Goal: Task Accomplishment & Management: Use online tool/utility

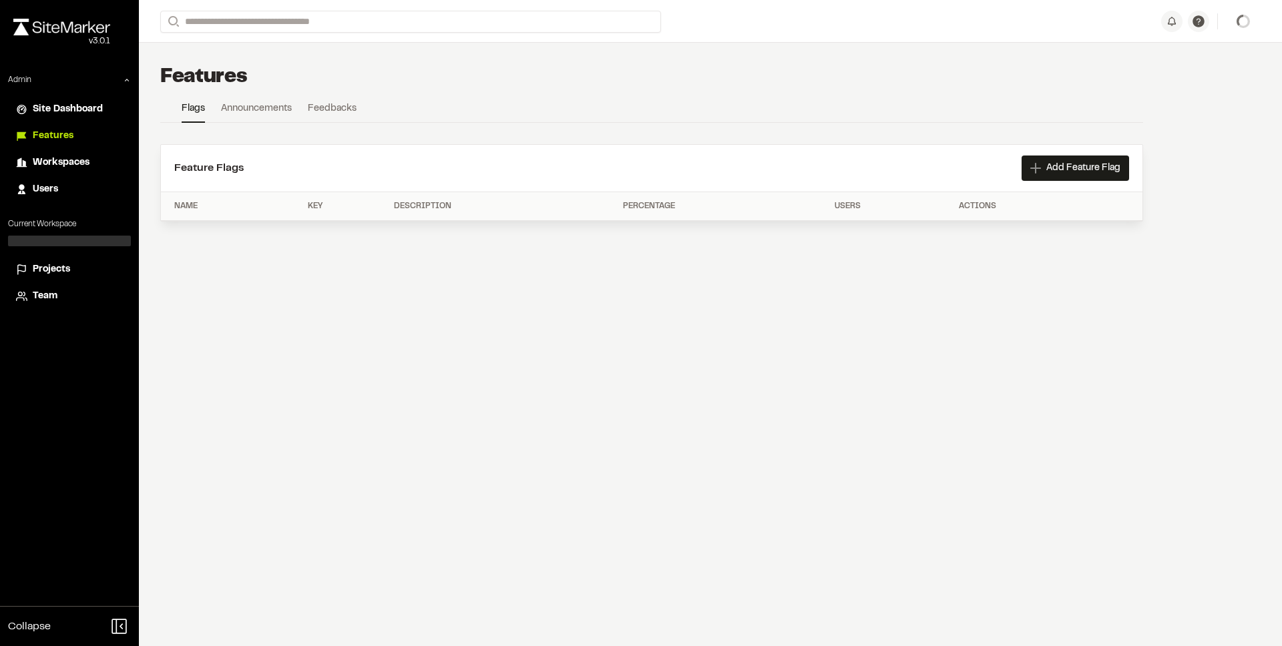
click at [230, 343] on div "Open sidebar Search Join project Ready to join ? You were invited to join proje…" at bounding box center [710, 323] width 1143 height 646
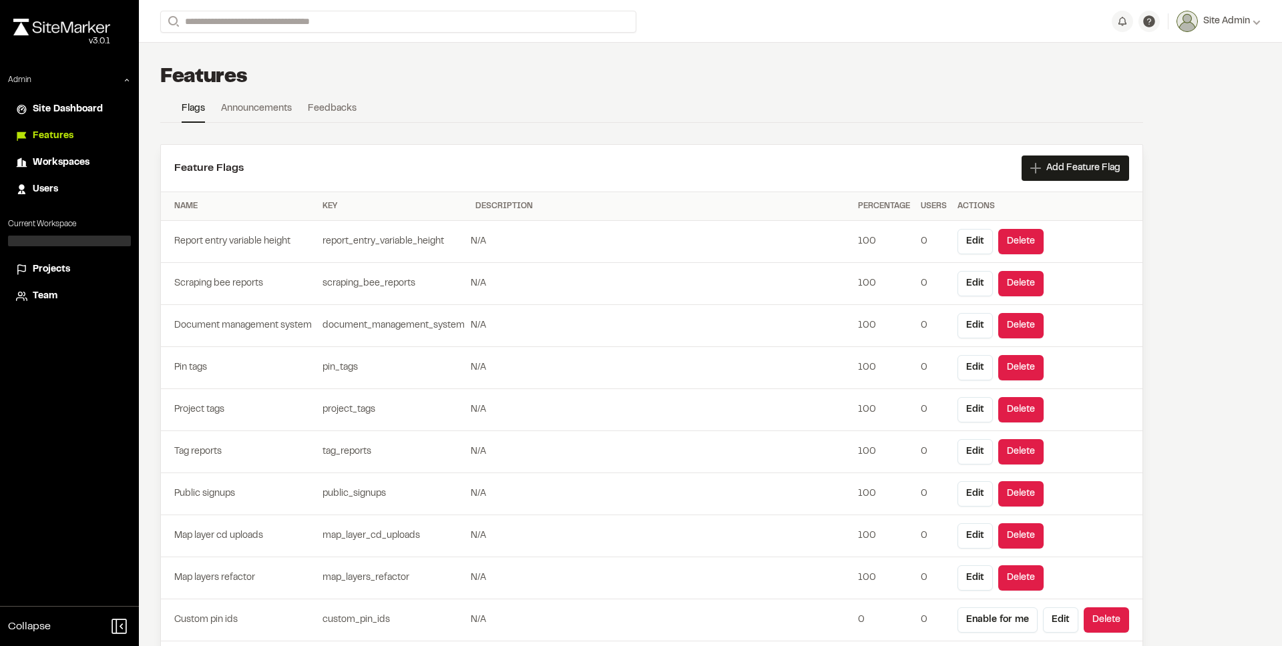
click at [47, 266] on span "Projects" at bounding box center [51, 269] width 37 height 15
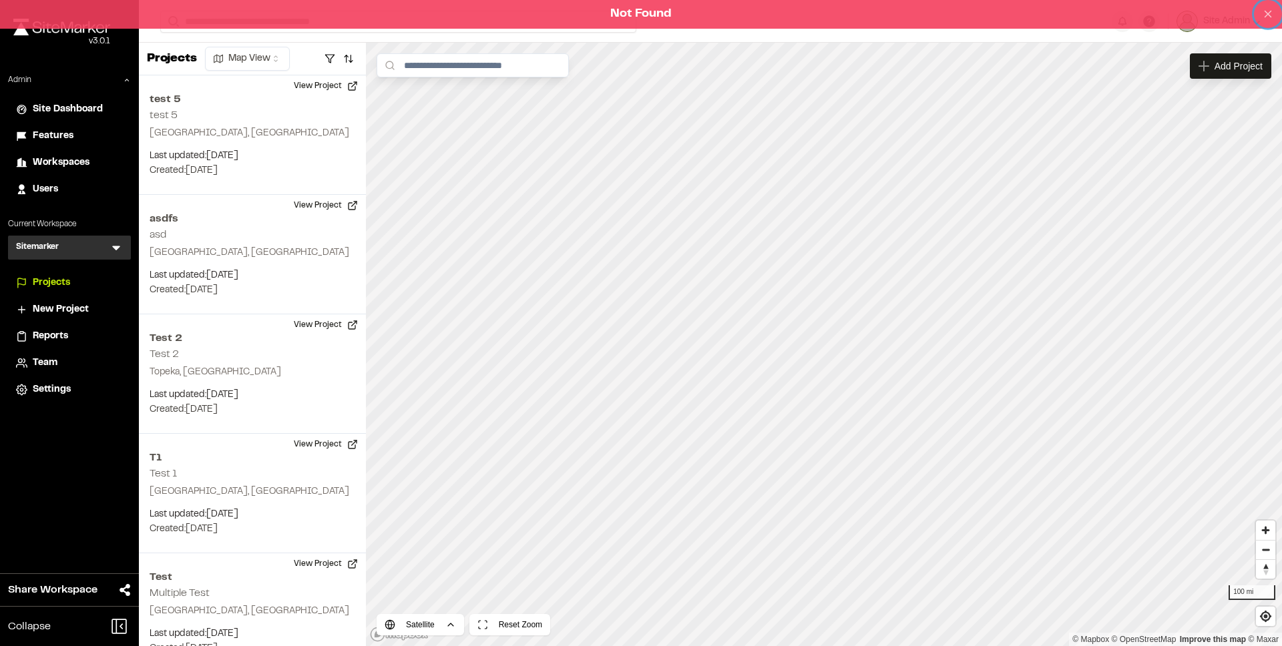
click at [1273, 13] on icon at bounding box center [1268, 14] width 12 height 12
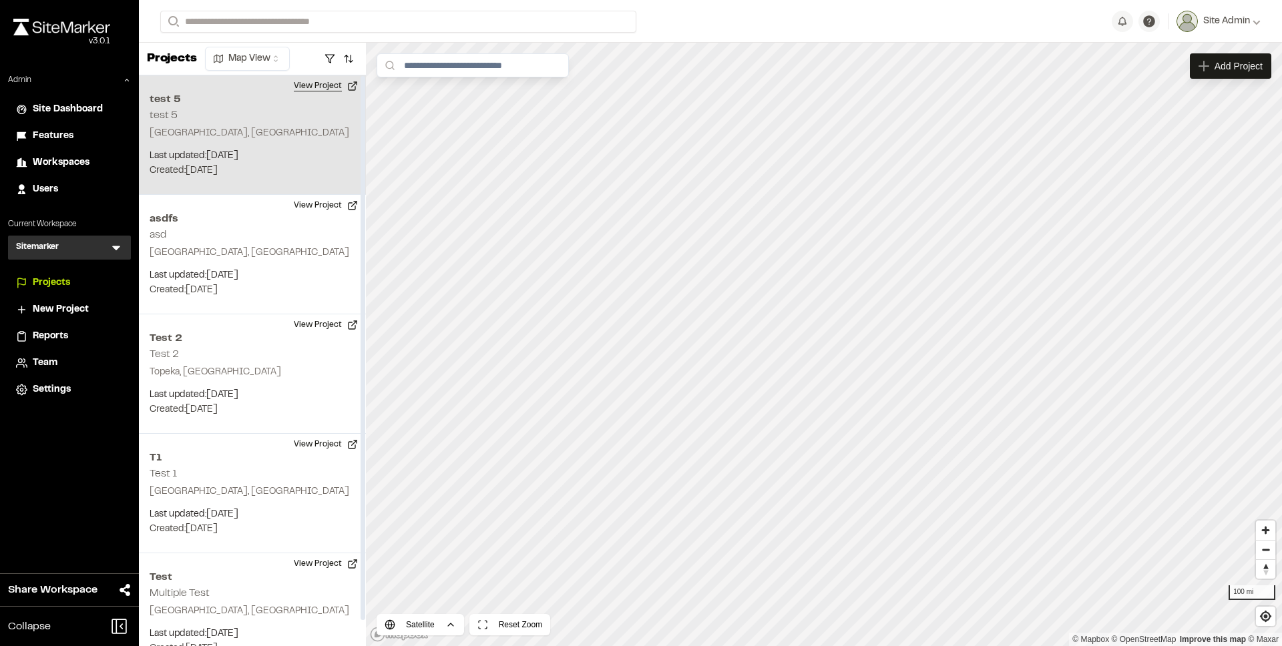
click at [313, 93] on button "View Project" at bounding box center [326, 85] width 80 height 21
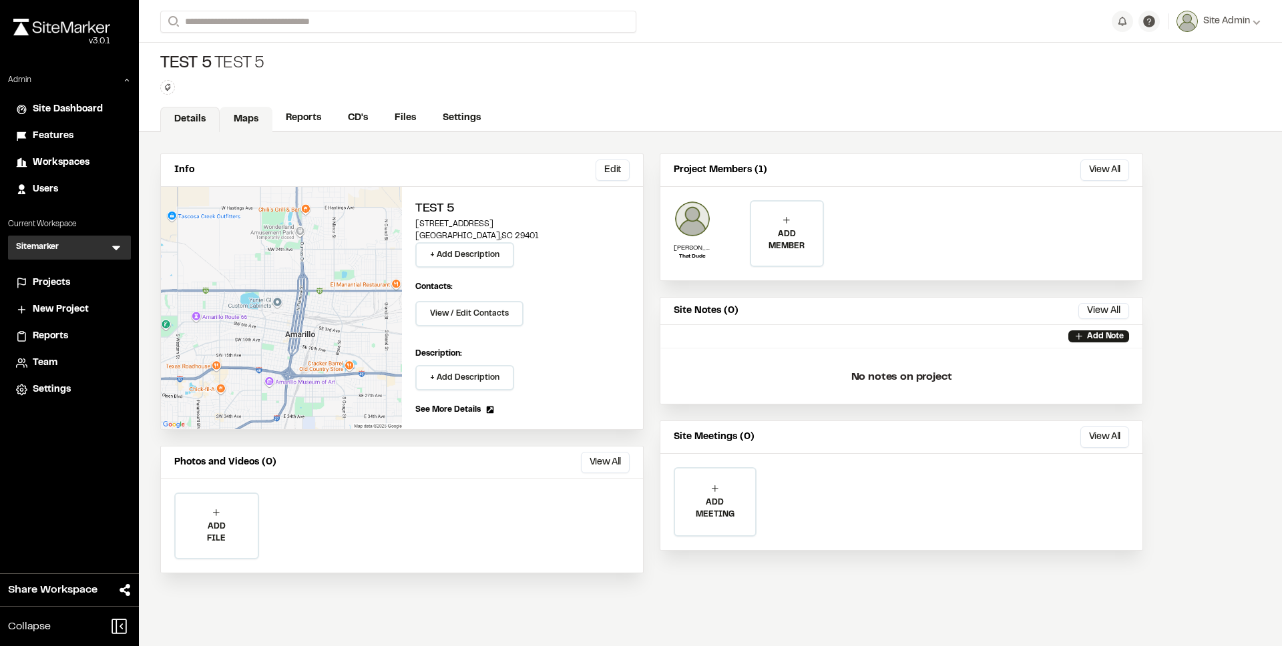
click at [242, 119] on link "Maps" at bounding box center [246, 119] width 53 height 25
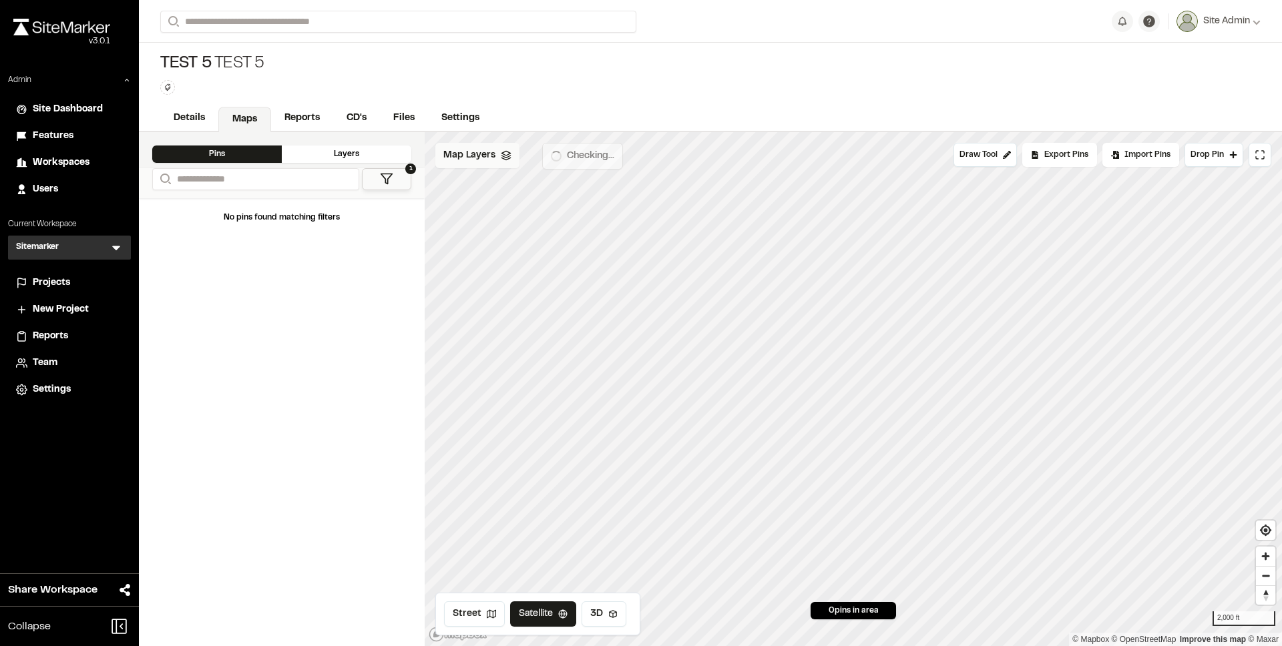
click at [496, 159] on div "Map Layers" at bounding box center [477, 155] width 84 height 25
click at [495, 160] on div "Map Layers Add" at bounding box center [560, 157] width 250 height 29
click at [79, 283] on div "Projects" at bounding box center [78, 283] width 90 height 15
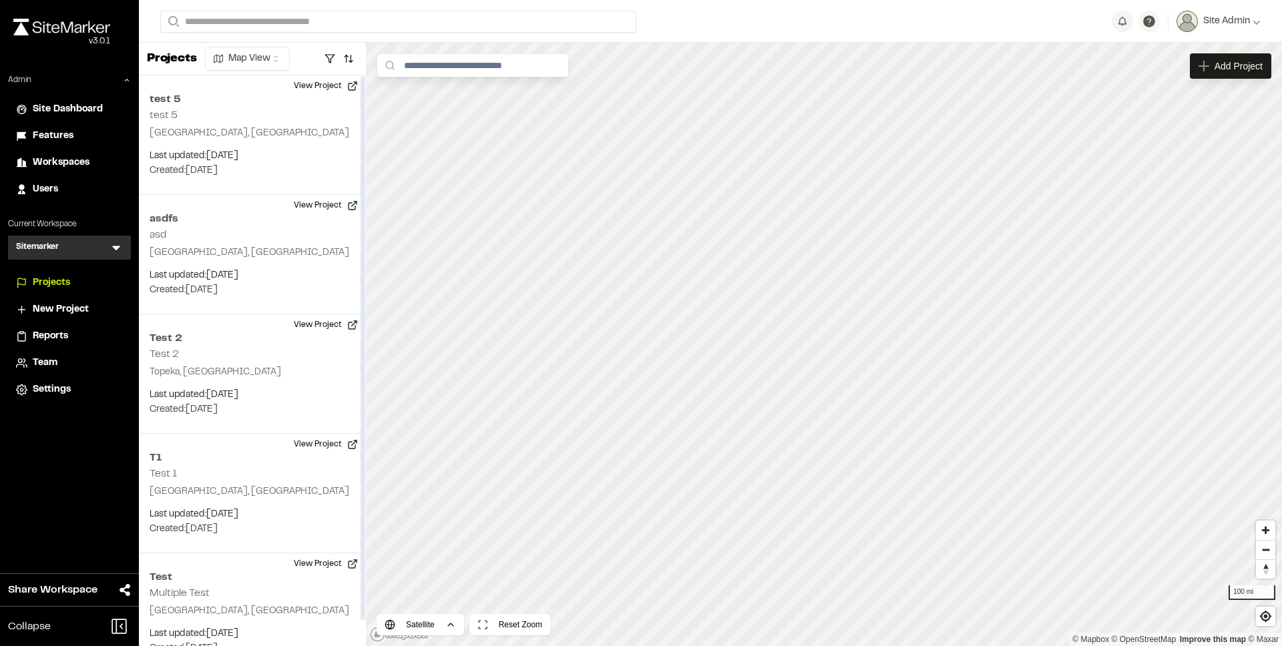
click at [41, 251] on h3 "Sitemarker" at bounding box center [37, 247] width 43 height 13
click at [121, 246] on icon at bounding box center [116, 247] width 13 height 13
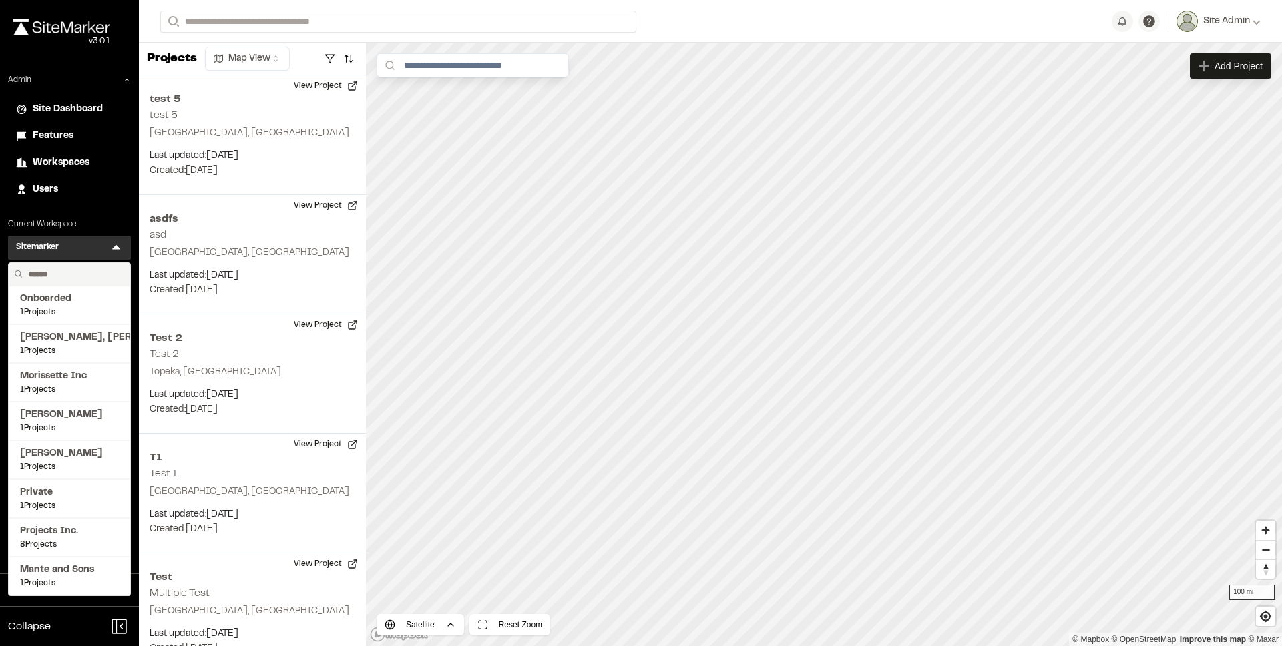
click at [82, 278] on input "text" at bounding box center [73, 274] width 101 height 23
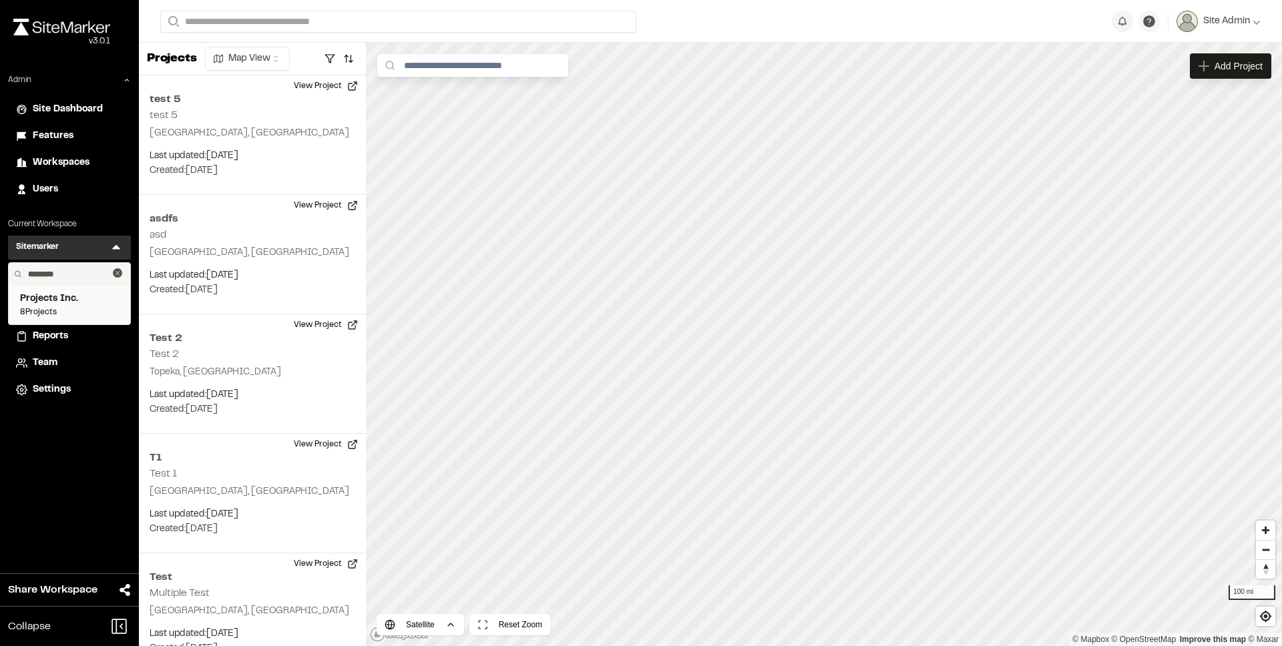
type input "********"
click at [71, 310] on span "8 Projects" at bounding box center [69, 312] width 99 height 12
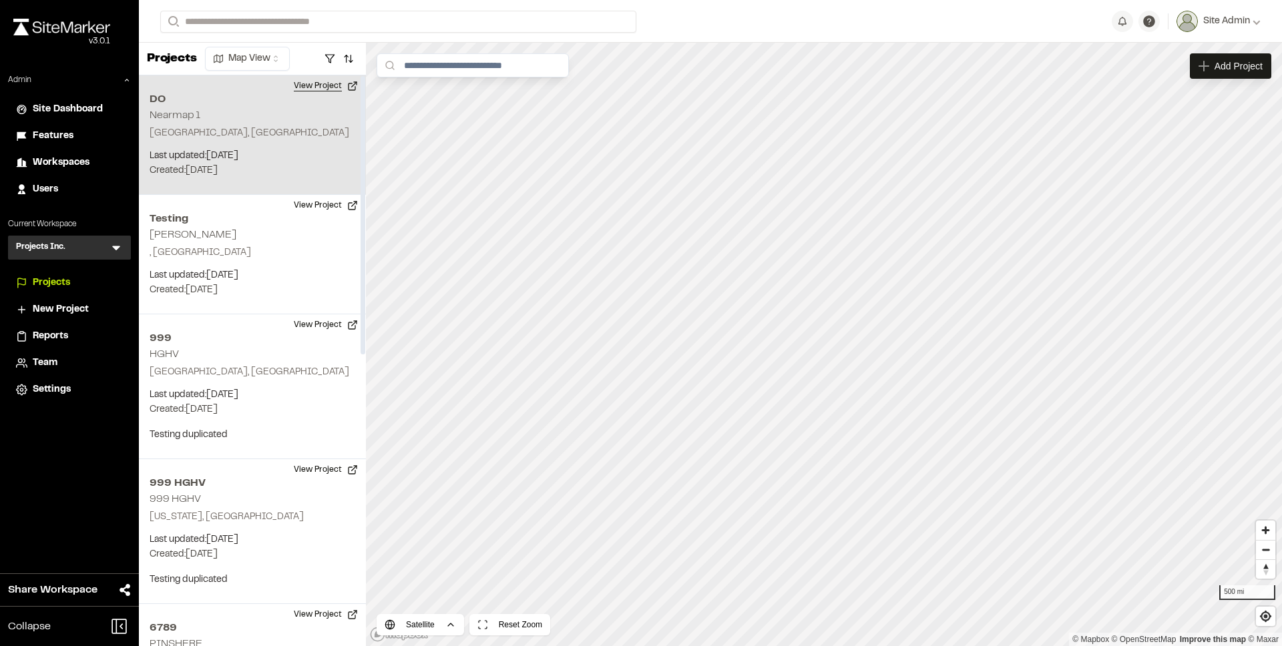
click at [339, 90] on button "View Project" at bounding box center [326, 85] width 80 height 21
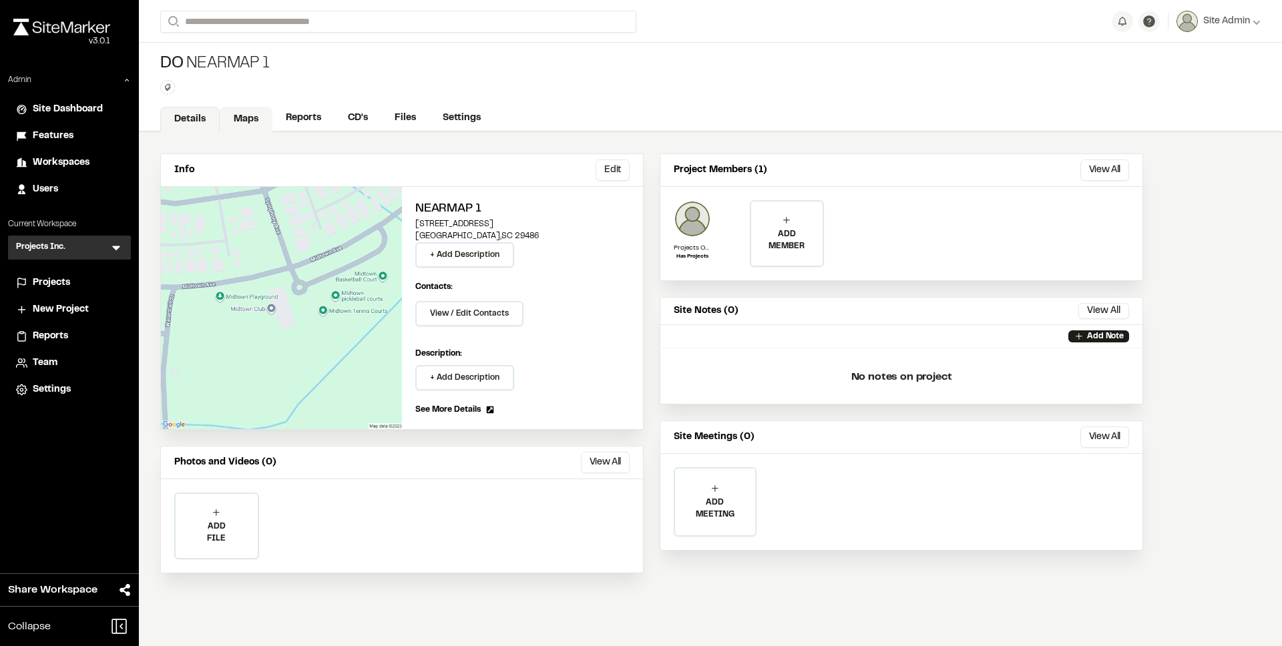
click at [262, 124] on link "Maps" at bounding box center [246, 119] width 53 height 25
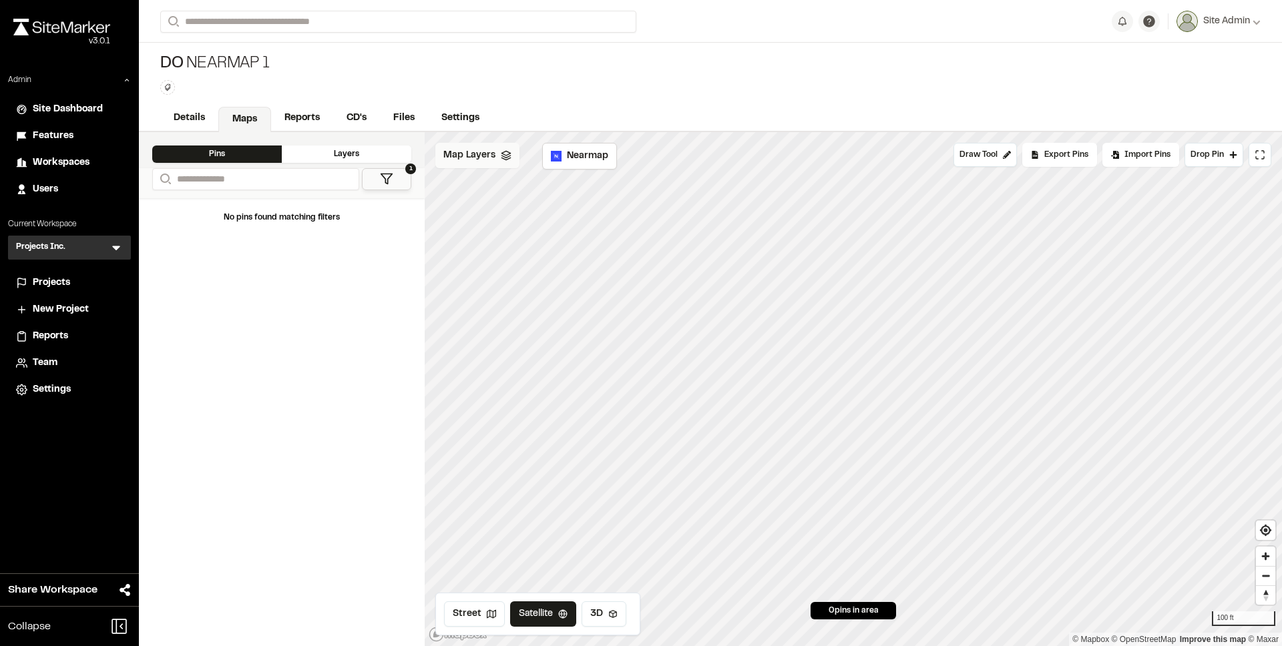
click at [479, 158] on span "Map Layers" at bounding box center [469, 155] width 52 height 15
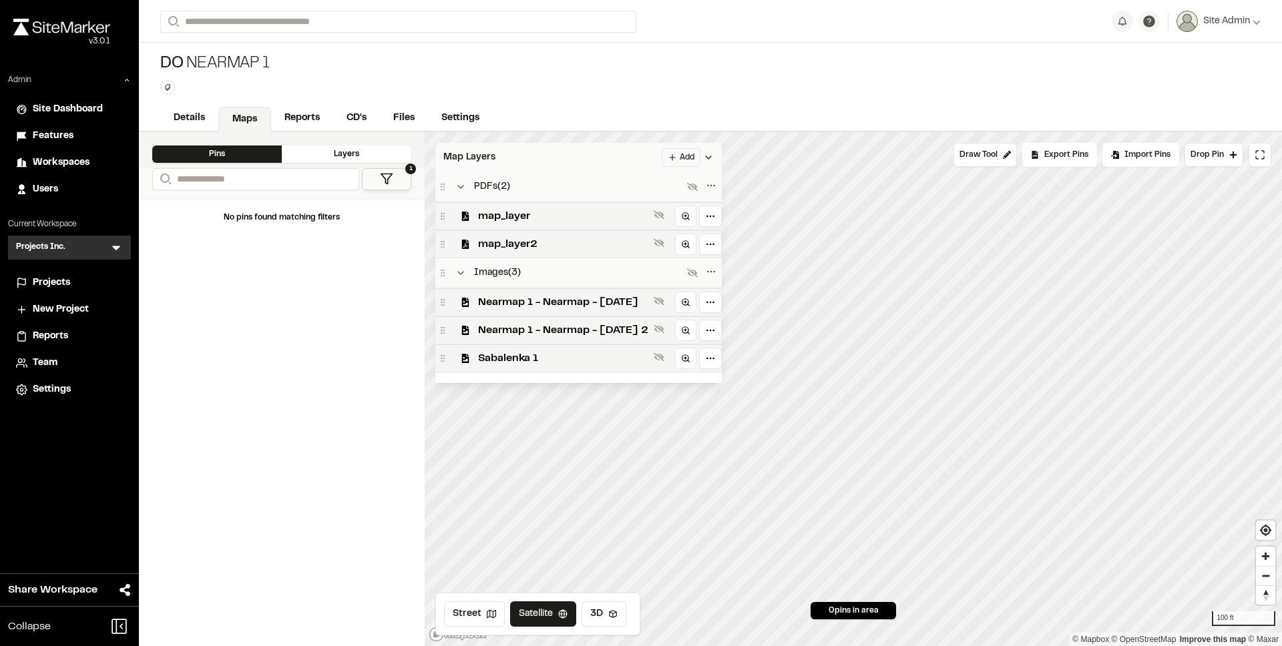
click at [467, 150] on div "Map Layers Add" at bounding box center [578, 157] width 286 height 29
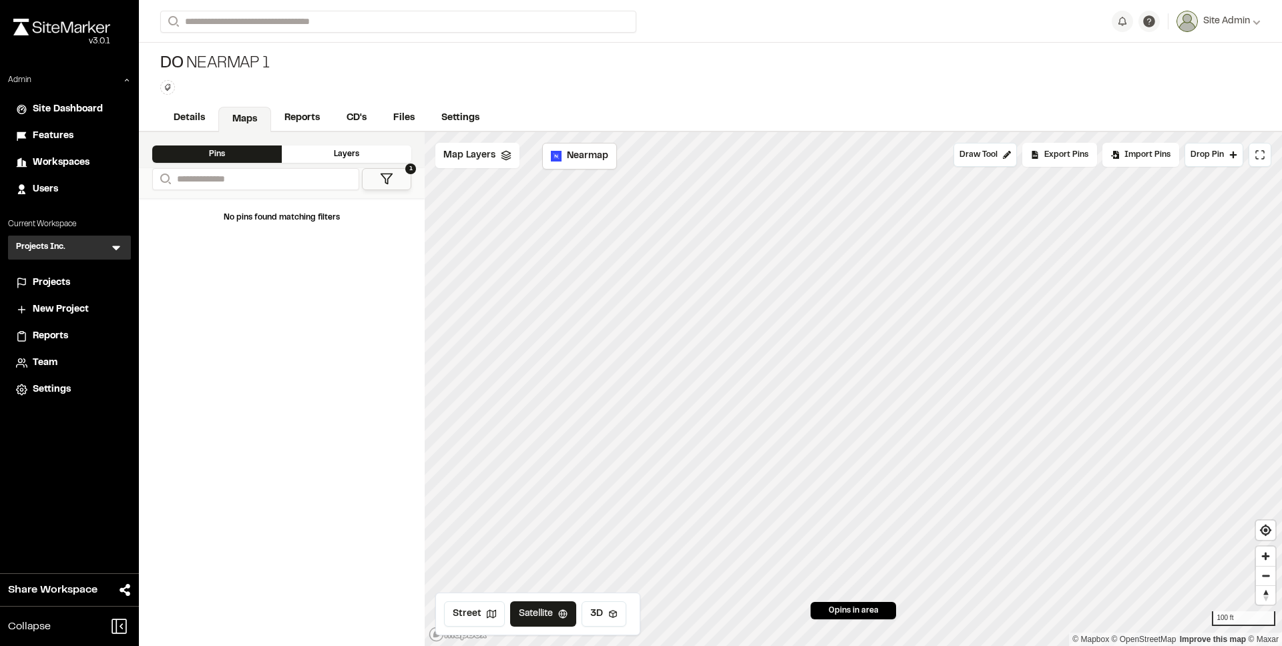
click at [59, 282] on span "Projects" at bounding box center [51, 283] width 37 height 15
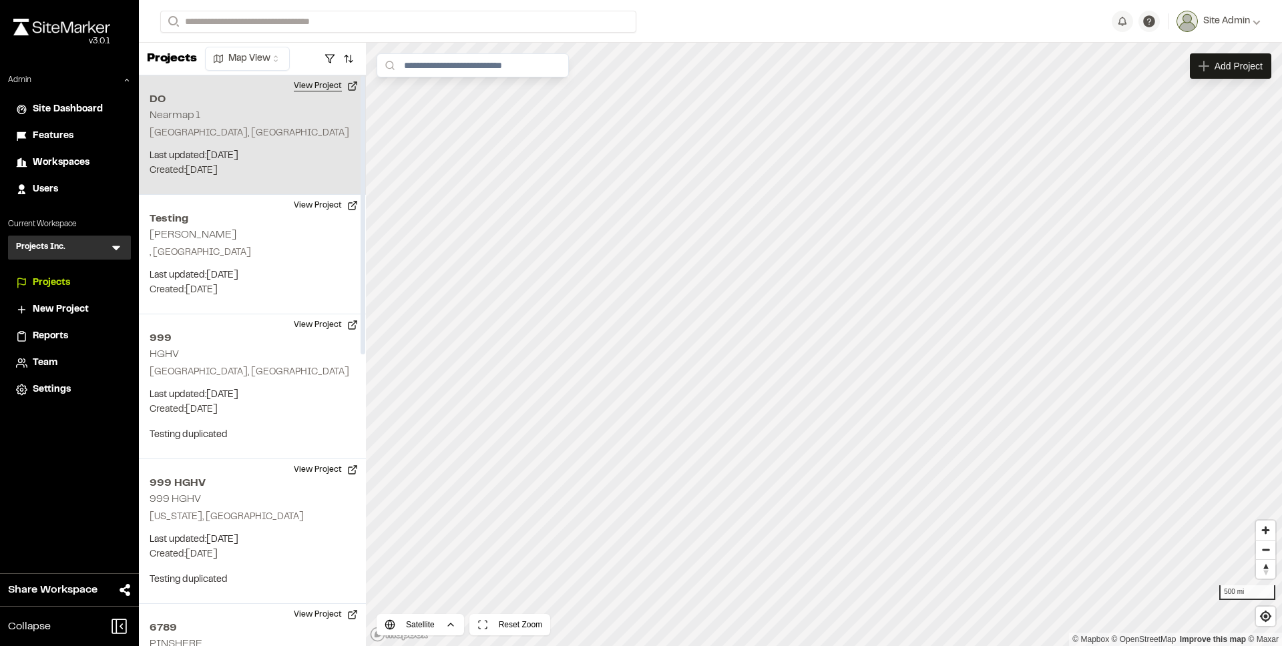
click at [323, 89] on button "View Project" at bounding box center [326, 85] width 80 height 21
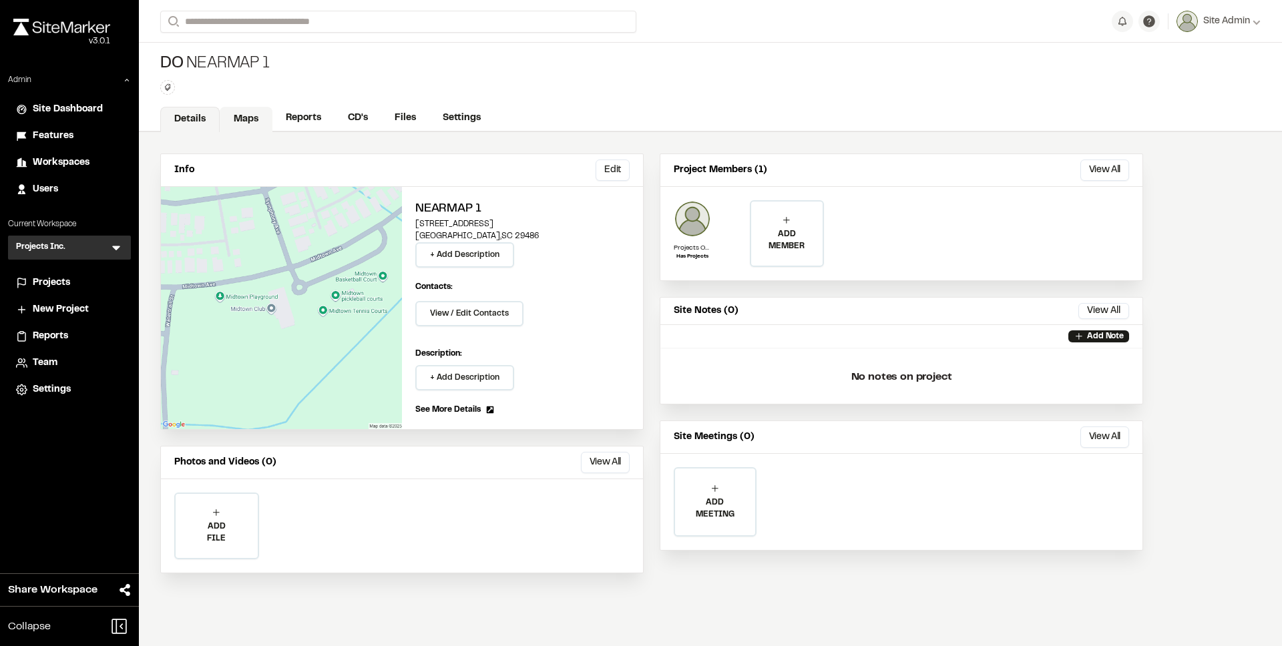
click at [245, 112] on link "Maps" at bounding box center [246, 119] width 53 height 25
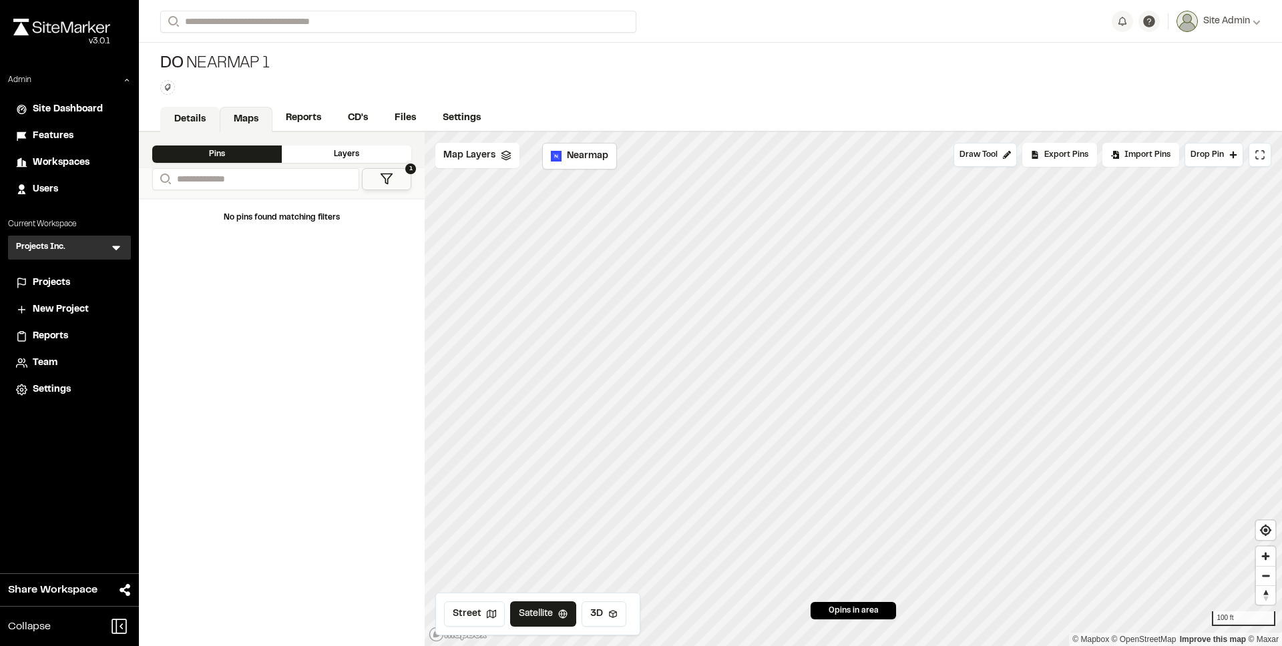
click at [190, 121] on link "Details" at bounding box center [189, 119] width 59 height 25
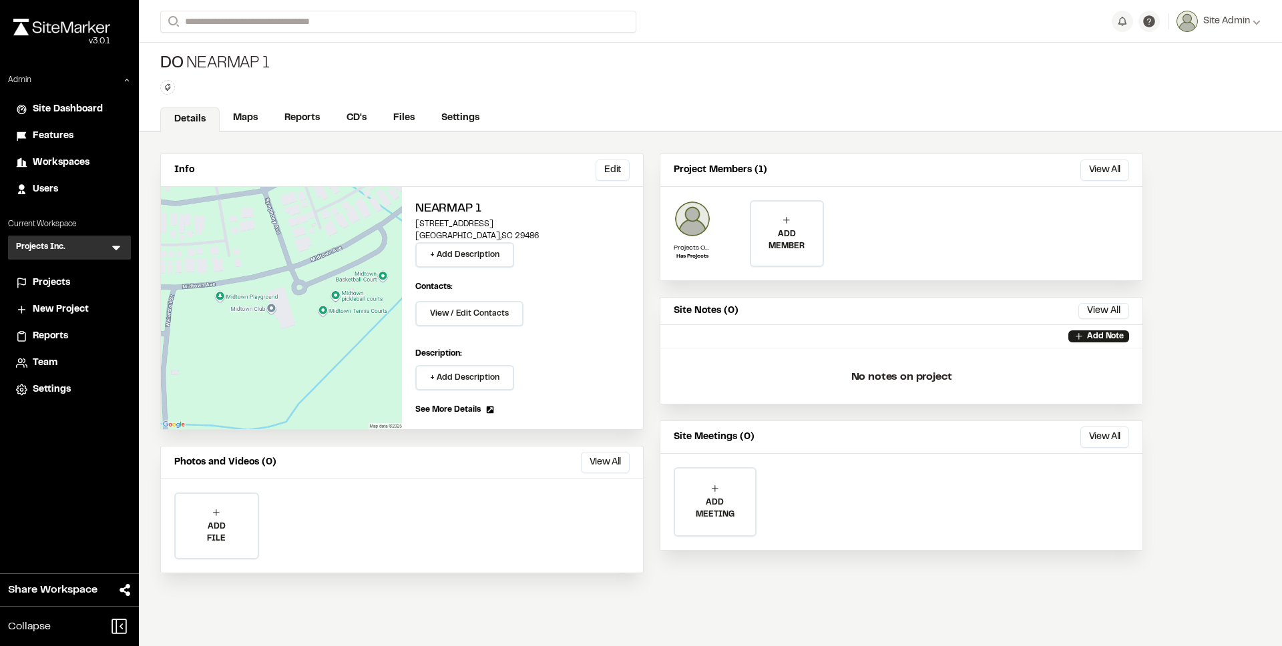
click at [58, 284] on span "Projects" at bounding box center [51, 283] width 37 height 15
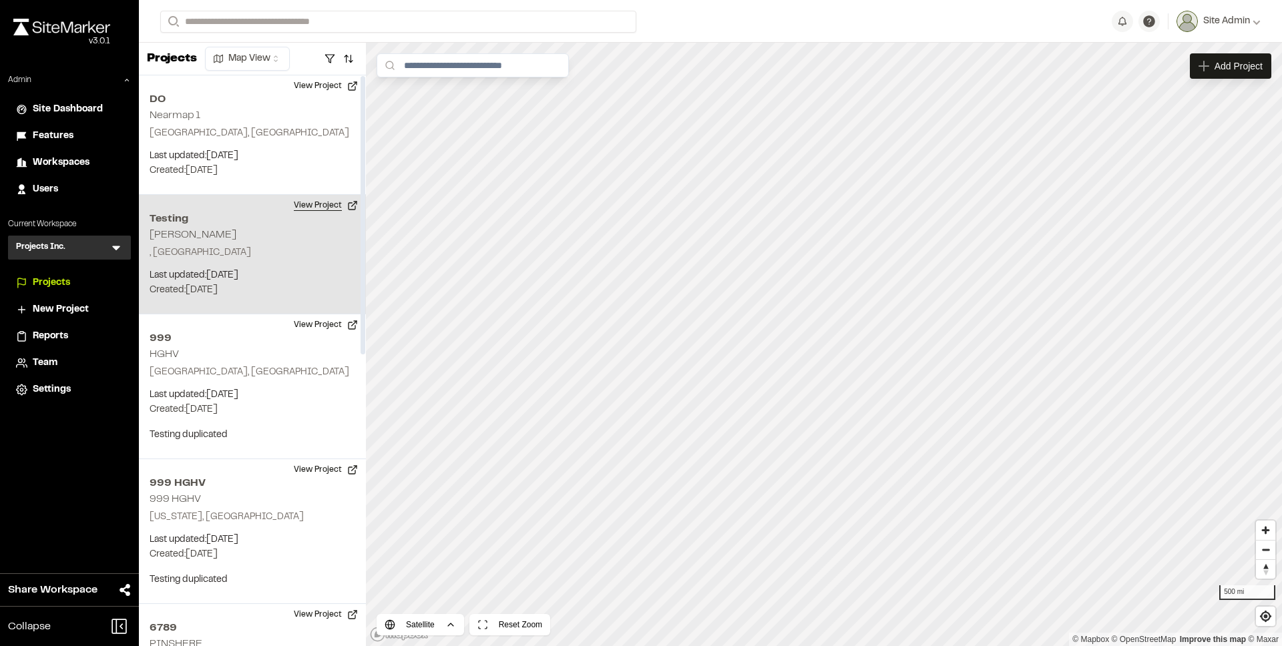
click at [308, 208] on button "View Project" at bounding box center [326, 205] width 80 height 21
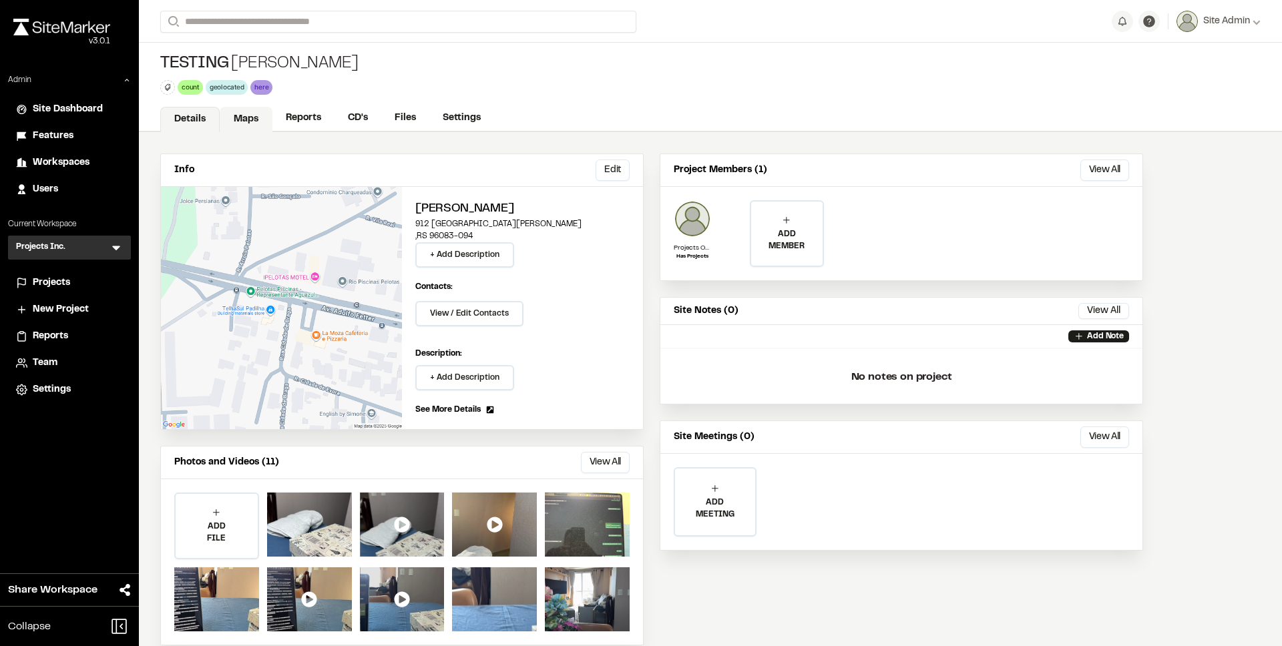
click at [263, 125] on link "Maps" at bounding box center [246, 119] width 53 height 25
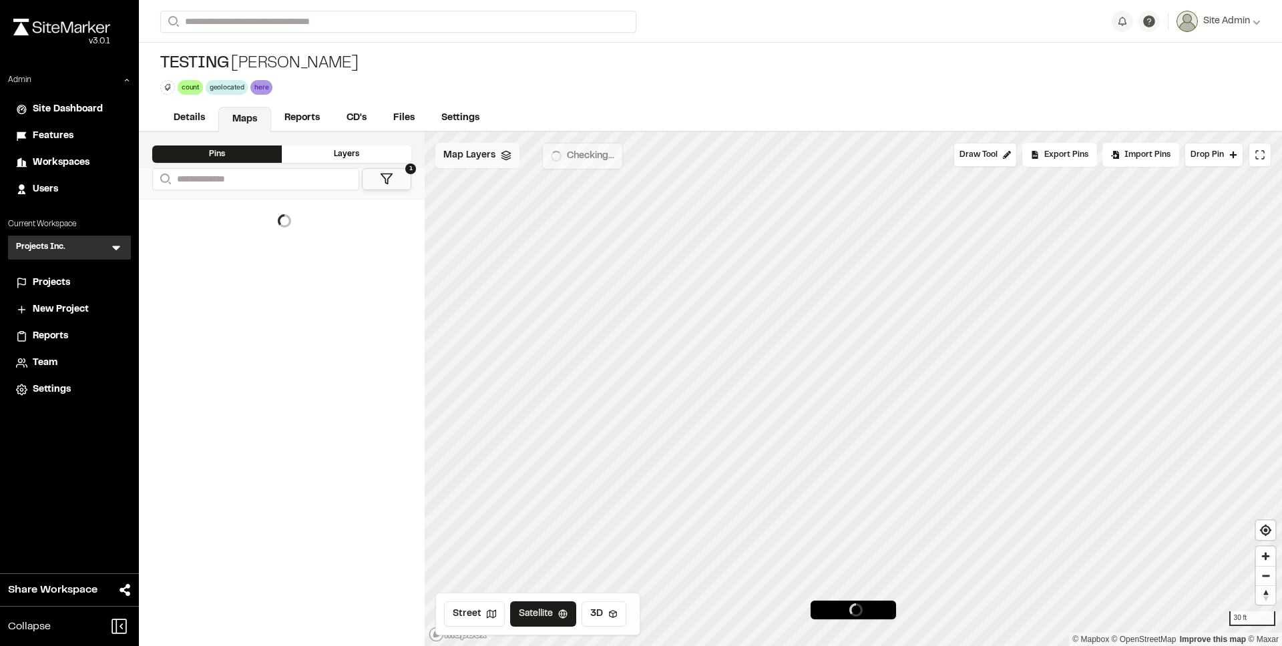
click at [471, 163] on div "Map Layers" at bounding box center [477, 155] width 84 height 25
click at [474, 160] on span "Map Layers" at bounding box center [469, 157] width 52 height 15
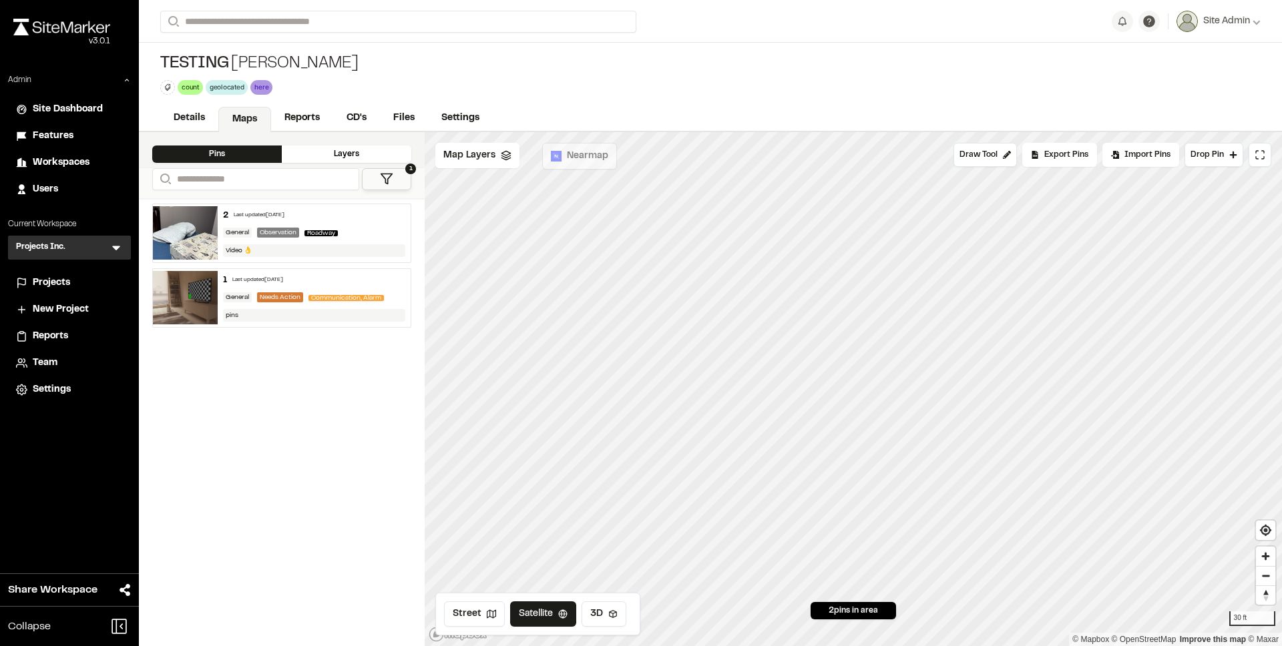
click at [48, 282] on span "Projects" at bounding box center [51, 283] width 37 height 15
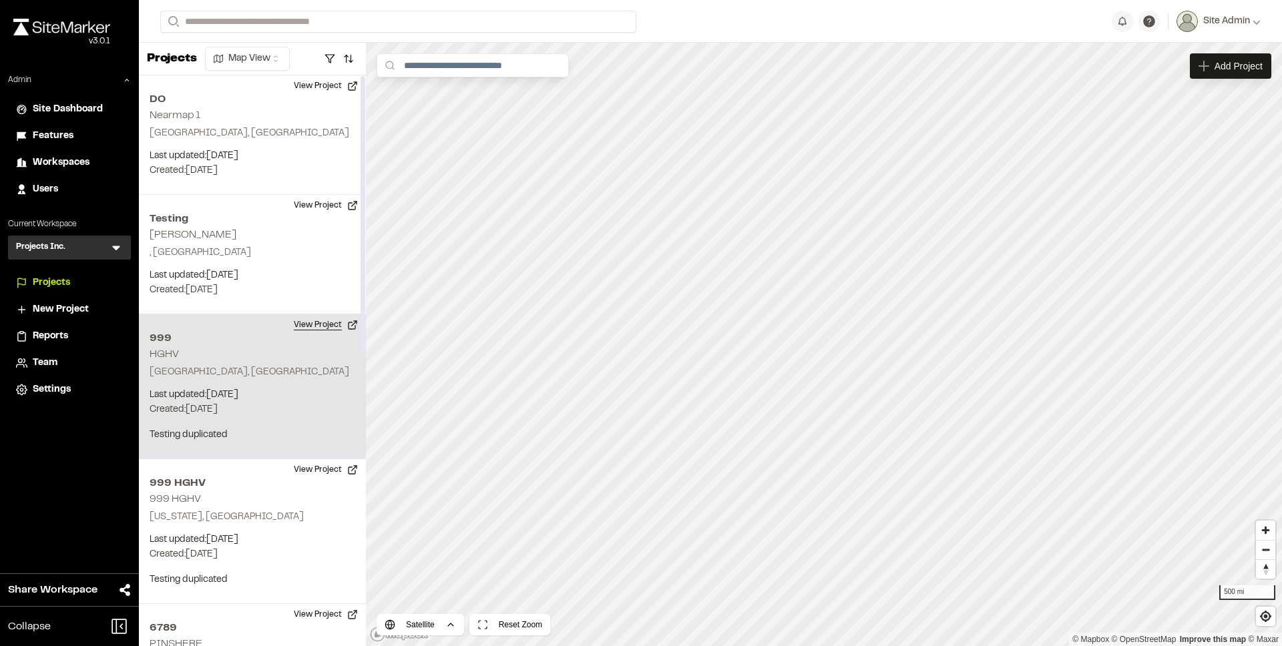
click at [331, 325] on button "View Project" at bounding box center [326, 324] width 80 height 21
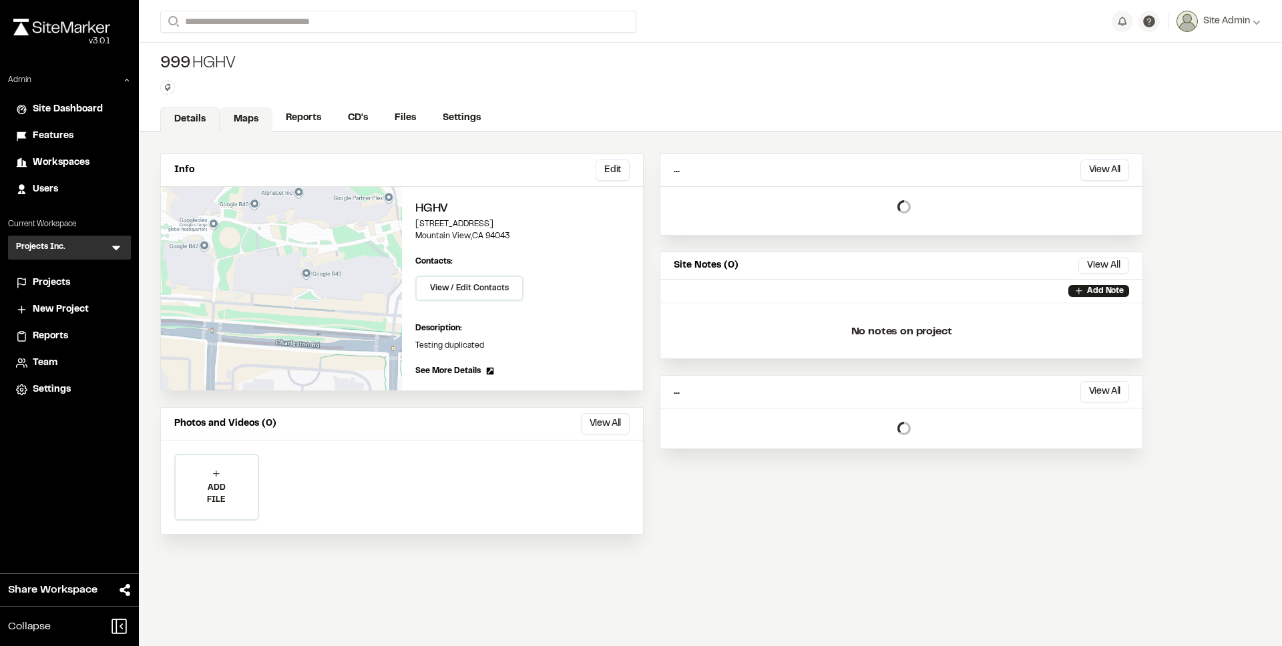
click at [240, 126] on link "Maps" at bounding box center [246, 119] width 53 height 25
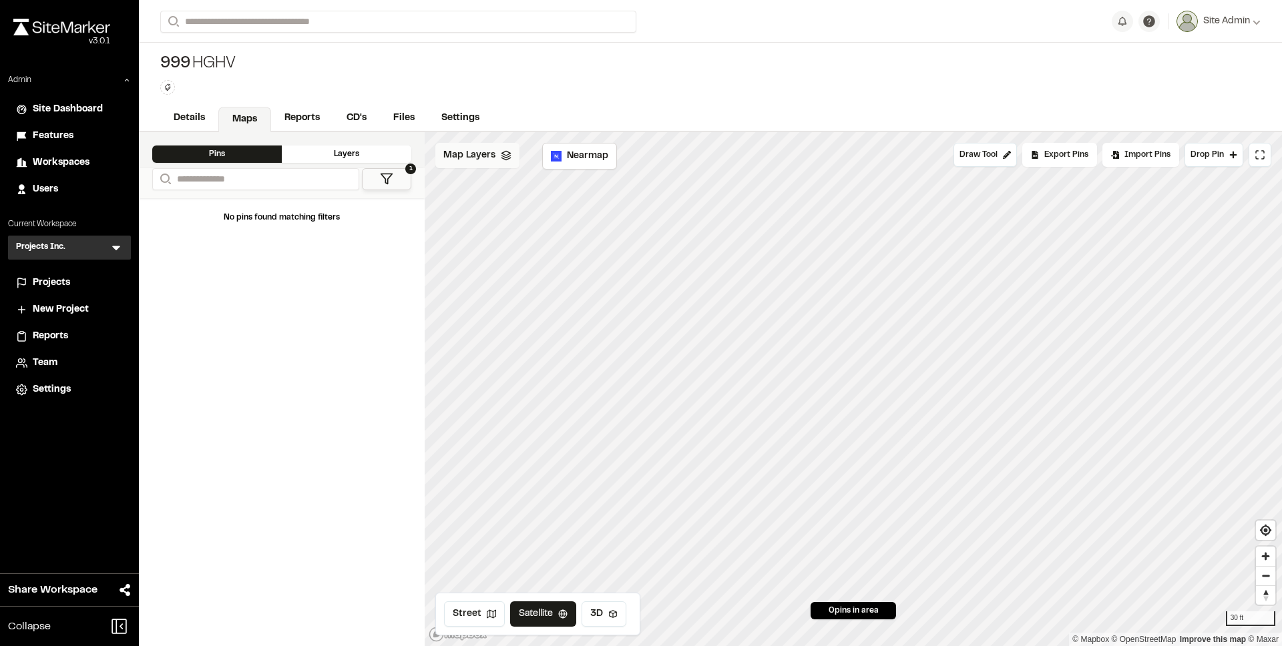
click at [470, 152] on span "Map Layers" at bounding box center [469, 155] width 52 height 15
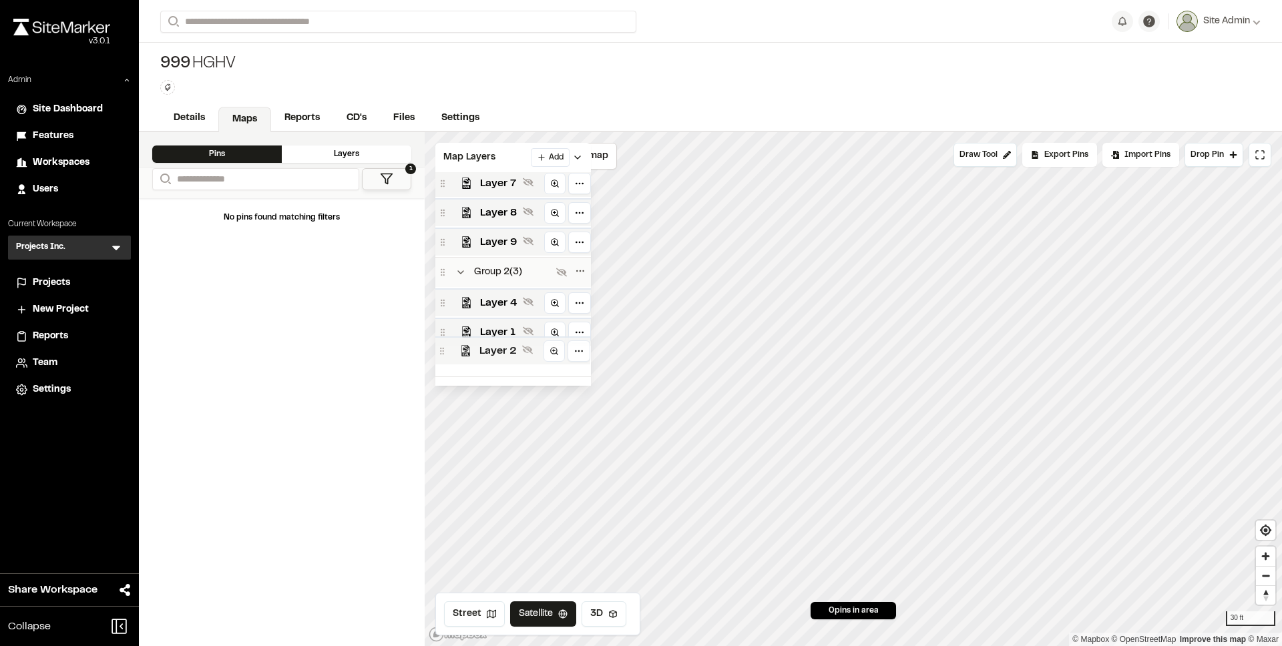
scroll to position [184, 0]
drag, startPoint x: 498, startPoint y: 359, endPoint x: 497, endPoint y: 324, distance: 34.7
click at [497, 326] on span "Layer 2" at bounding box center [498, 334] width 37 height 16
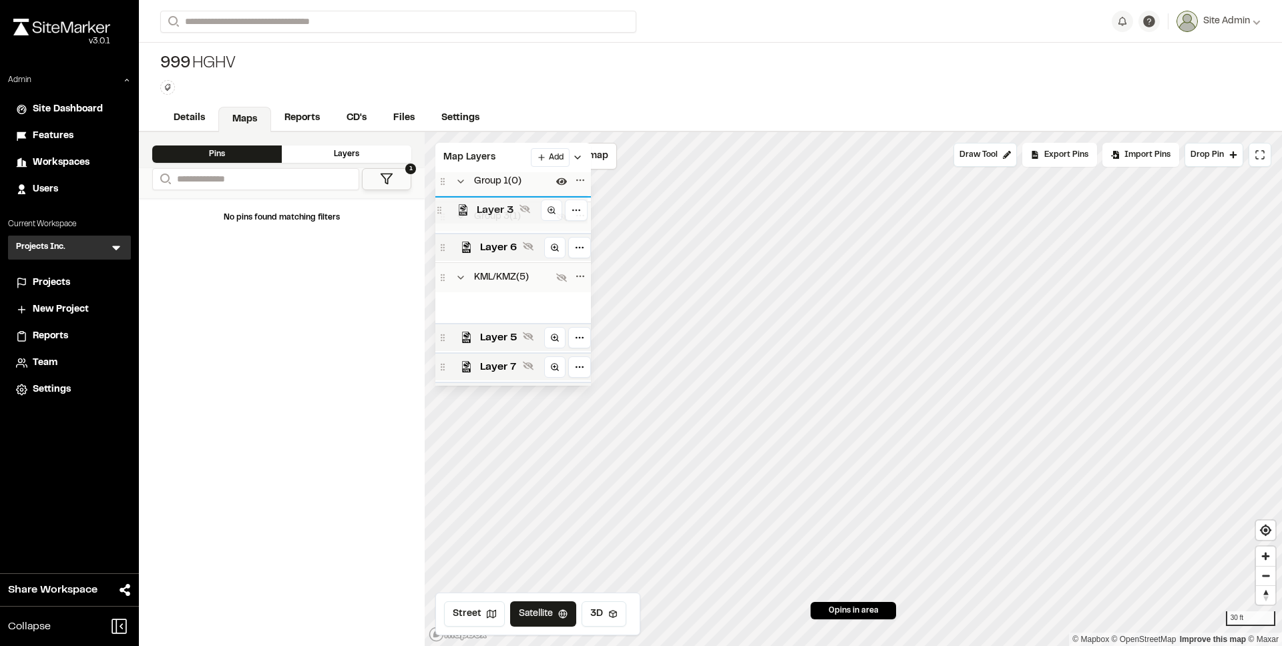
scroll to position [0, 0]
drag, startPoint x: 513, startPoint y: 307, endPoint x: 509, endPoint y: 209, distance: 98.2
click at [509, 209] on span "Layer 3" at bounding box center [495, 210] width 37 height 16
click at [465, 182] on icon "Collapse group" at bounding box center [460, 187] width 11 height 11
click at [456, 222] on button "Collapse group" at bounding box center [461, 217] width 16 height 16
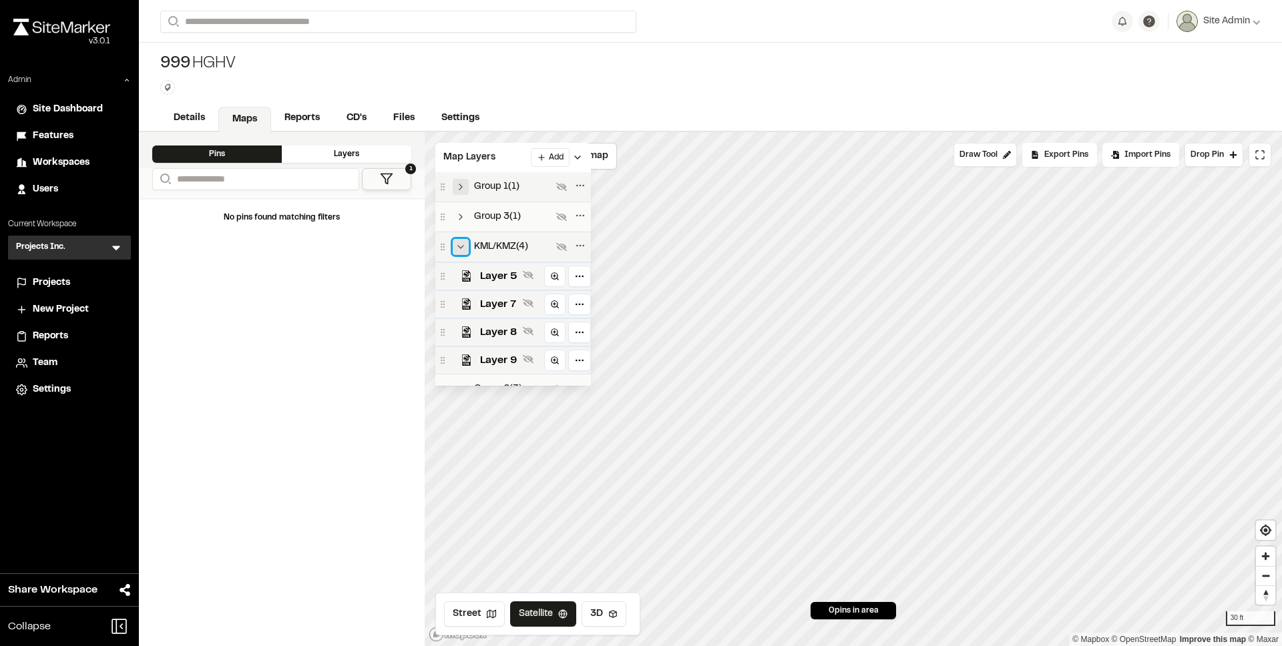
click at [459, 242] on icon "Collapse group" at bounding box center [460, 247] width 11 height 11
click at [461, 272] on icon "Collapse group" at bounding box center [460, 277] width 11 height 11
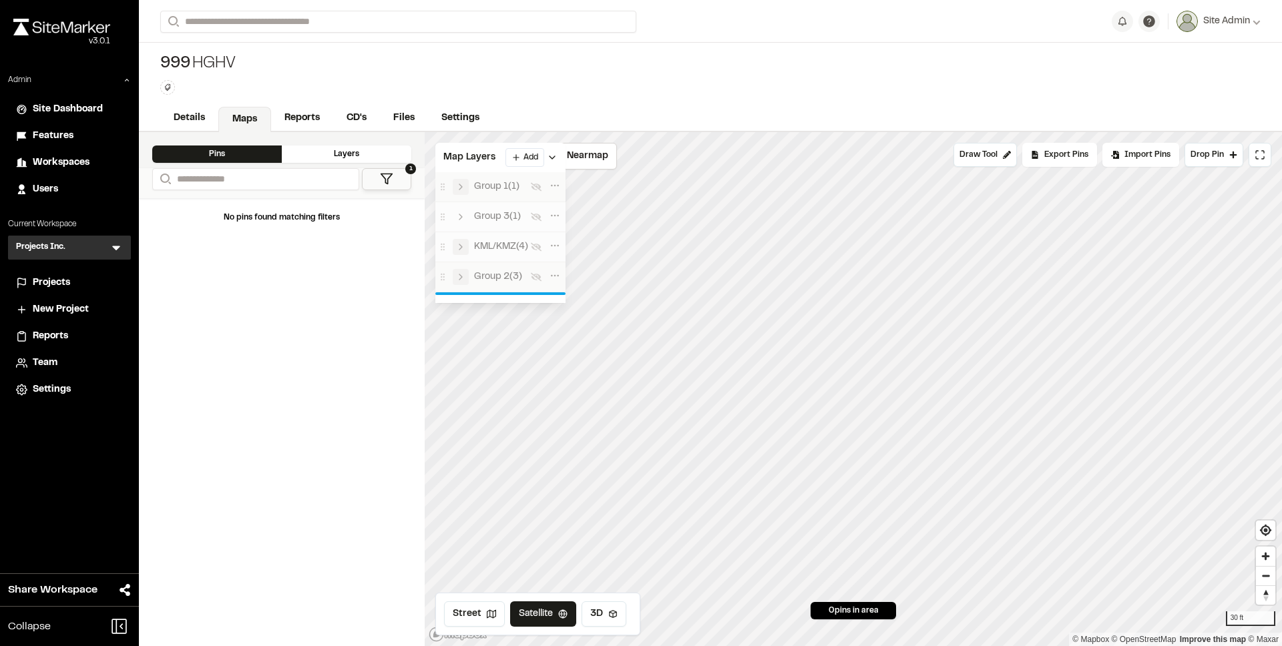
drag, startPoint x: 443, startPoint y: 246, endPoint x: 495, endPoint y: 296, distance: 72.3
click at [495, 296] on div "Group 1 ( 1 ) Group 3 ( 1 ) KML/KMZ ( 4 ) Group 2 ( 3 )" at bounding box center [500, 237] width 130 height 131
drag, startPoint x: 443, startPoint y: 250, endPoint x: 448, endPoint y: 266, distance: 16.9
click at [448, 266] on div "Group 1 ( 1 ) Group 3 ( 1 ) Group 2 ( 3 ) KML/KMZ ( 4 )" at bounding box center [500, 239] width 130 height 134
click at [465, 276] on icon "Expand group" at bounding box center [460, 277] width 11 height 11
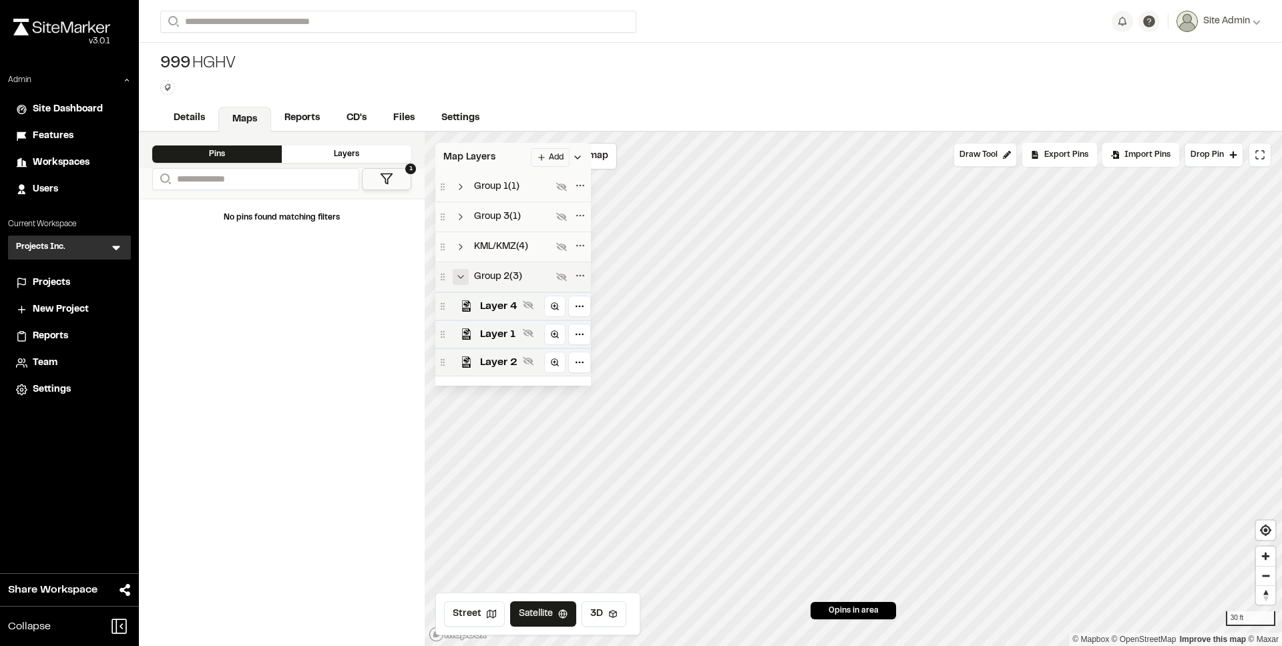
click at [483, 152] on span "Map Layers" at bounding box center [469, 157] width 52 height 15
click at [483, 152] on span "Map Layers" at bounding box center [469, 155] width 52 height 15
click at [505, 352] on div "Layer 2" at bounding box center [513, 363] width 156 height 28
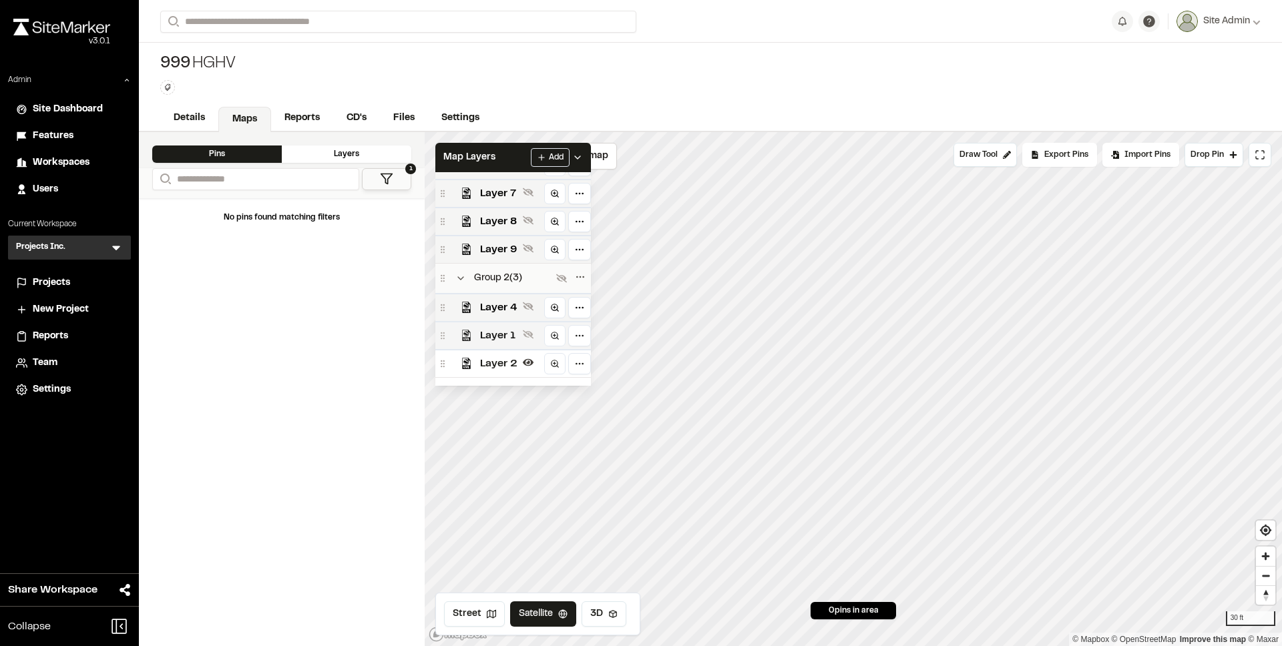
click at [503, 337] on span "Layer 1" at bounding box center [498, 336] width 37 height 16
click at [503, 308] on span "Layer 4" at bounding box center [498, 308] width 37 height 16
click at [503, 254] on span "Layer 9" at bounding box center [498, 250] width 37 height 16
click at [505, 222] on span "Layer 8" at bounding box center [498, 222] width 37 height 16
click at [498, 191] on span "Layer 7" at bounding box center [498, 194] width 37 height 16
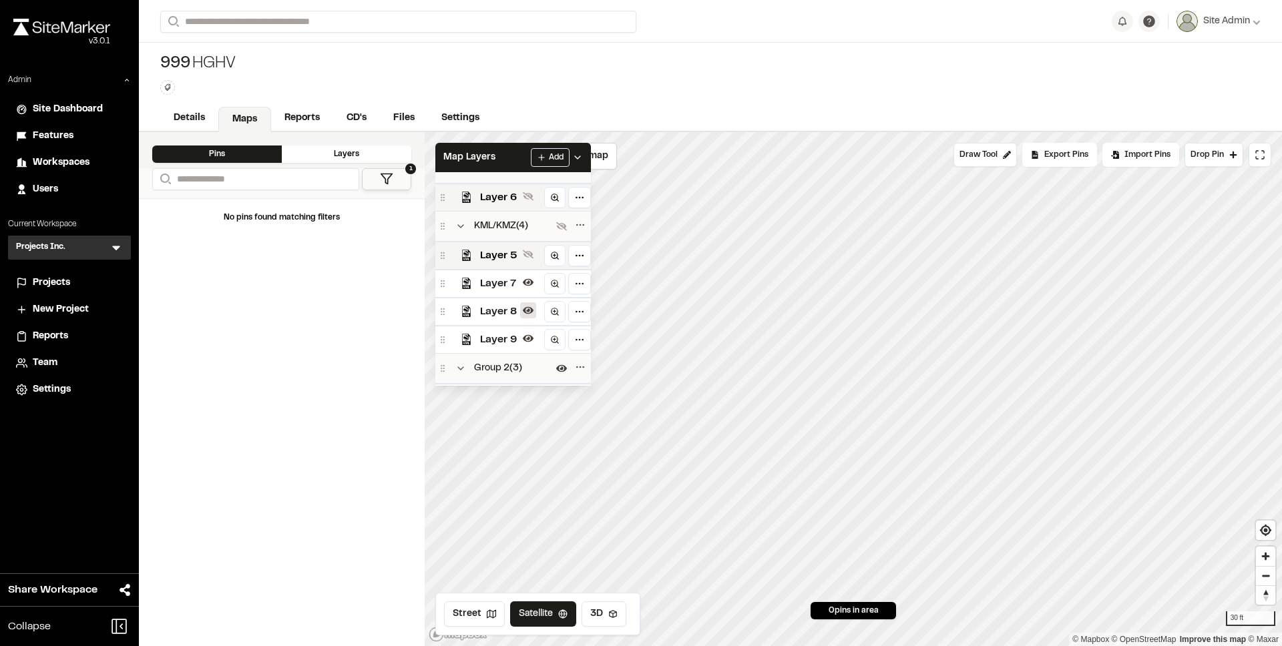
scroll to position [73, 0]
click at [498, 258] on span "Layer 5" at bounding box center [498, 260] width 37 height 16
click at [501, 206] on span "Layer 6" at bounding box center [498, 202] width 37 height 16
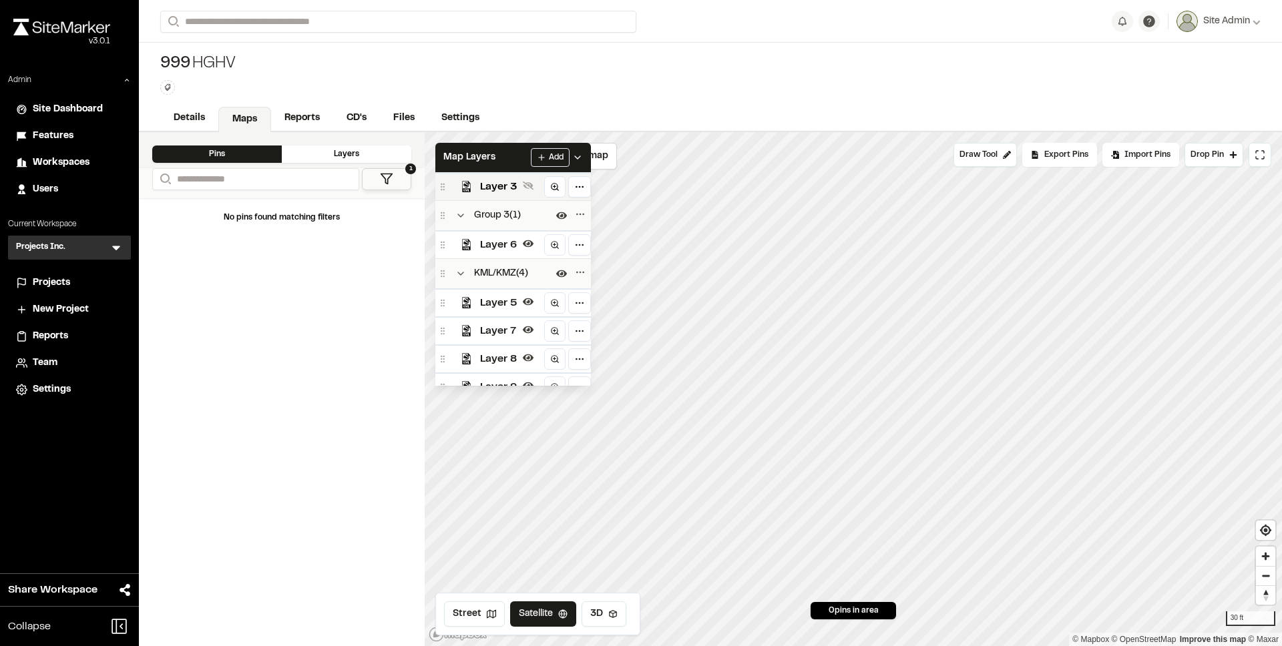
scroll to position [0, 0]
click at [464, 185] on icon "Collapse group" at bounding box center [460, 187] width 11 height 11
click at [462, 194] on button "Expand group" at bounding box center [461, 187] width 16 height 16
click at [461, 186] on polyline "Collapse group" at bounding box center [460, 187] width 5 height 3
click at [459, 212] on icon "Collapse group" at bounding box center [460, 217] width 11 height 11
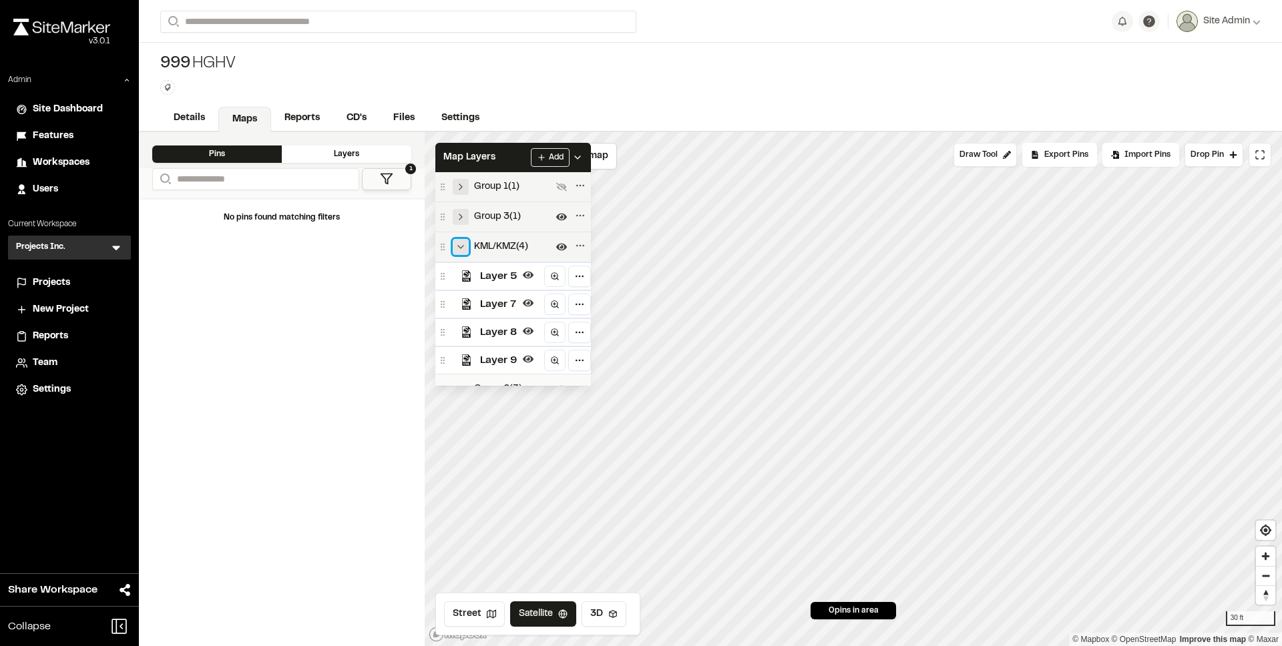
click at [462, 248] on icon "Collapse group" at bounding box center [460, 247] width 11 height 11
click at [35, 286] on span "Projects" at bounding box center [51, 283] width 37 height 15
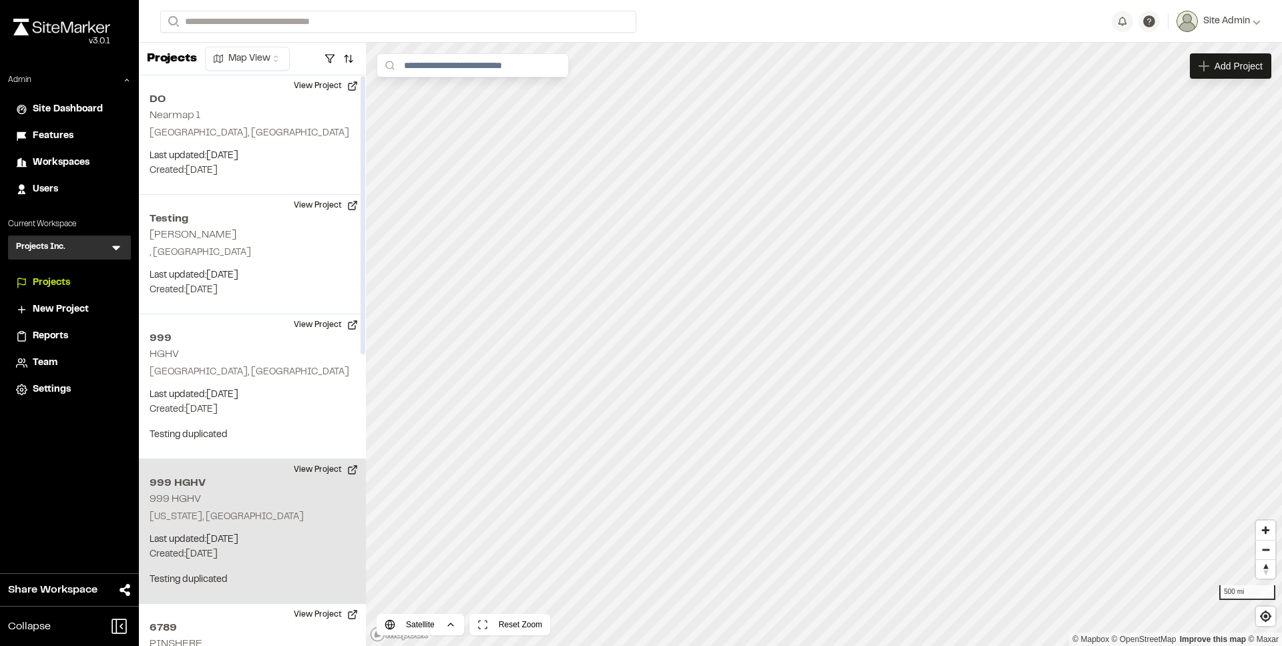
click at [314, 483] on h2 "999 HGHV" at bounding box center [253, 483] width 206 height 16
click at [316, 473] on button "View Project" at bounding box center [326, 469] width 80 height 21
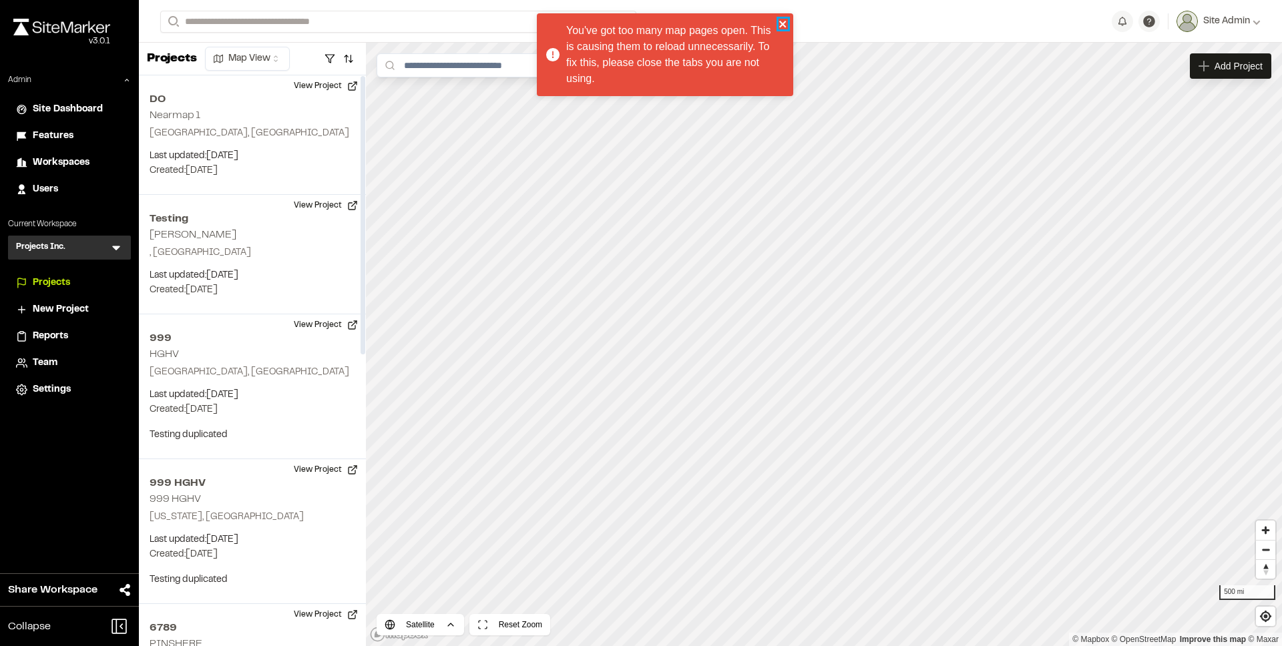
click at [781, 25] on icon "close" at bounding box center [783, 24] width 9 height 11
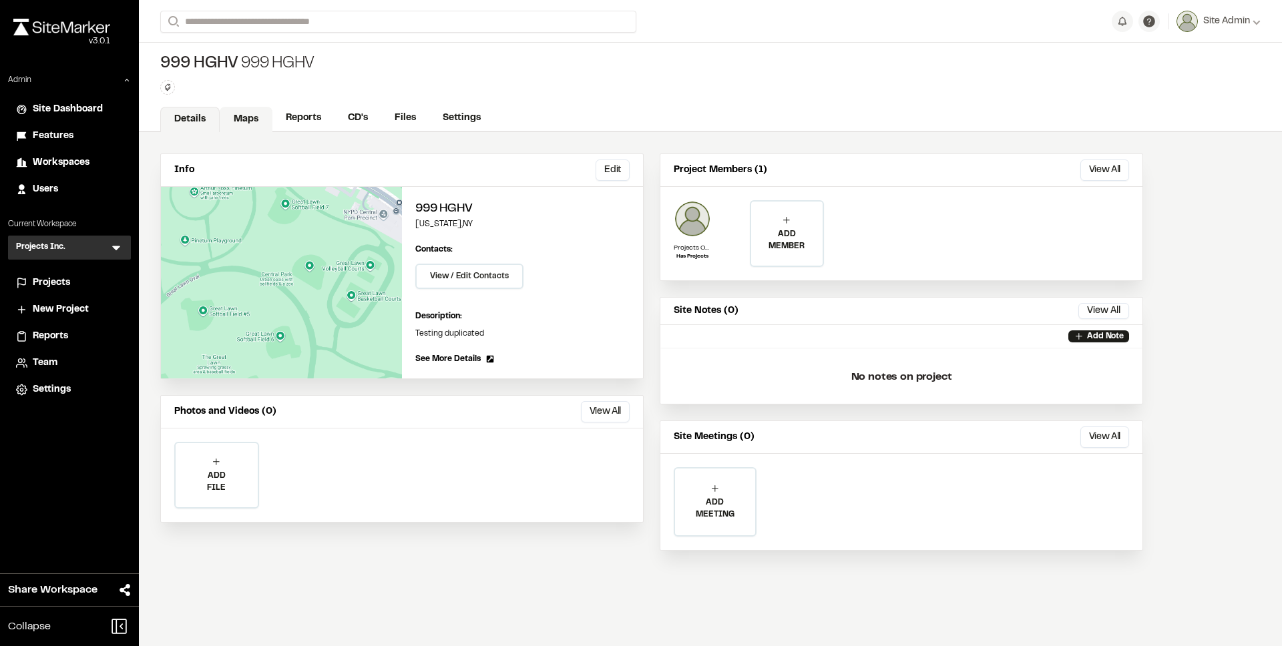
click at [251, 121] on link "Maps" at bounding box center [246, 119] width 53 height 25
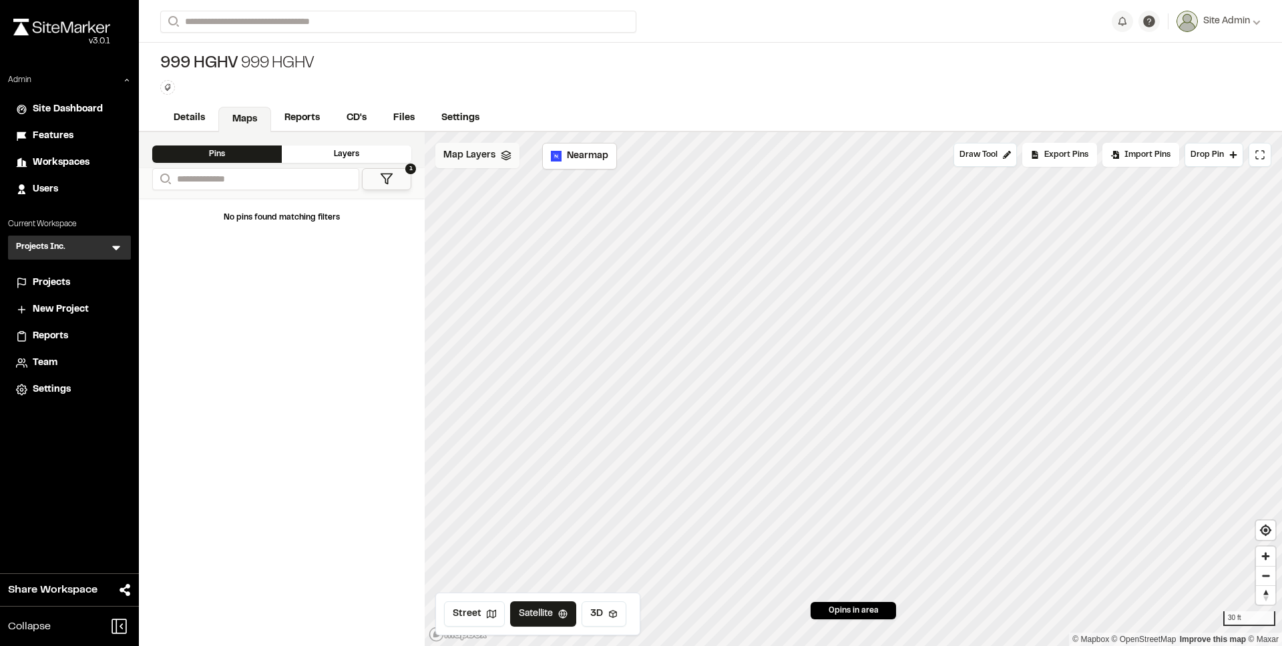
click at [476, 160] on span "Map Layers" at bounding box center [469, 155] width 52 height 15
click at [521, 160] on html "**********" at bounding box center [641, 323] width 1282 height 646
click at [489, 209] on link "Add Layer" at bounding box center [485, 207] width 100 height 23
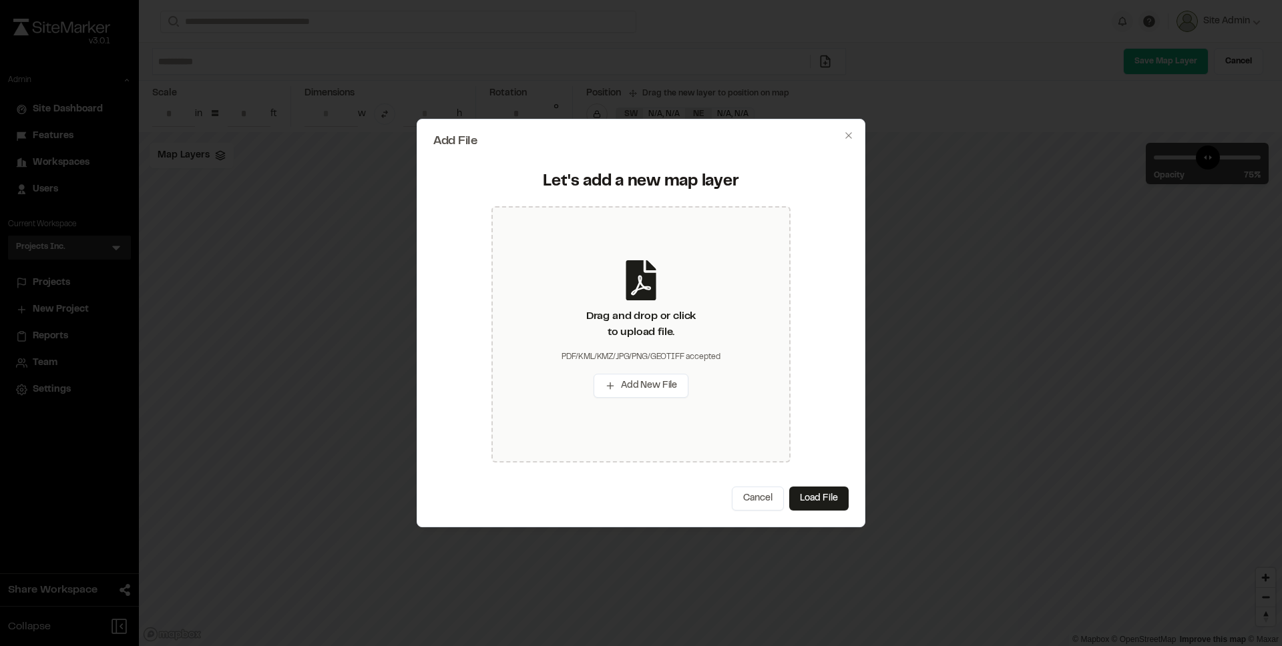
click at [765, 494] on button "Cancel" at bounding box center [758, 499] width 52 height 24
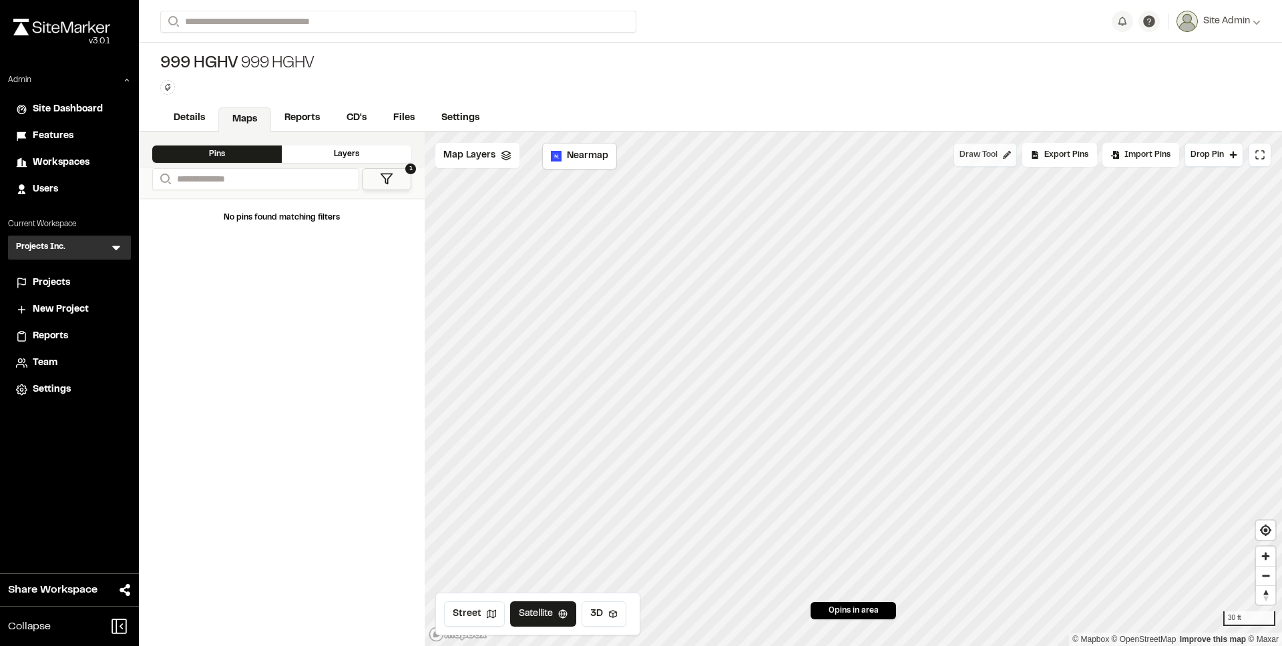
click at [974, 156] on span "Draw Tool" at bounding box center [979, 155] width 38 height 12
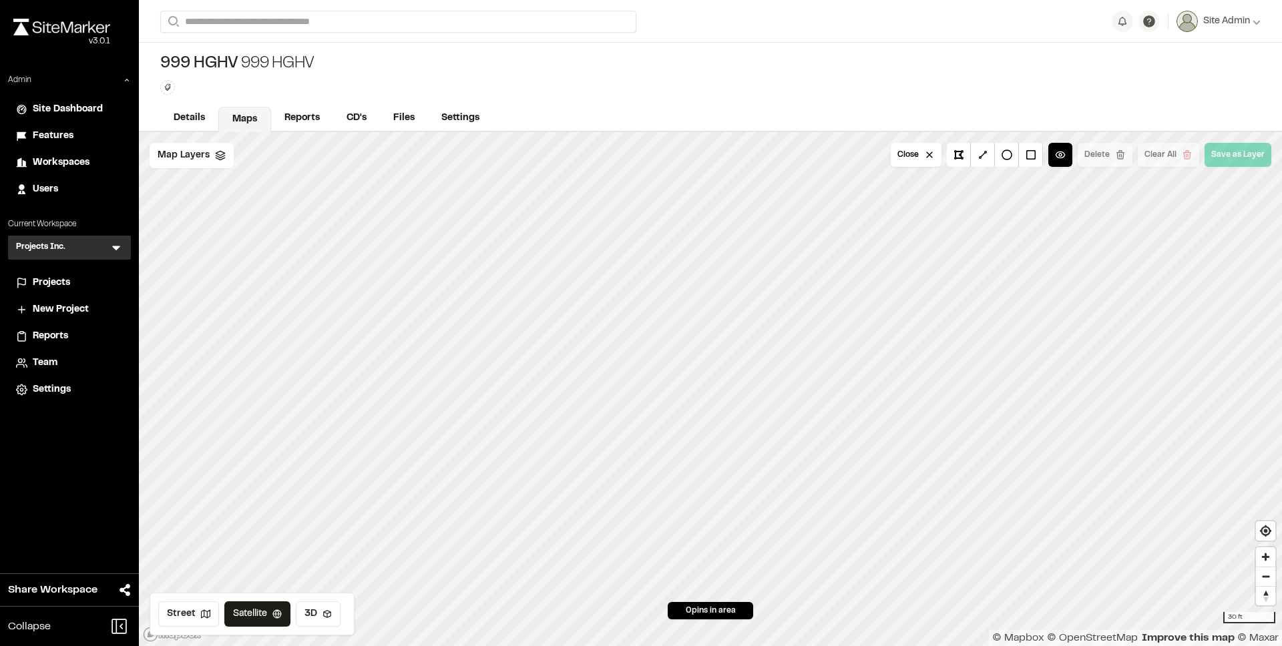
click at [54, 288] on span "Projects" at bounding box center [51, 283] width 37 height 15
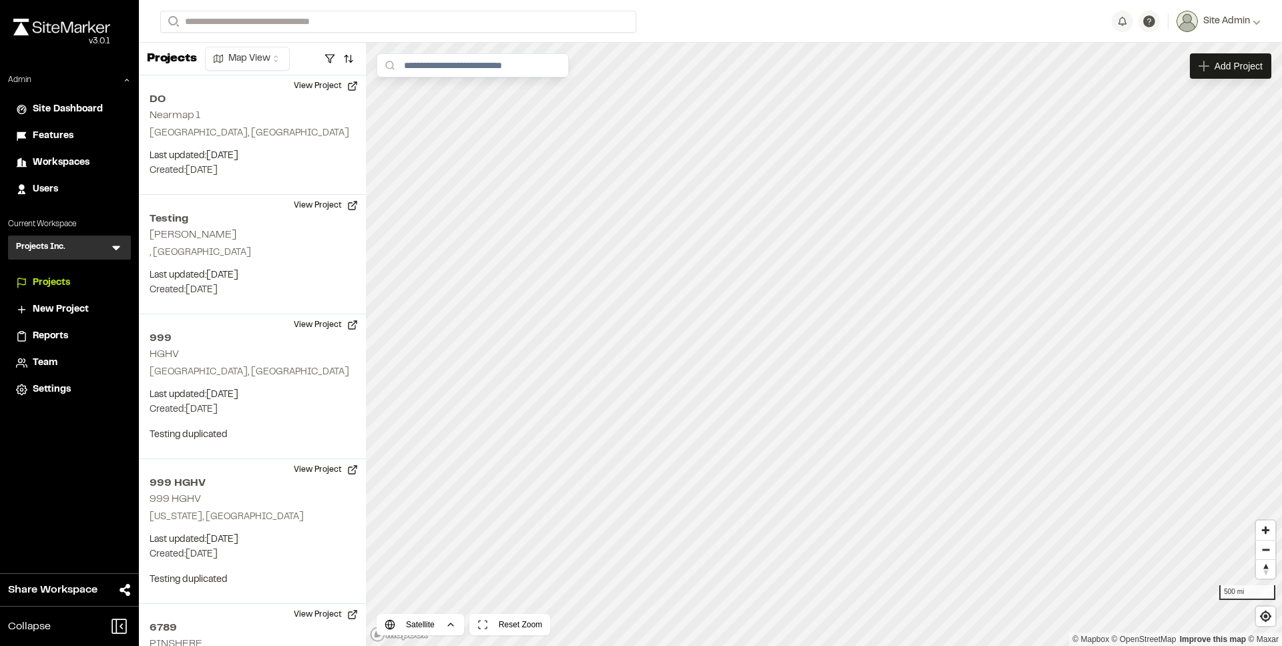
click at [116, 247] on icon at bounding box center [116, 248] width 8 height 5
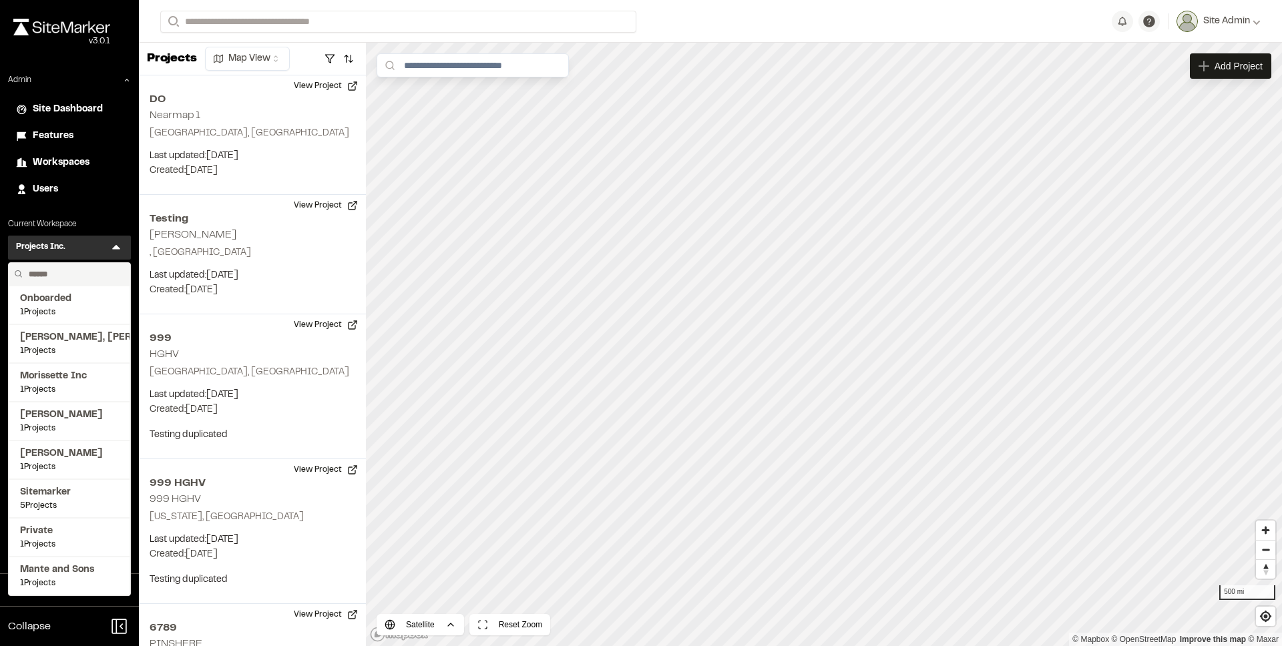
click at [99, 270] on input "text" at bounding box center [73, 274] width 101 height 23
click at [107, 302] on span "Onboarded" at bounding box center [69, 299] width 99 height 15
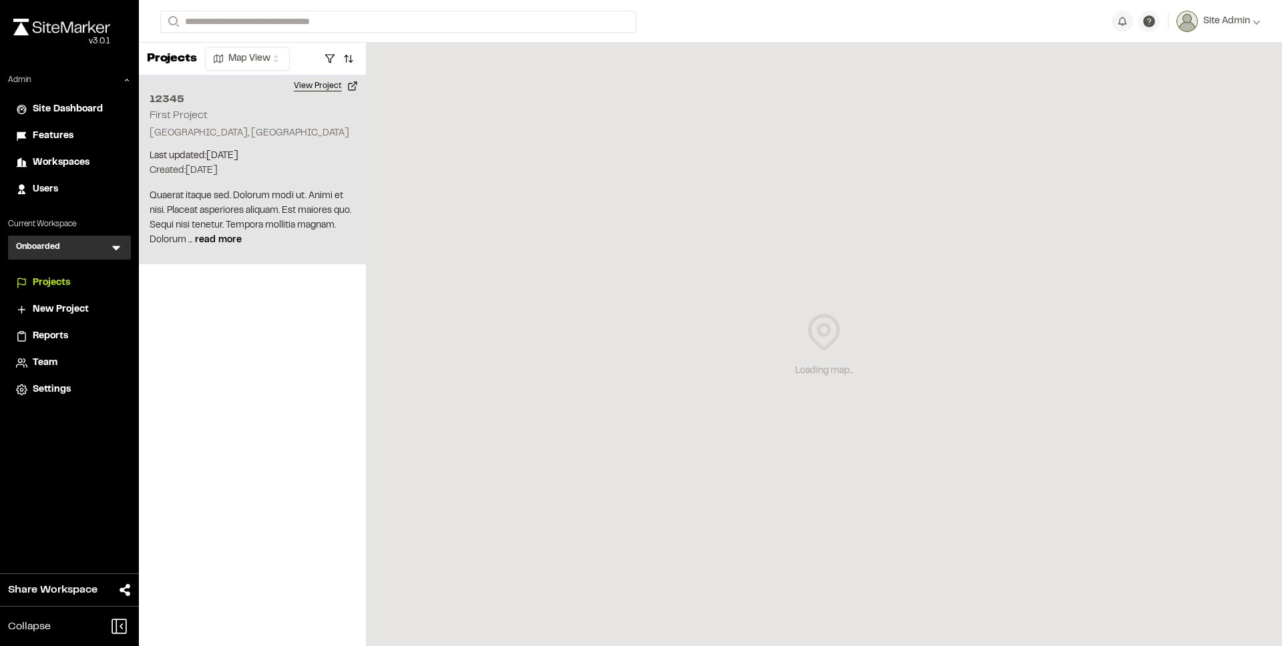
click at [311, 83] on button "View Project" at bounding box center [326, 85] width 80 height 21
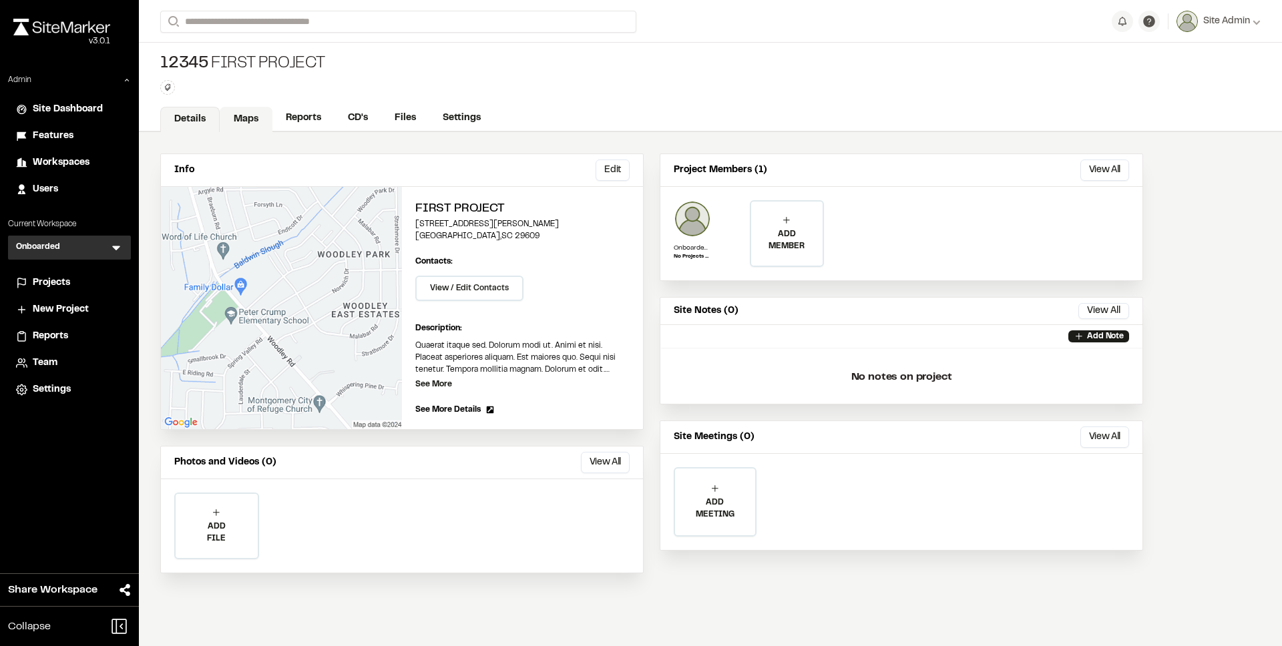
click at [253, 118] on link "Maps" at bounding box center [246, 119] width 53 height 25
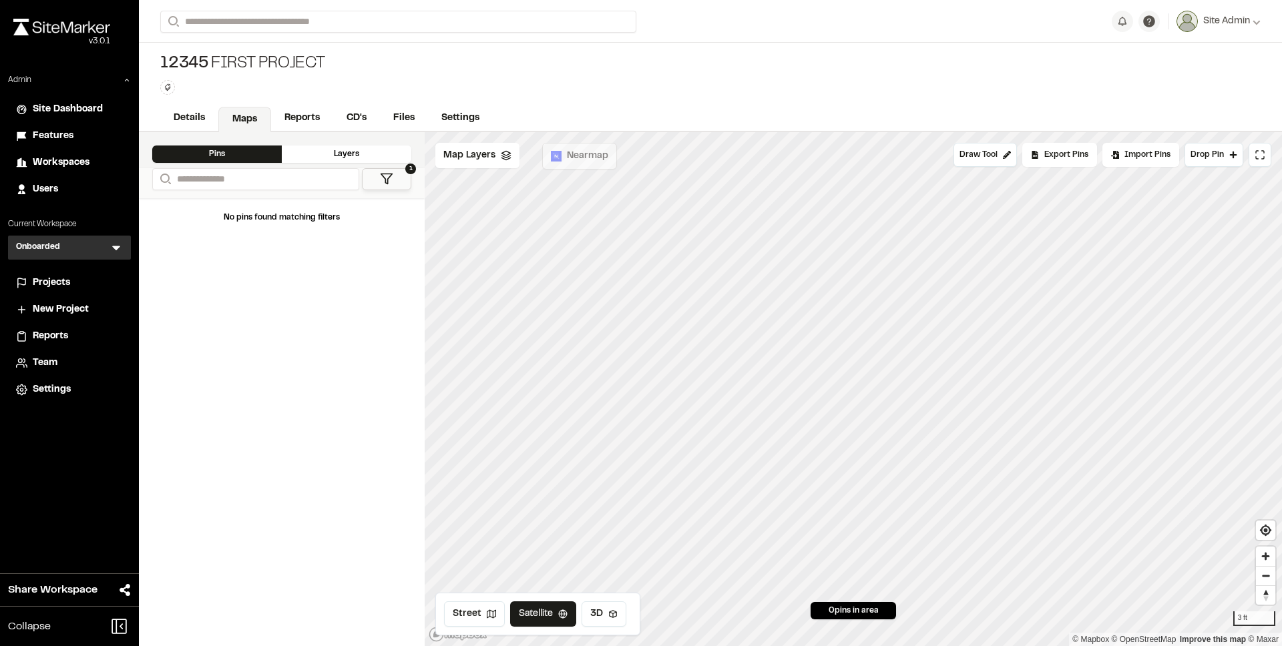
click at [81, 242] on div "Onboarded O Menu" at bounding box center [69, 248] width 123 height 24
click at [115, 249] on icon at bounding box center [116, 248] width 8 height 5
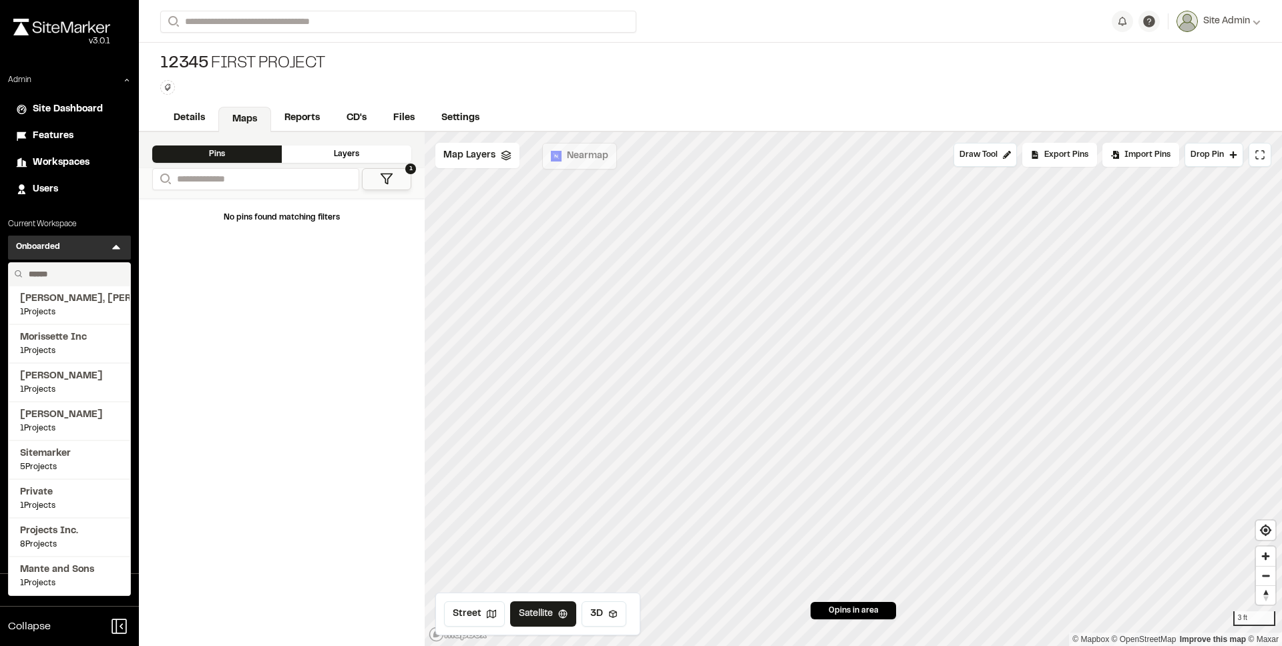
click at [77, 270] on input "text" at bounding box center [73, 274] width 101 height 23
click at [74, 521] on li "Projects Inc. 8 Projects" at bounding box center [70, 537] width 122 height 39
click at [73, 531] on span "Projects Inc." at bounding box center [69, 531] width 99 height 15
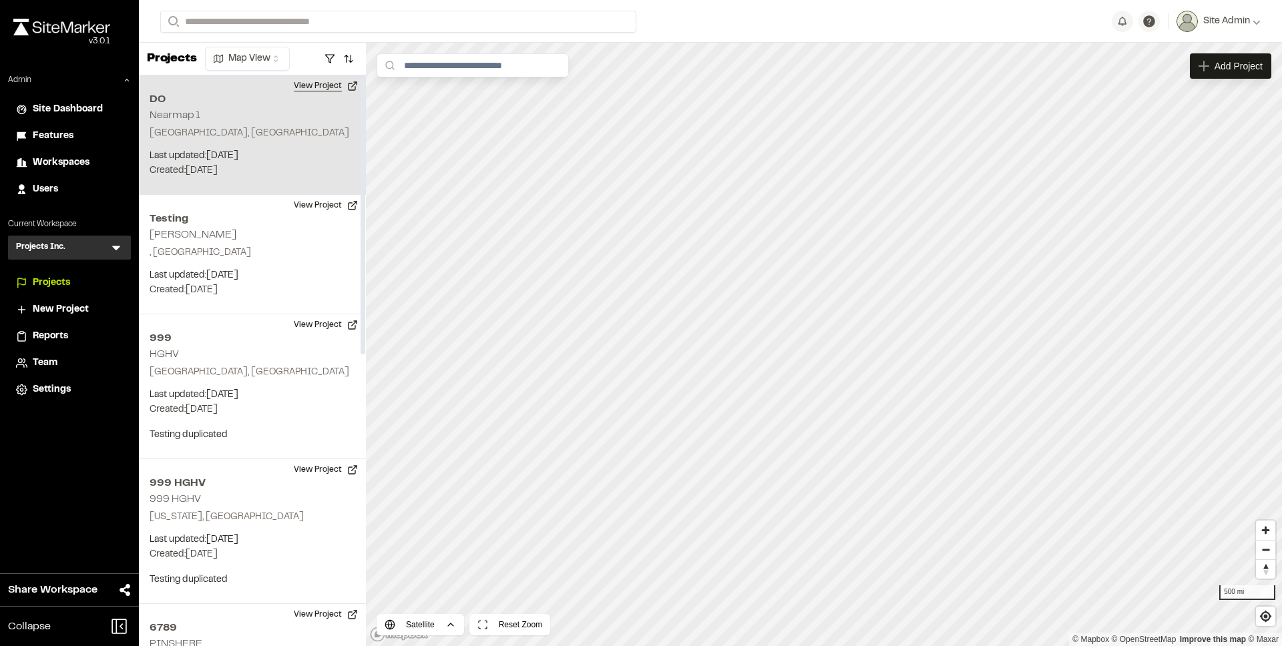
click at [314, 93] on button "View Project" at bounding box center [326, 85] width 80 height 21
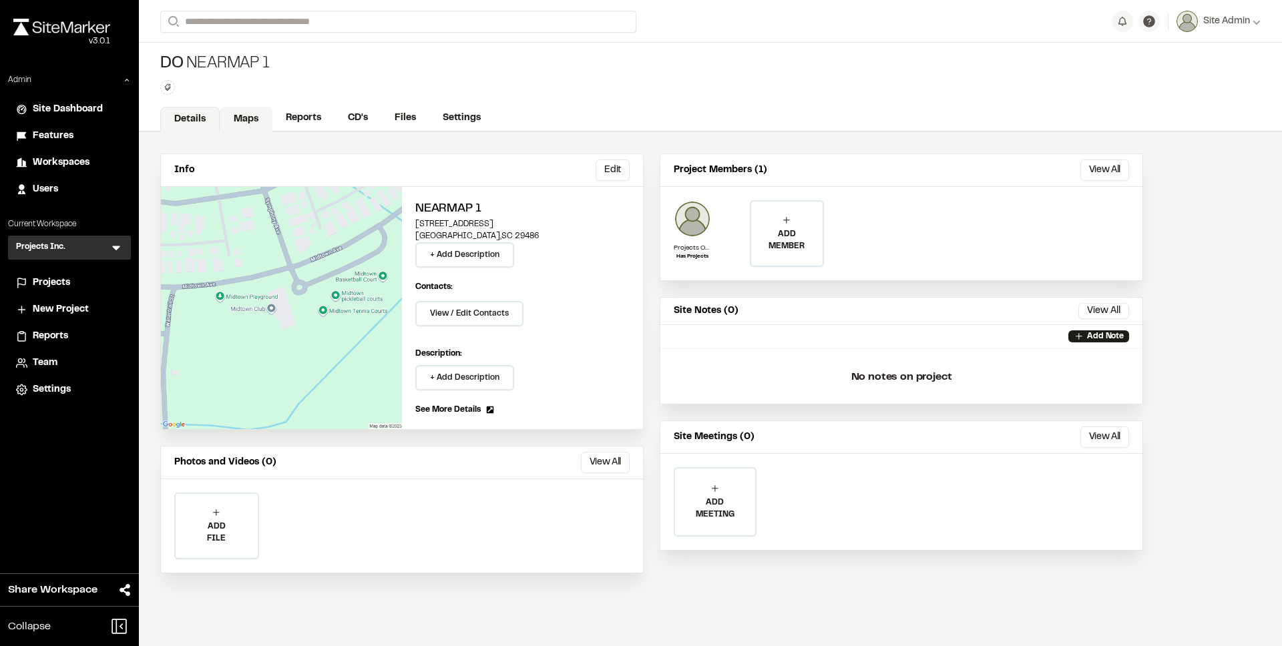
click at [254, 118] on link "Maps" at bounding box center [246, 119] width 53 height 25
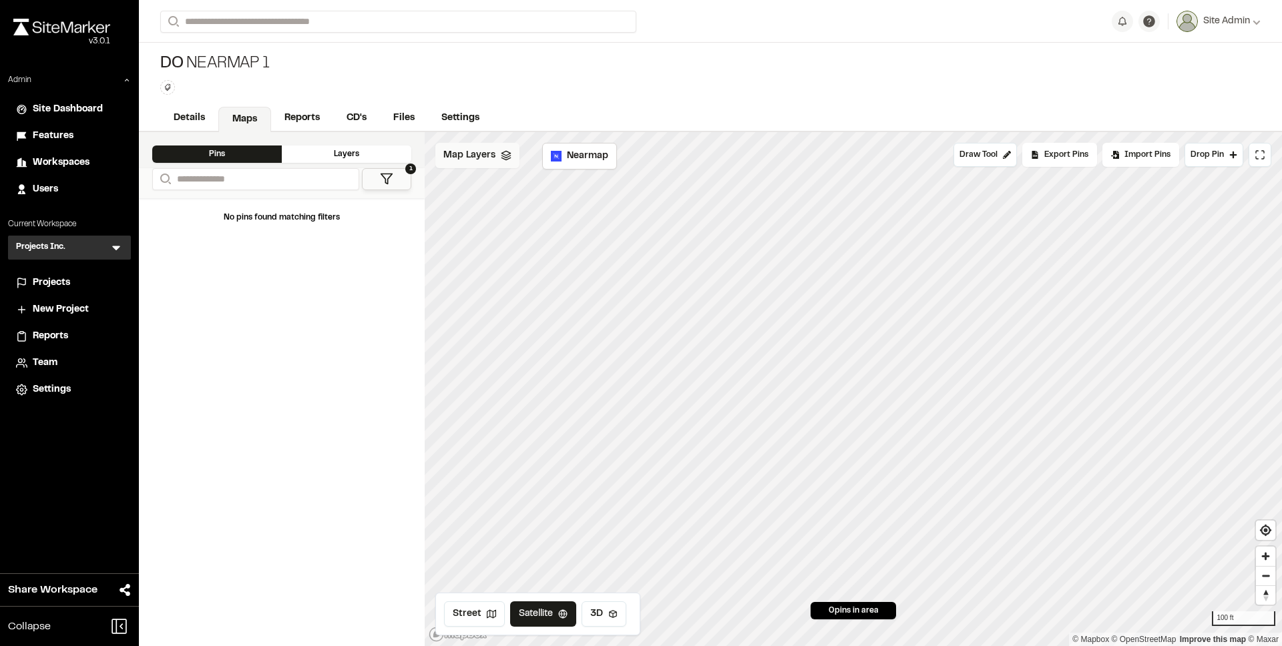
click at [501, 164] on div "Map Layers" at bounding box center [477, 155] width 84 height 25
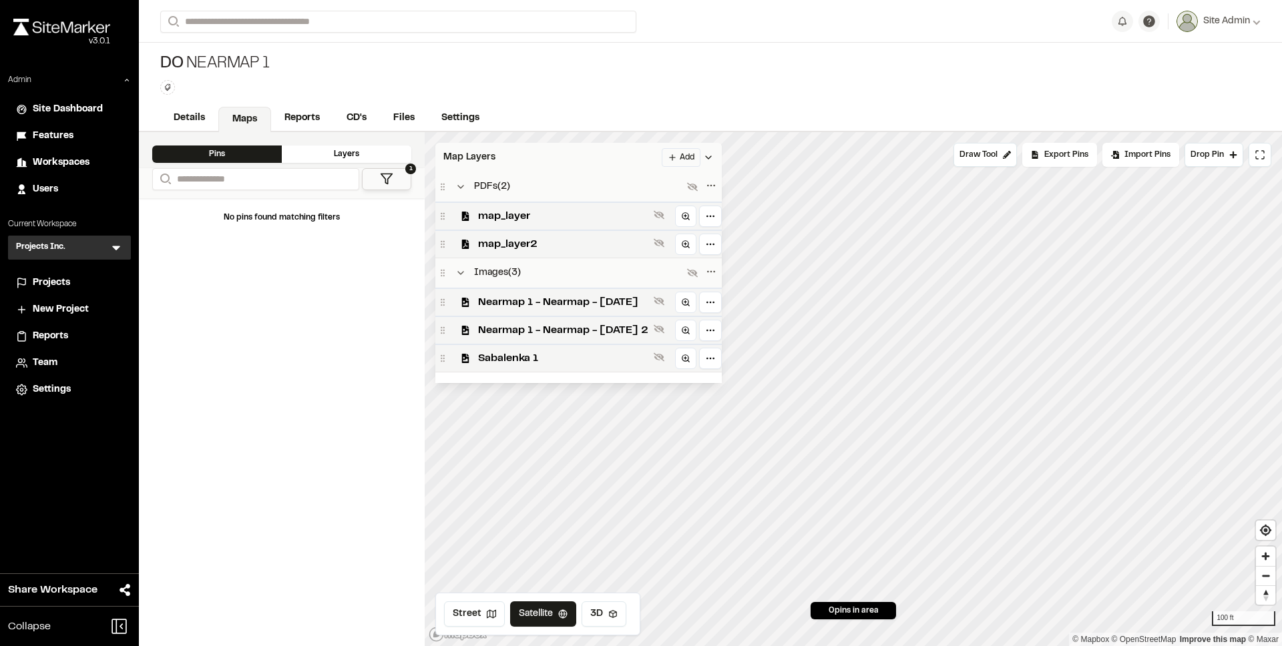
click at [617, 158] on div "Map Layers Add" at bounding box center [578, 157] width 286 height 29
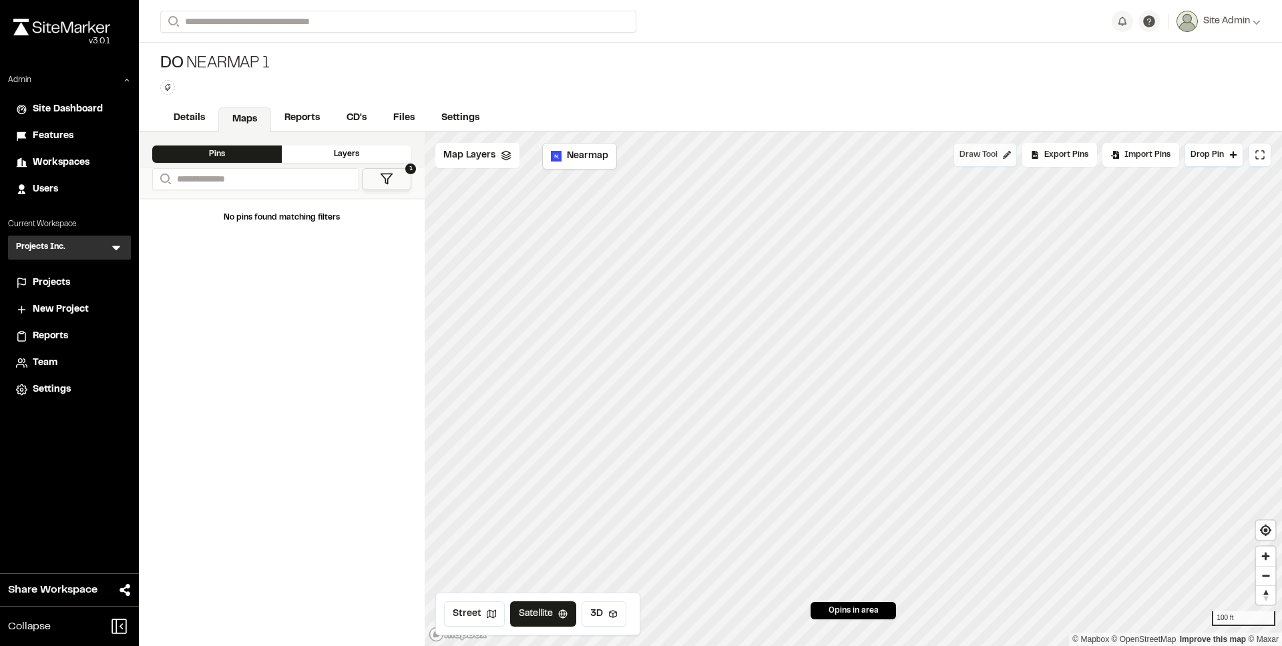
click at [990, 160] on span "Draw Tool" at bounding box center [979, 155] width 38 height 12
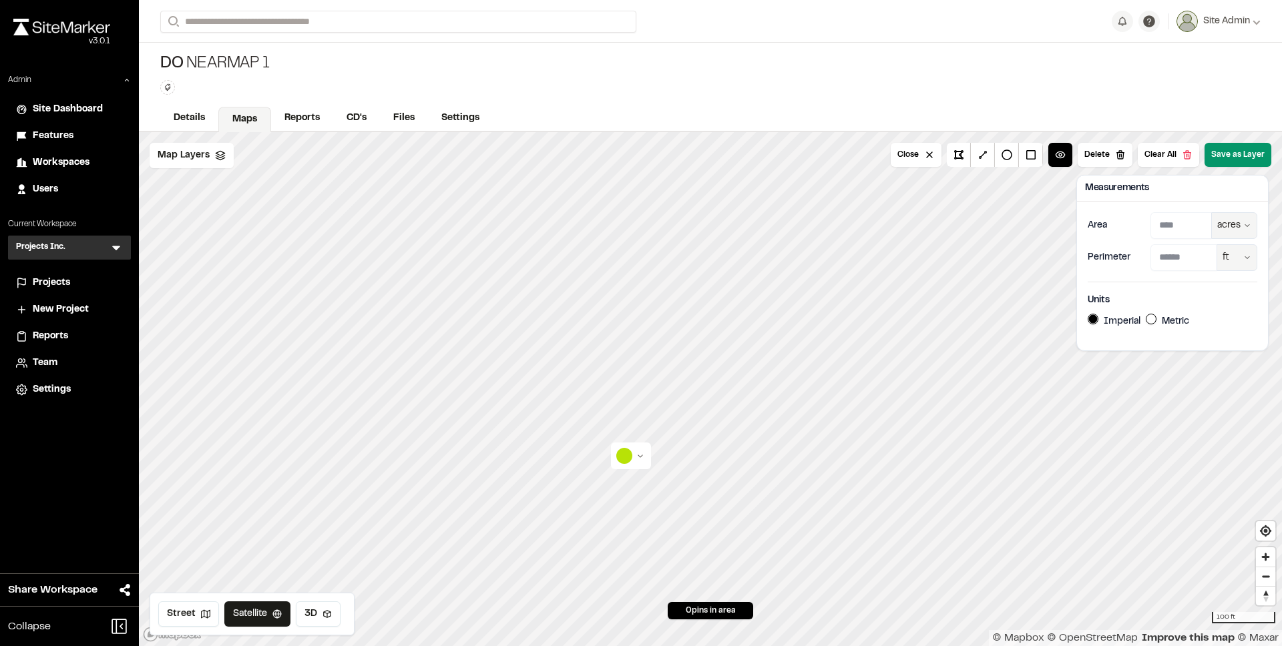
click at [1233, 158] on button "Save as Layer" at bounding box center [1238, 155] width 67 height 24
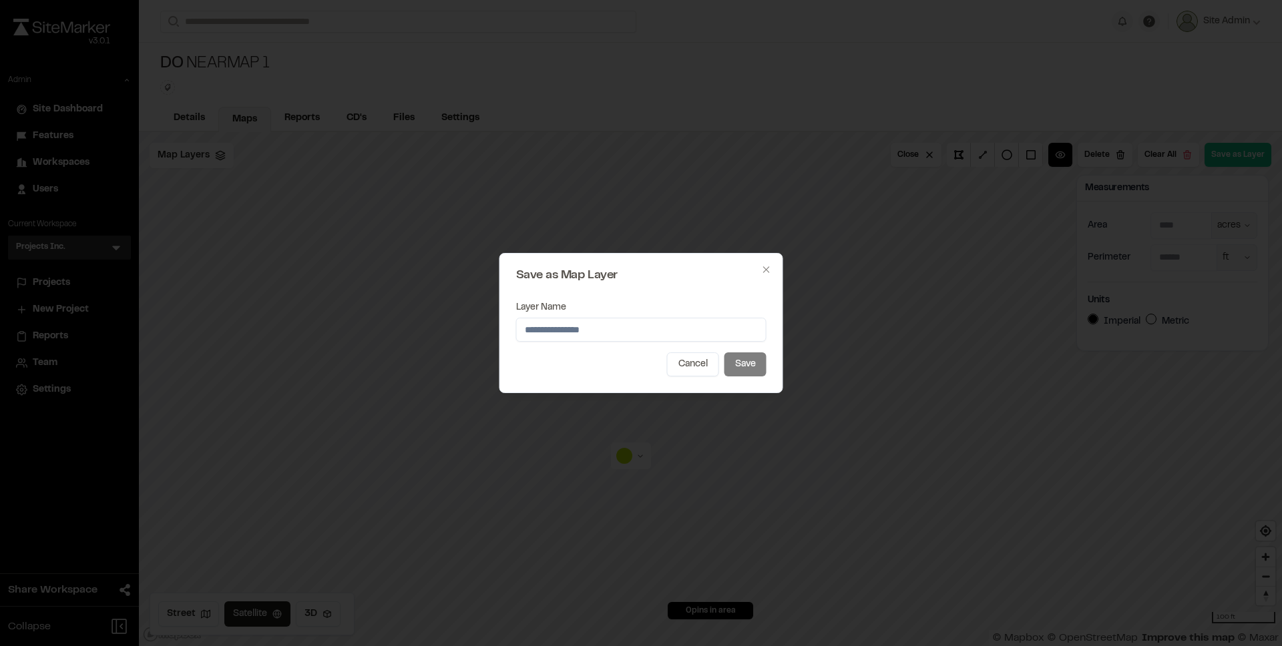
click at [632, 335] on input "Layer Name" at bounding box center [641, 330] width 250 height 24
type input "*******"
click at [741, 361] on button "Save" at bounding box center [745, 365] width 42 height 24
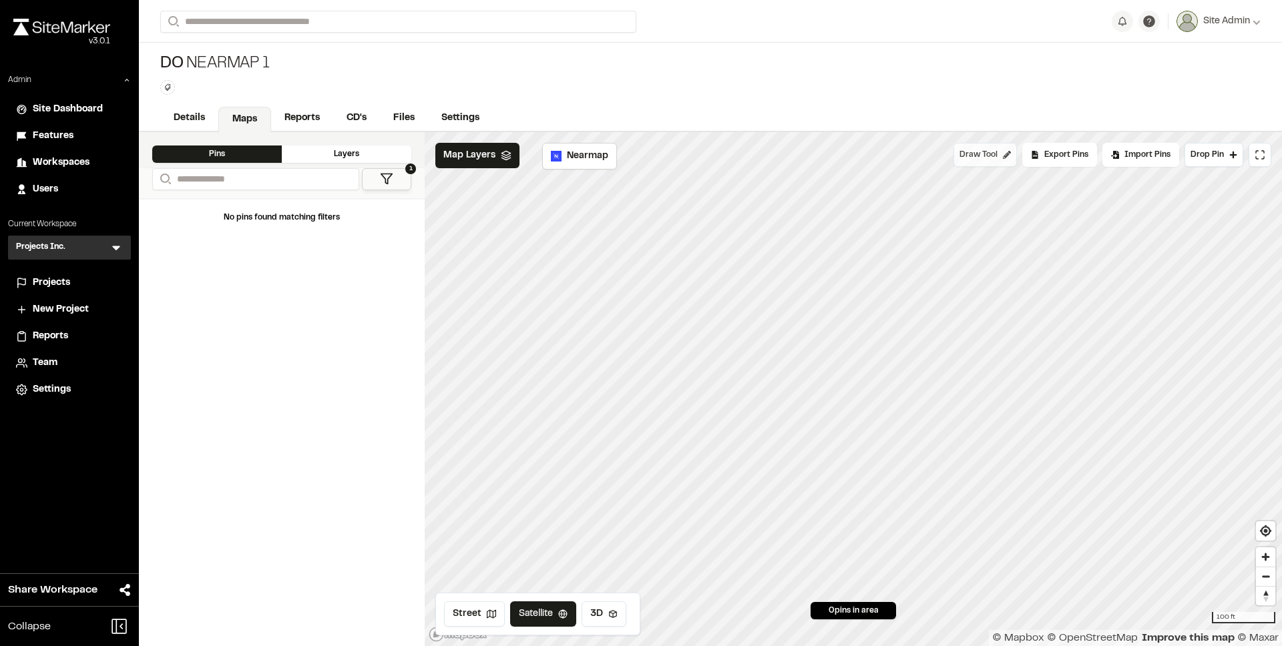
click at [992, 158] on span "Draw Tool" at bounding box center [979, 155] width 38 height 12
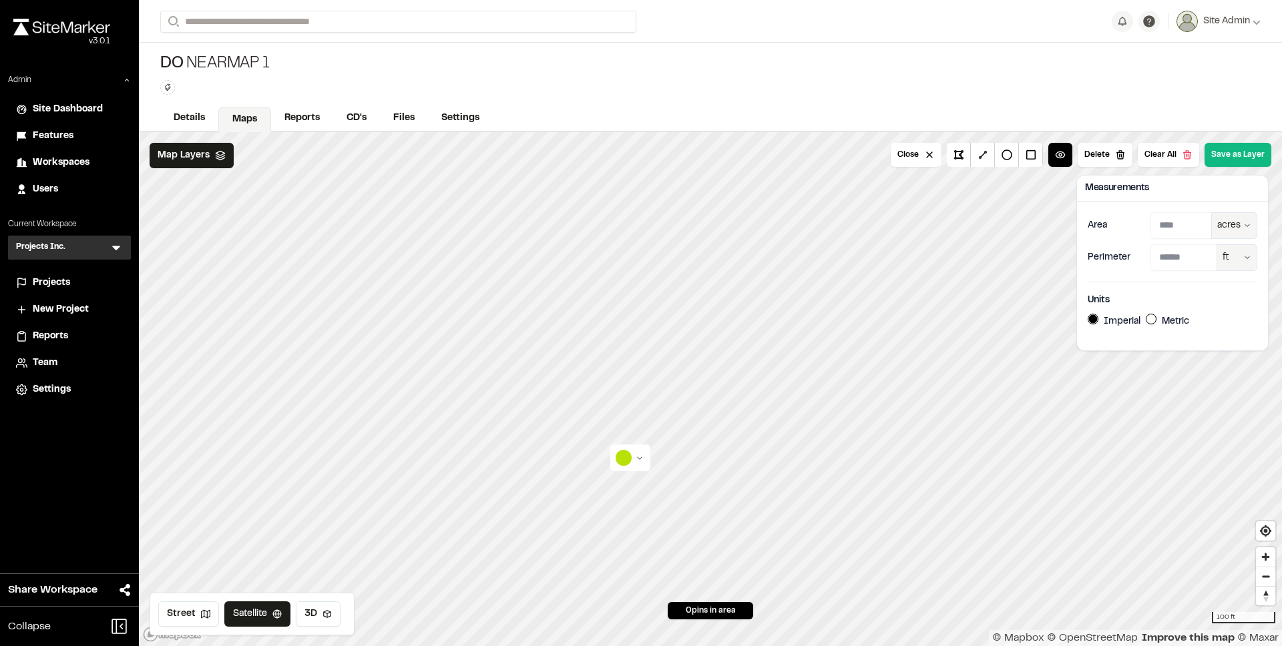
click at [624, 461] on html "**********" at bounding box center [641, 323] width 1282 height 646
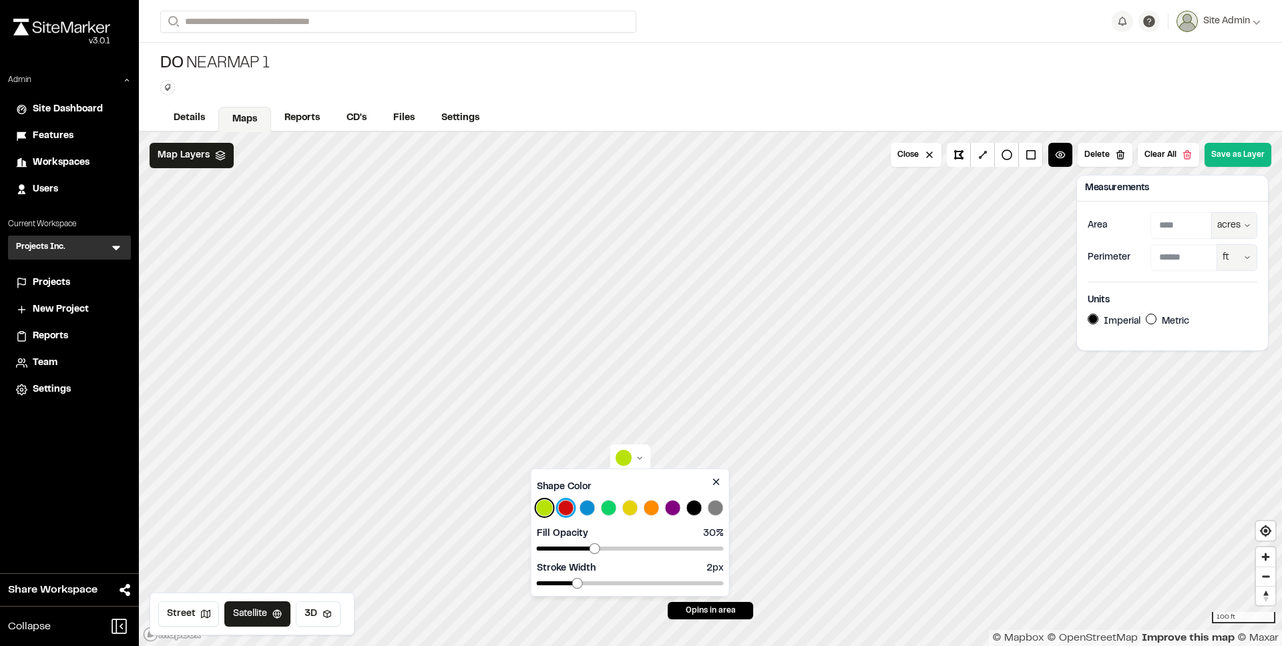
click at [569, 509] on button "Select Red color" at bounding box center [566, 508] width 16 height 16
click at [1235, 160] on html "**********" at bounding box center [641, 323] width 1282 height 646
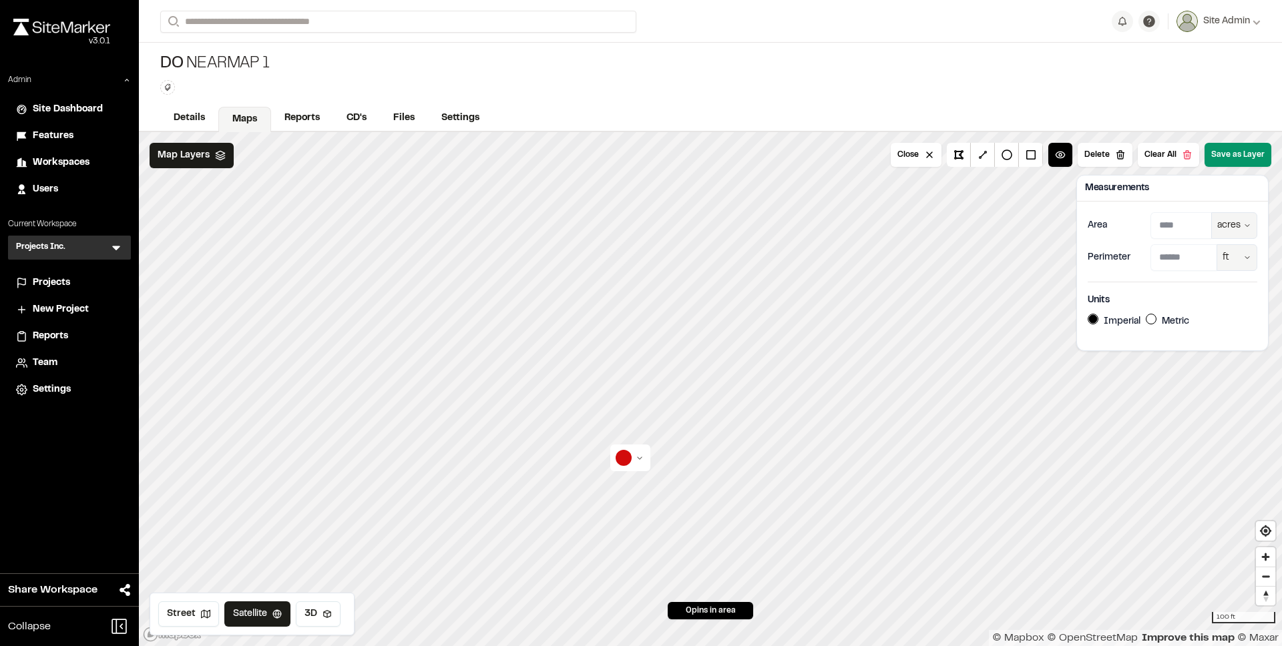
click at [1239, 156] on button "Save as Layer" at bounding box center [1238, 155] width 67 height 24
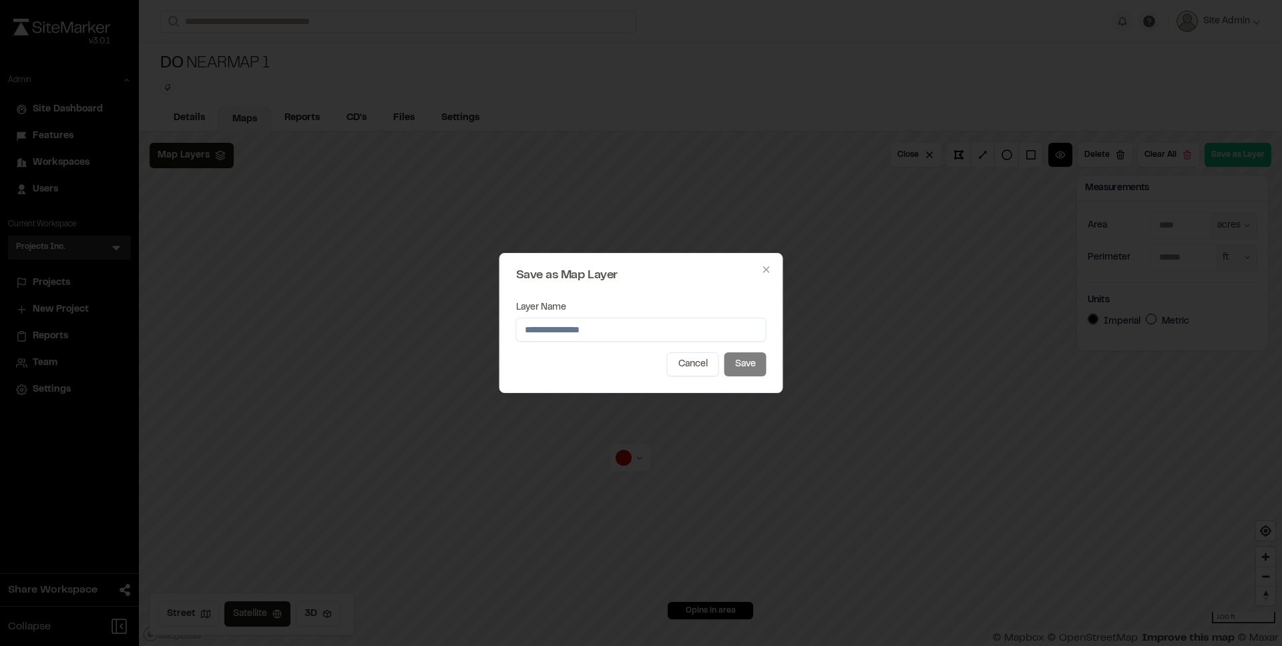
click at [667, 337] on input "Layer Name" at bounding box center [641, 330] width 250 height 24
type input "*******"
click at [741, 368] on button "Save" at bounding box center [745, 365] width 42 height 24
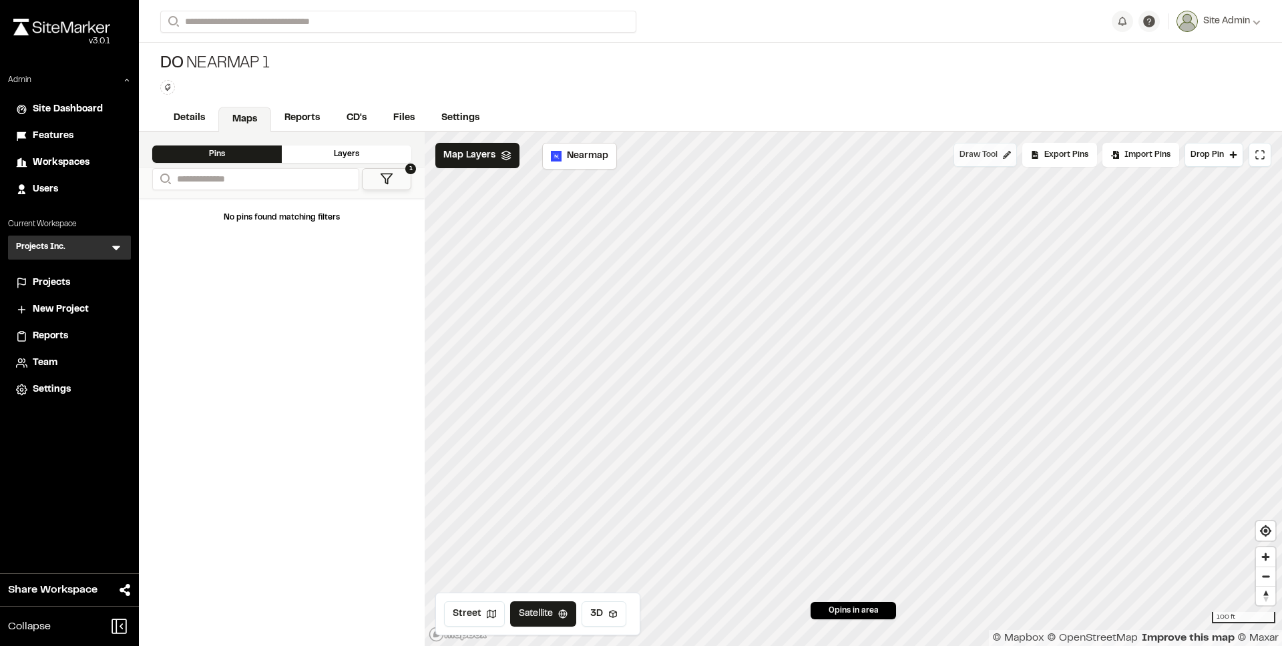
click at [986, 160] on span "Draw Tool" at bounding box center [979, 155] width 38 height 12
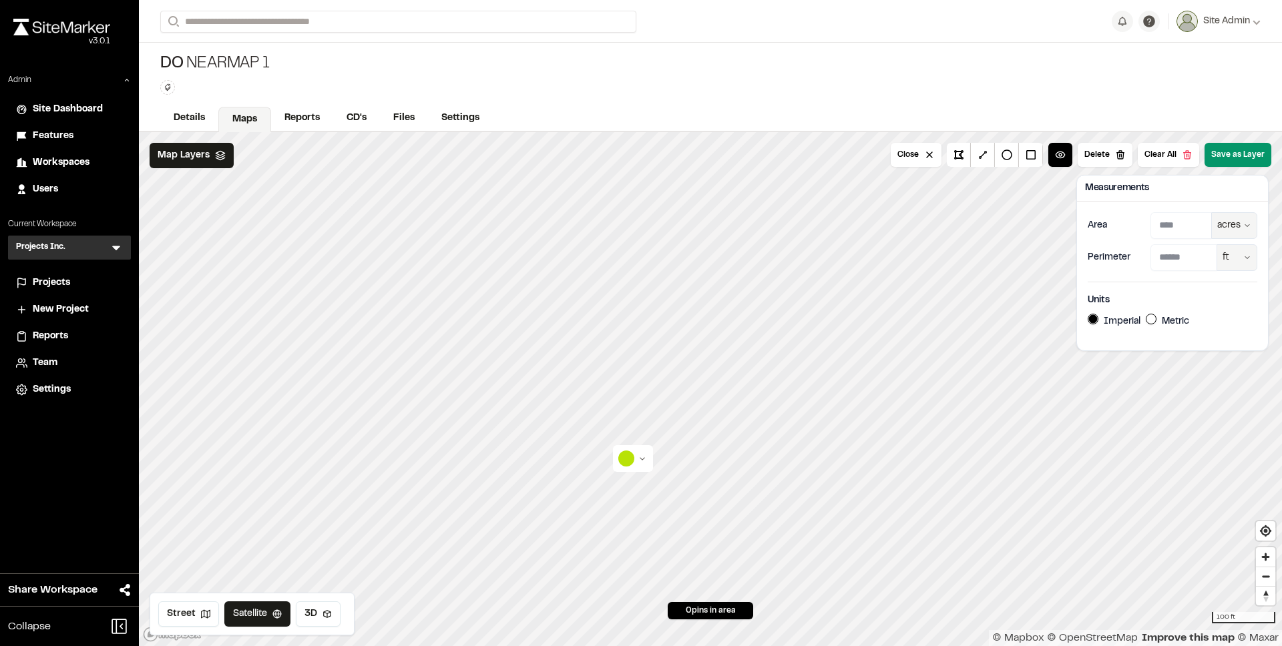
click at [1221, 146] on button "Save as Layer" at bounding box center [1238, 155] width 67 height 24
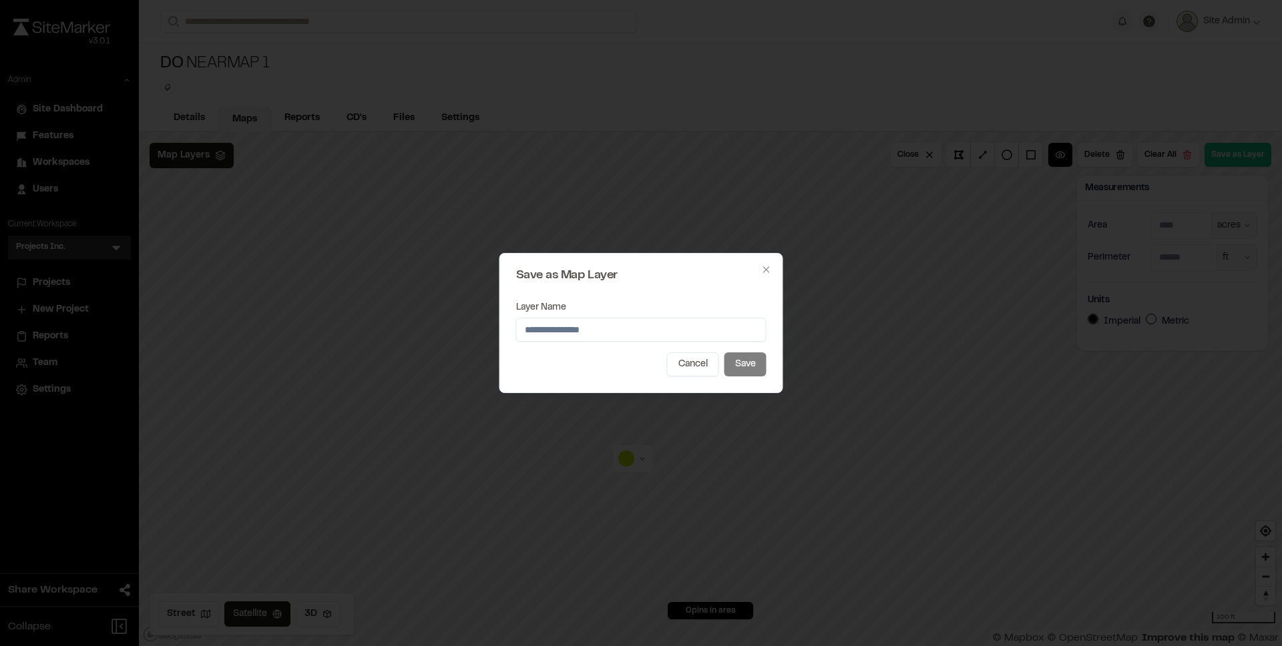
click at [641, 327] on input "Layer Name" at bounding box center [641, 330] width 250 height 24
type input "*******"
click at [756, 364] on button "Save" at bounding box center [745, 365] width 42 height 24
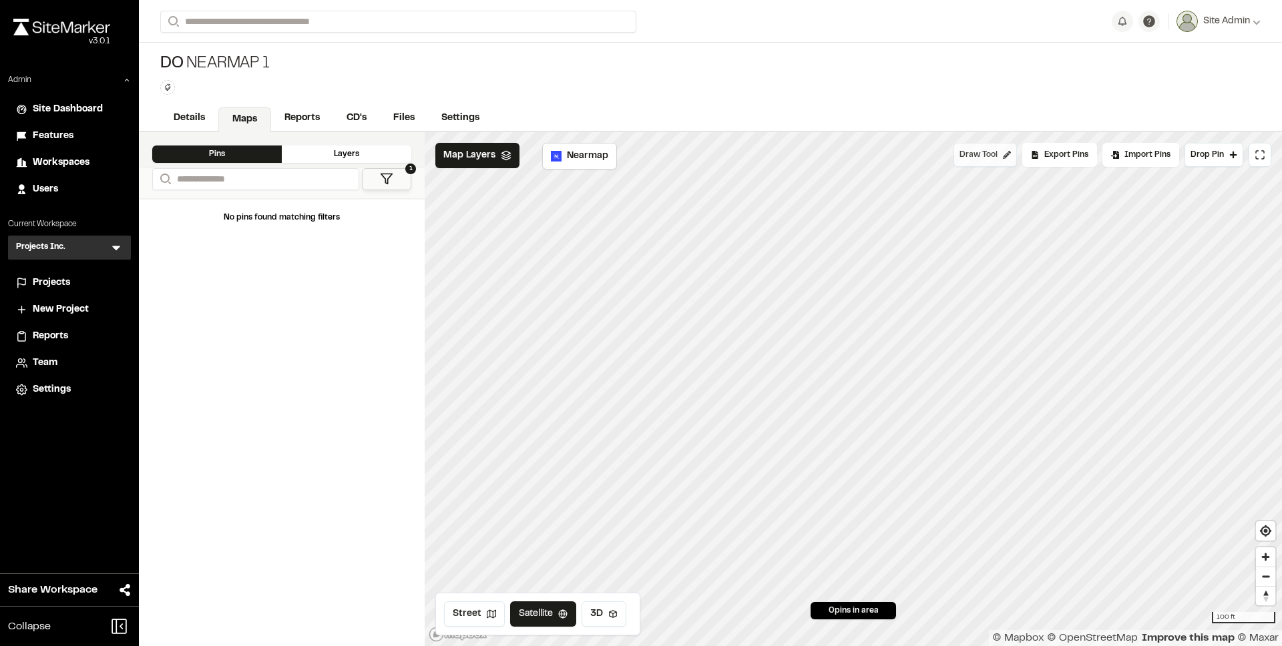
click at [1001, 151] on button "Draw Tool" at bounding box center [985, 155] width 63 height 24
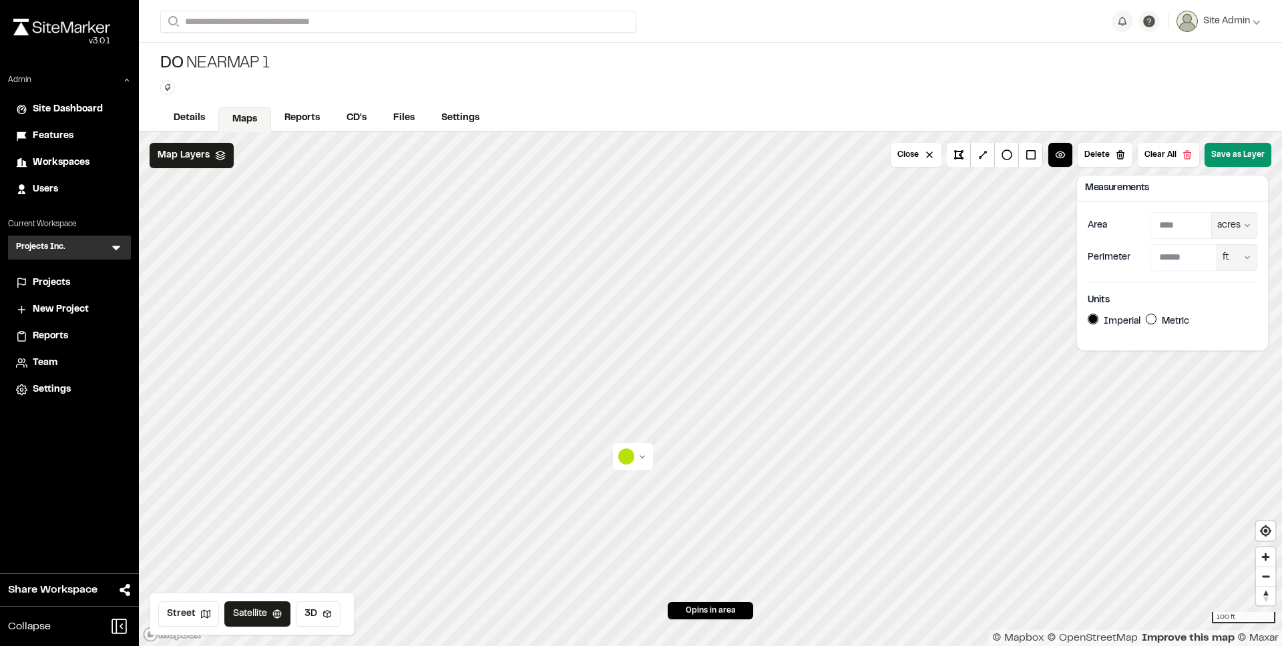
click at [1247, 148] on button "Save as Layer" at bounding box center [1238, 155] width 67 height 24
click at [631, 457] on html "**********" at bounding box center [641, 323] width 1282 height 646
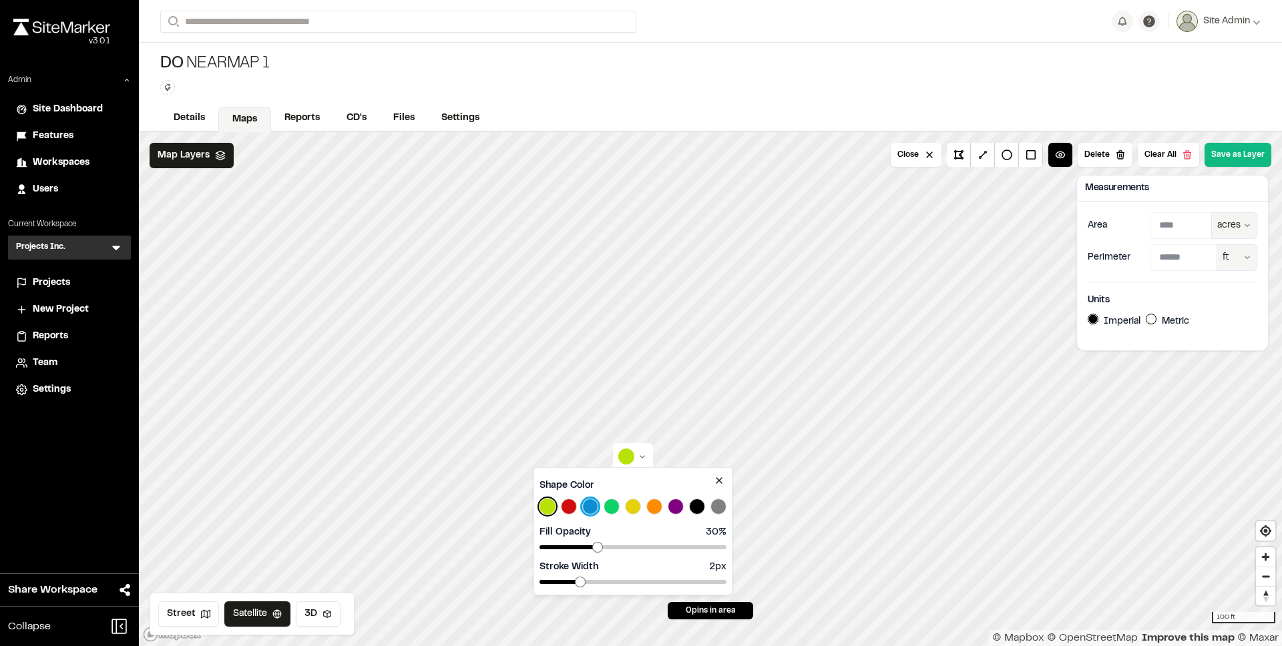
click at [596, 504] on button "Select Blue color" at bounding box center [590, 507] width 16 height 16
click at [1223, 164] on html "**********" at bounding box center [641, 323] width 1282 height 646
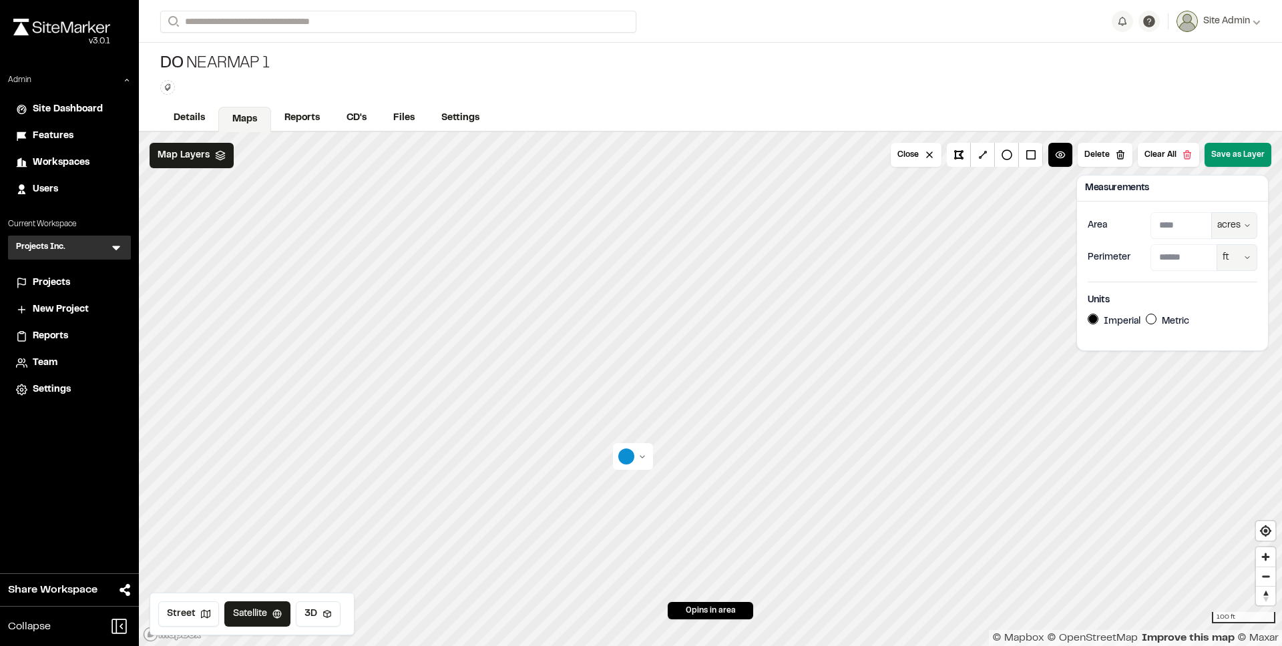
click at [1227, 159] on button "Save as Layer" at bounding box center [1238, 155] width 67 height 24
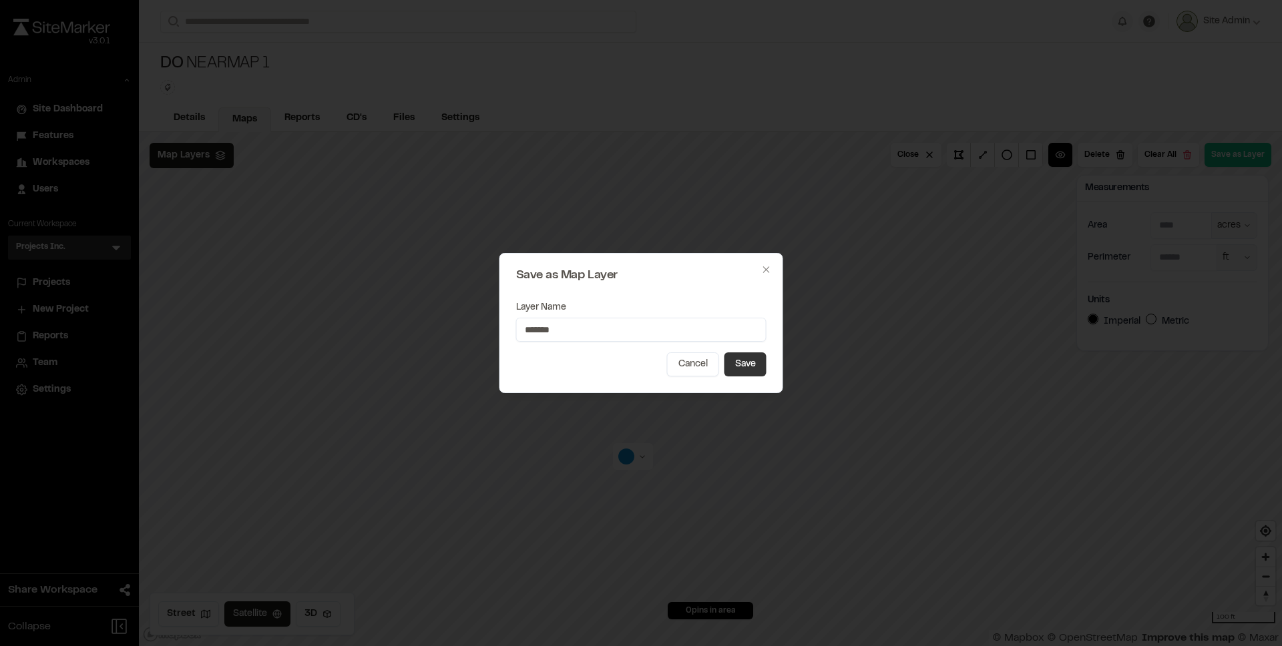
type input "*******"
click at [744, 357] on button "Save" at bounding box center [745, 365] width 42 height 24
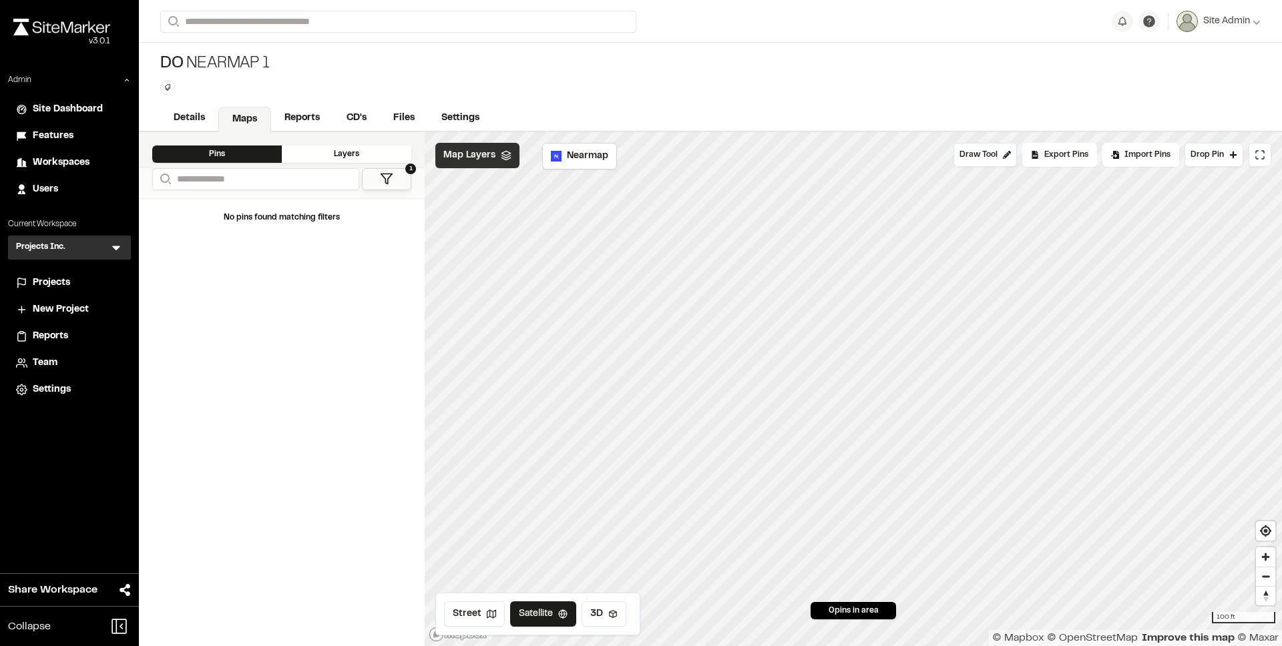
click at [460, 165] on div "Map Layers" at bounding box center [477, 155] width 84 height 25
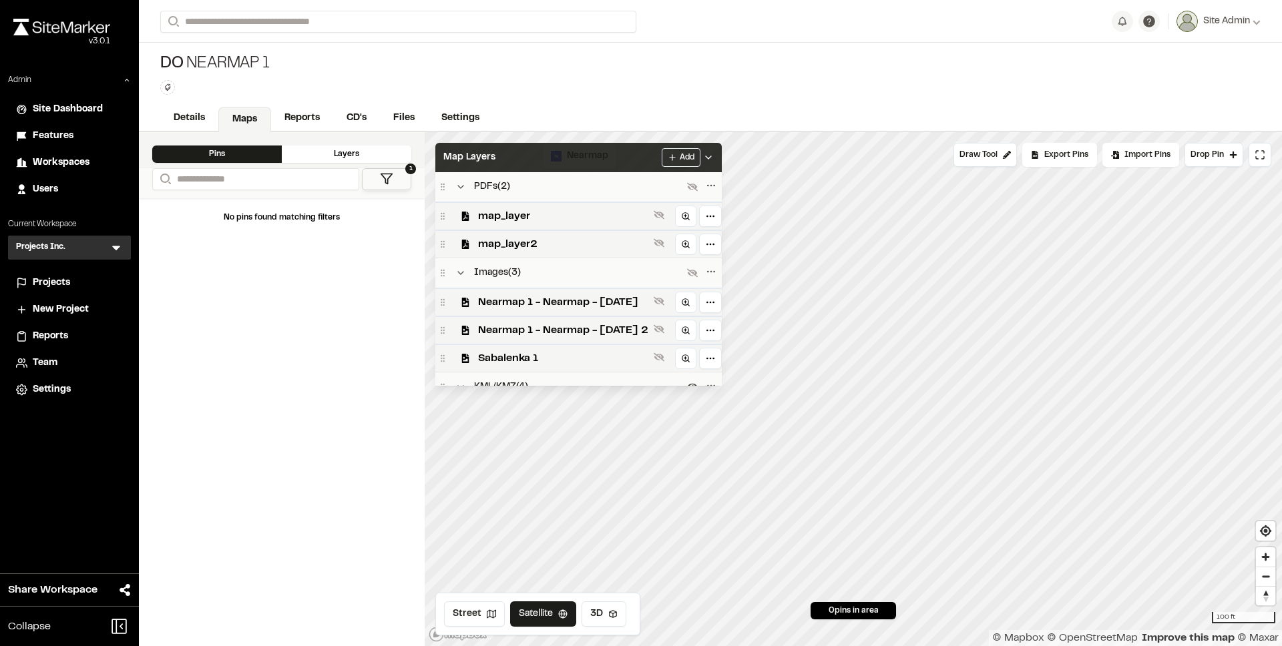
click at [459, 156] on span "Map Layers" at bounding box center [469, 157] width 52 height 15
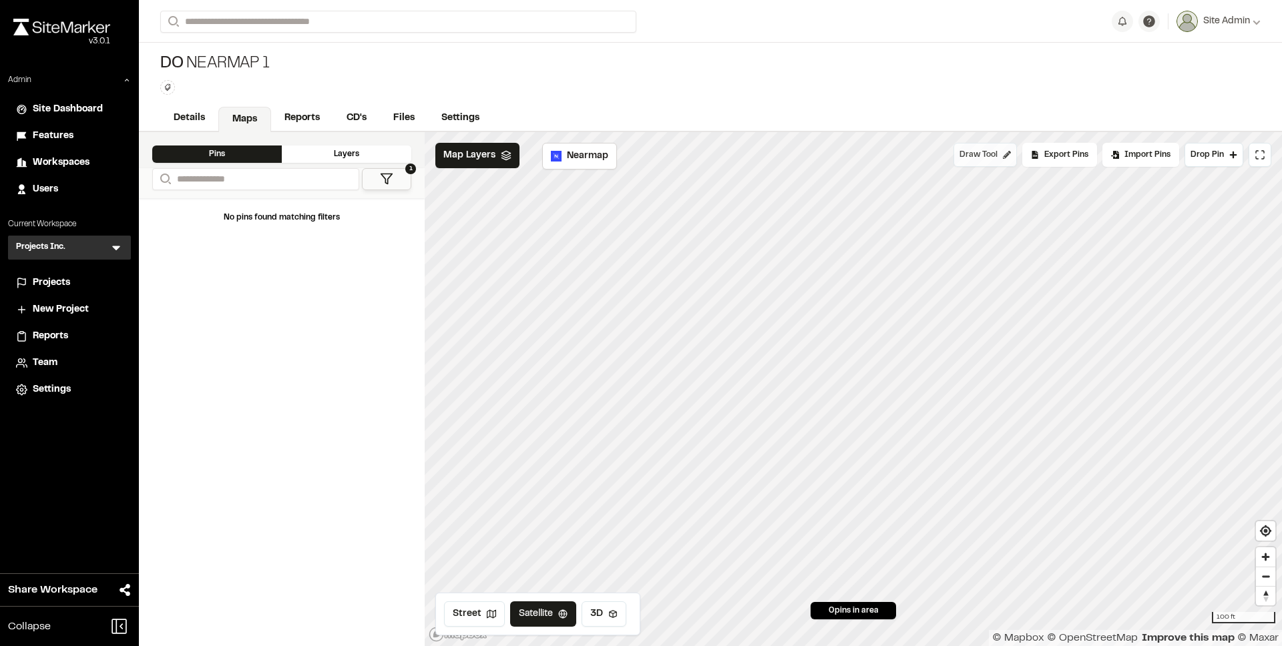
click at [981, 156] on span "Draw Tool" at bounding box center [979, 155] width 38 height 12
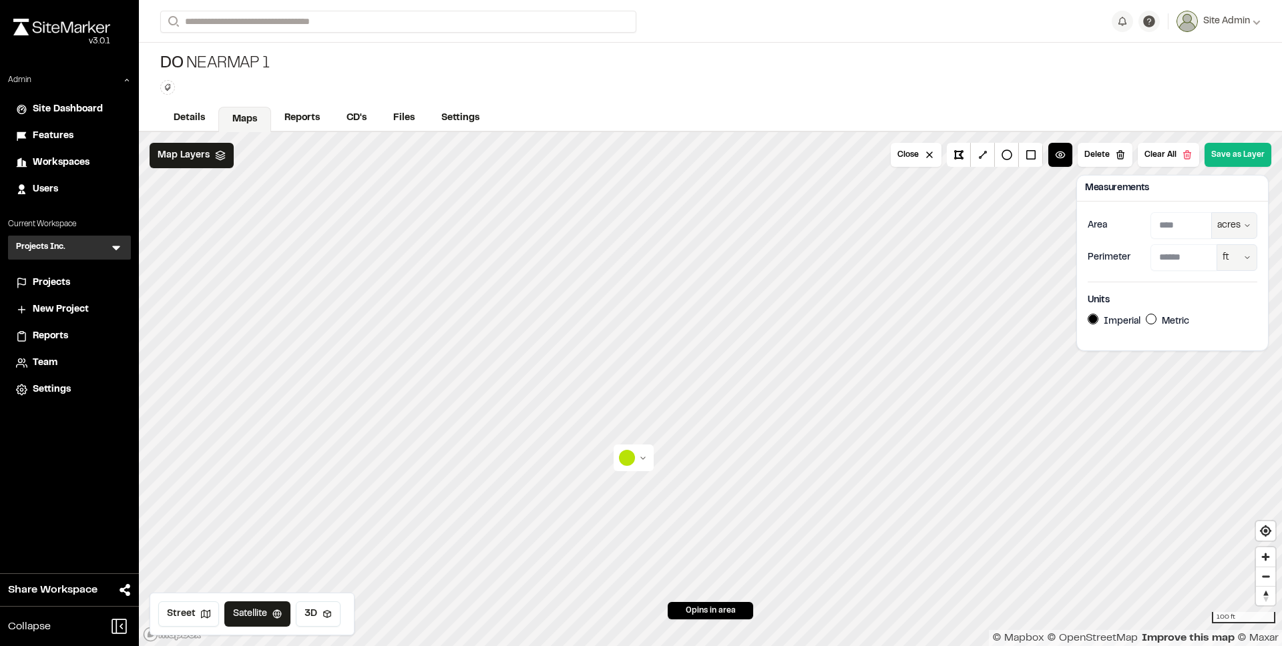
click at [628, 453] on html "**********" at bounding box center [641, 323] width 1282 height 646
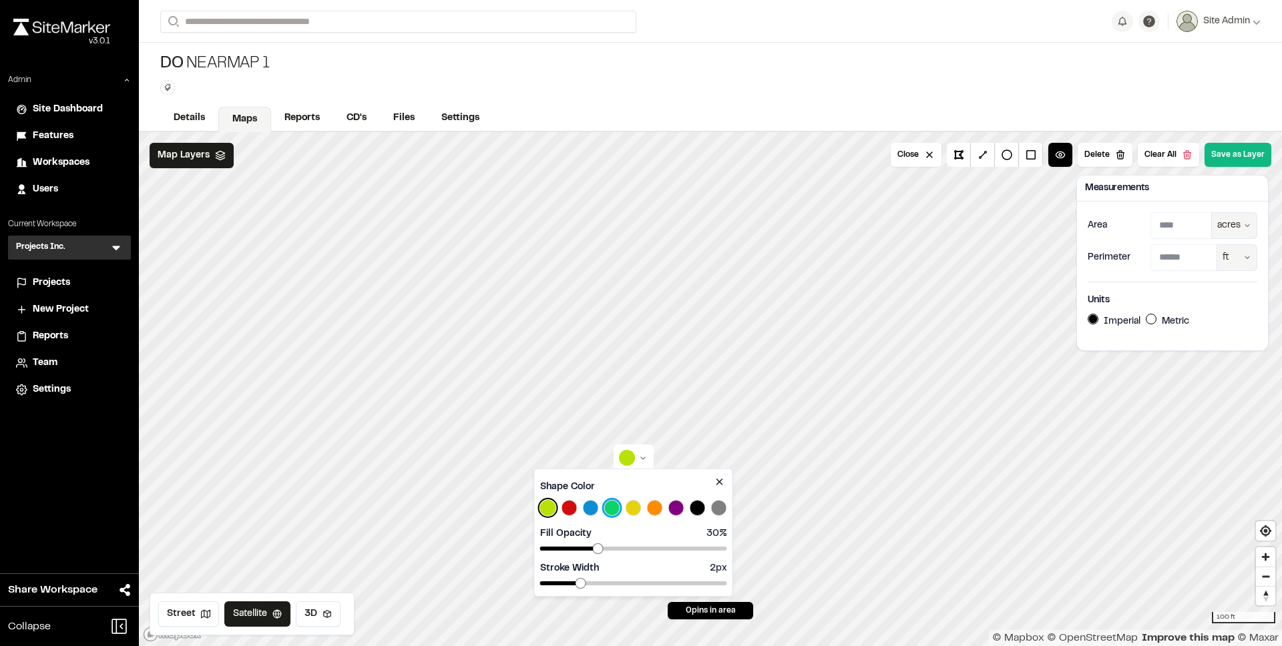
click at [610, 509] on button "Select Green color" at bounding box center [612, 508] width 16 height 16
click at [1234, 158] on html "**********" at bounding box center [641, 323] width 1282 height 646
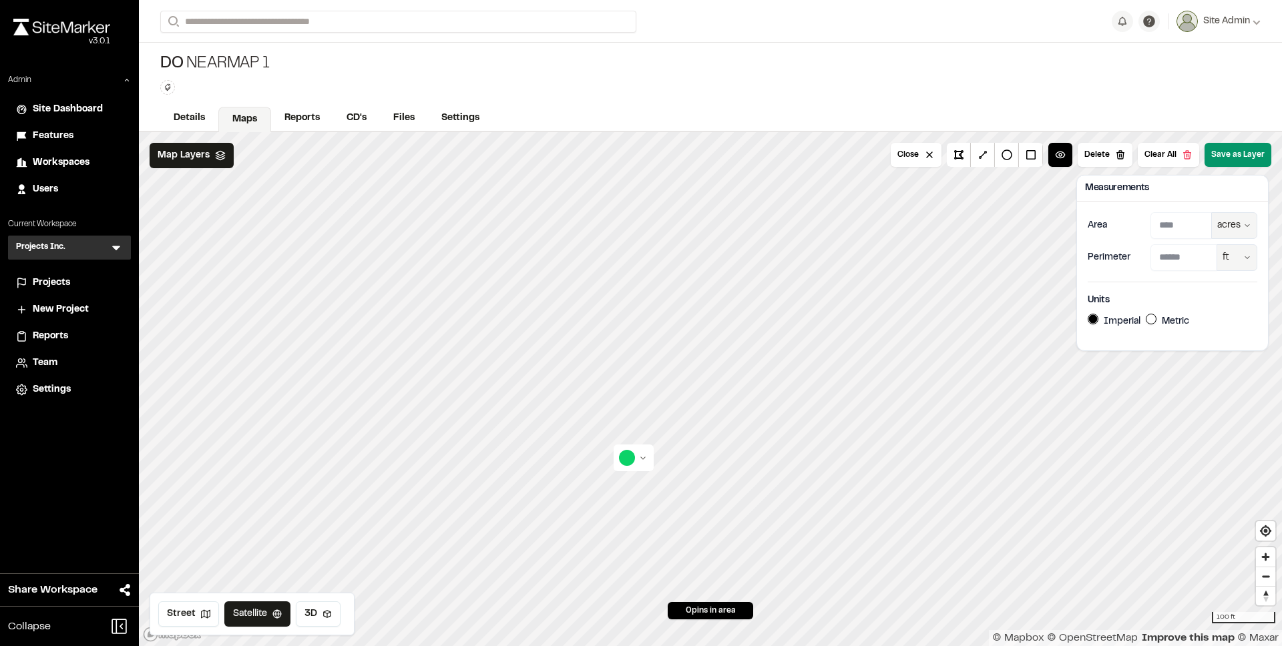
click at [1233, 159] on button "Save as Layer" at bounding box center [1238, 155] width 67 height 24
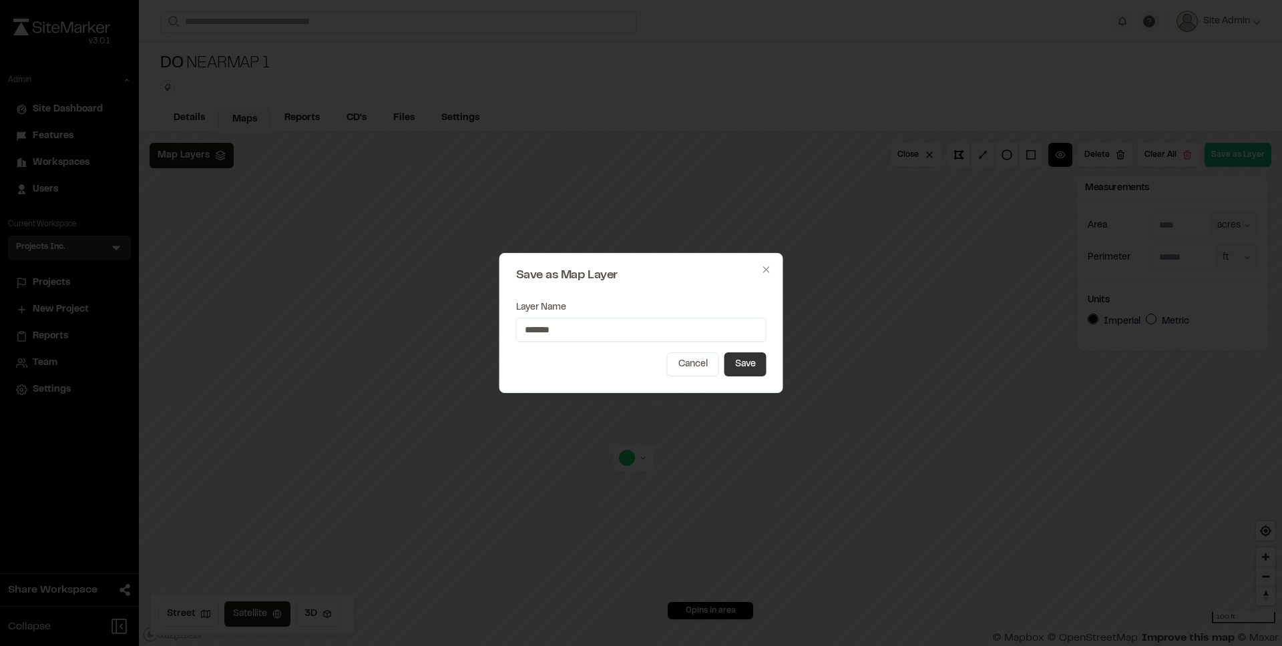
type input "*******"
click at [759, 364] on button "Save" at bounding box center [745, 365] width 42 height 24
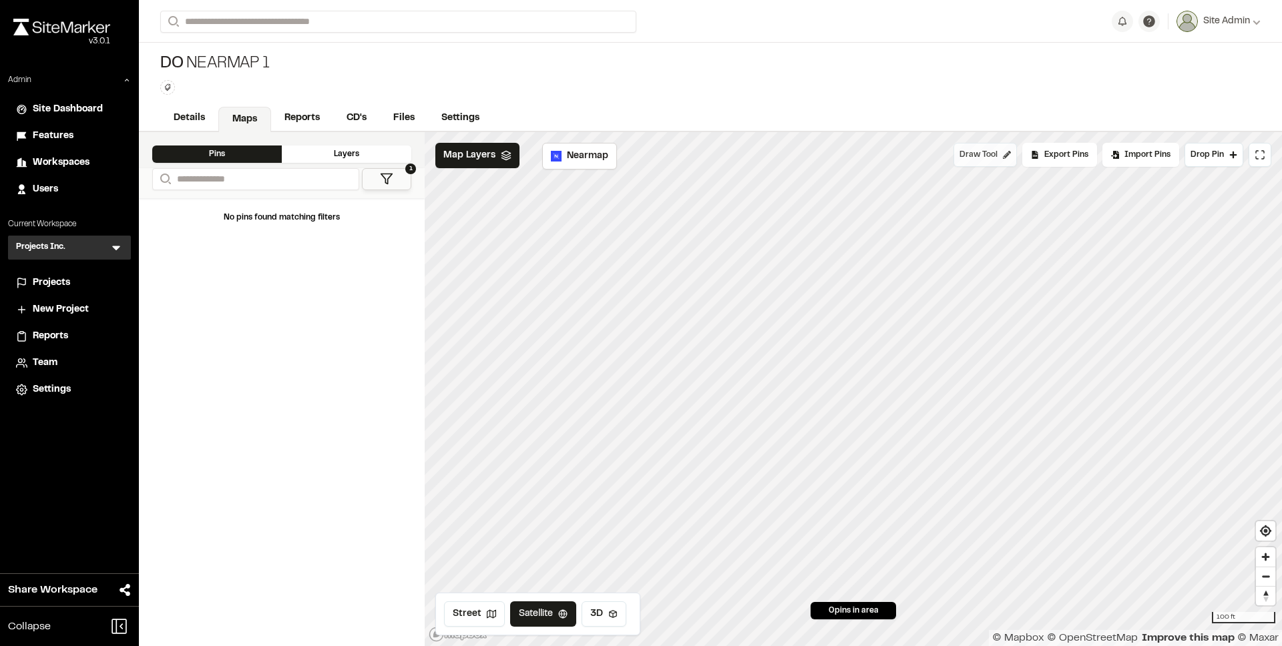
click at [976, 162] on button "Draw Tool" at bounding box center [985, 155] width 63 height 24
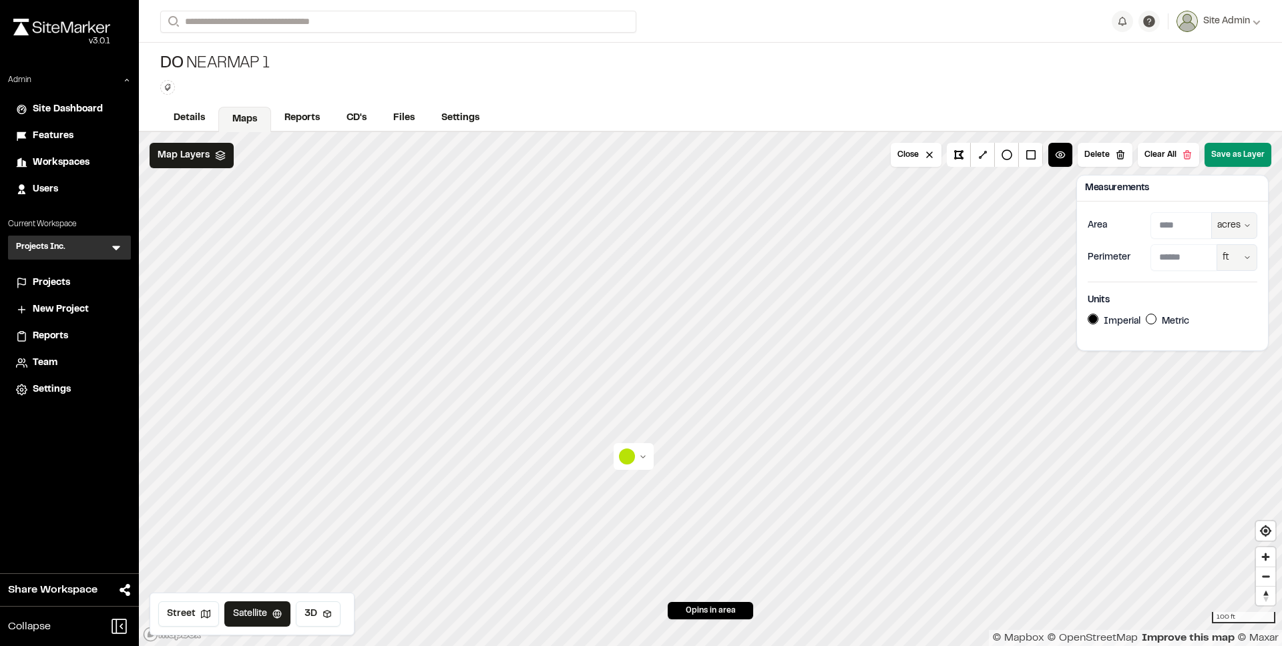
click at [1228, 159] on button "Save as Layer" at bounding box center [1238, 155] width 67 height 24
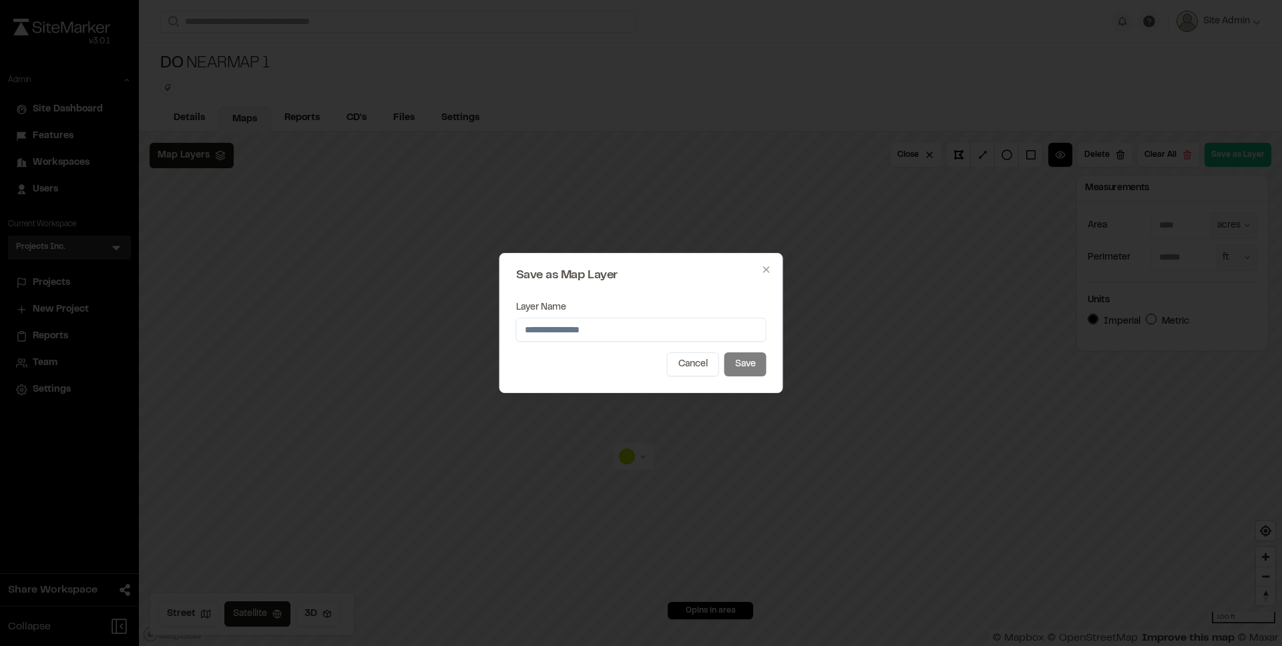
click at [626, 337] on input "Layer Name" at bounding box center [641, 330] width 250 height 24
type input "*"
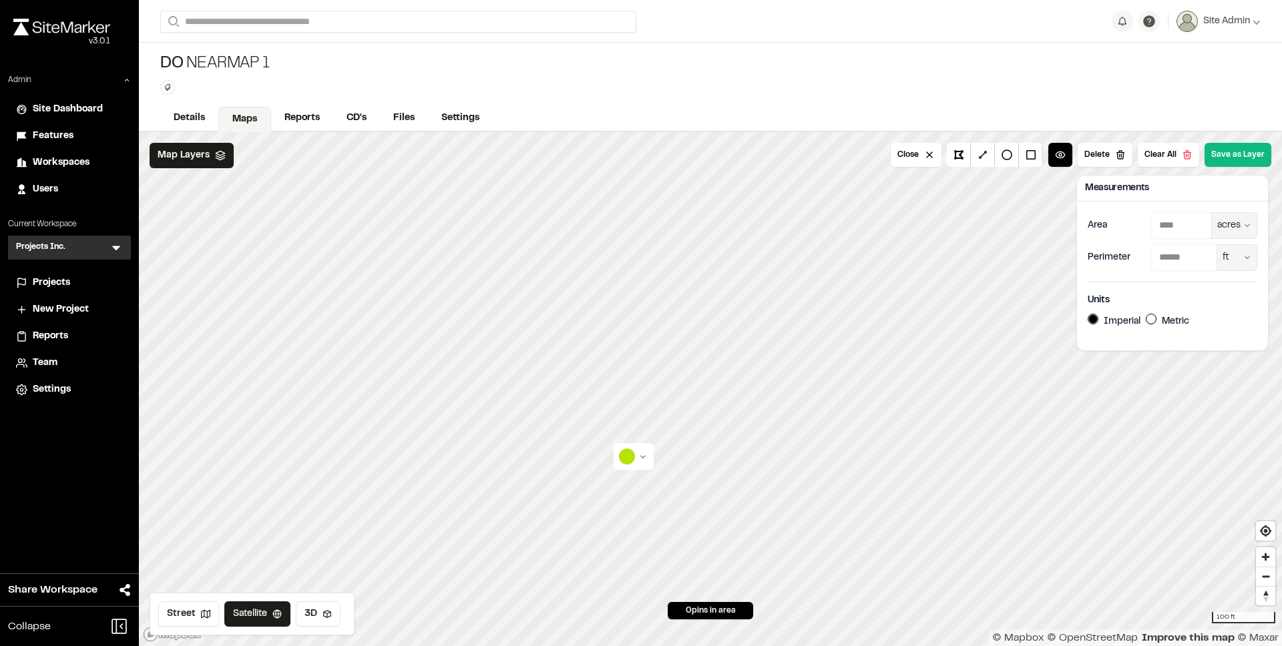
click at [640, 454] on html "**********" at bounding box center [641, 323] width 1282 height 646
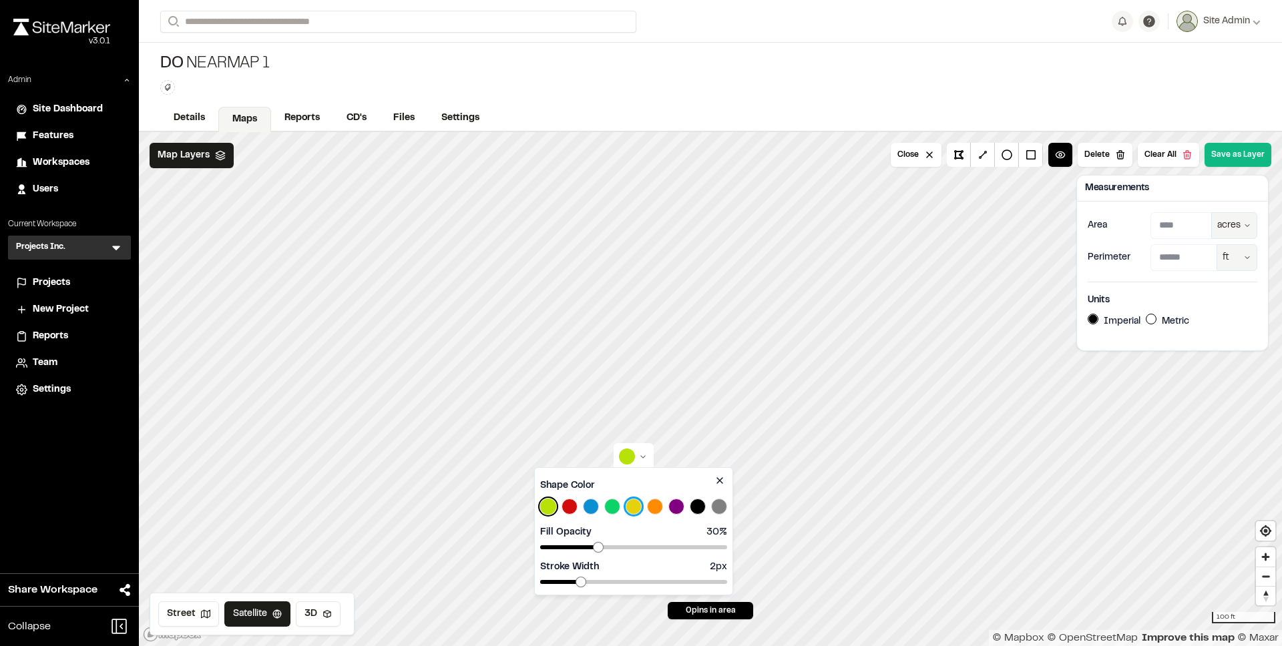
click at [633, 511] on button "Select Yellow color" at bounding box center [634, 507] width 16 height 16
click at [1233, 167] on html "**********" at bounding box center [641, 323] width 1282 height 646
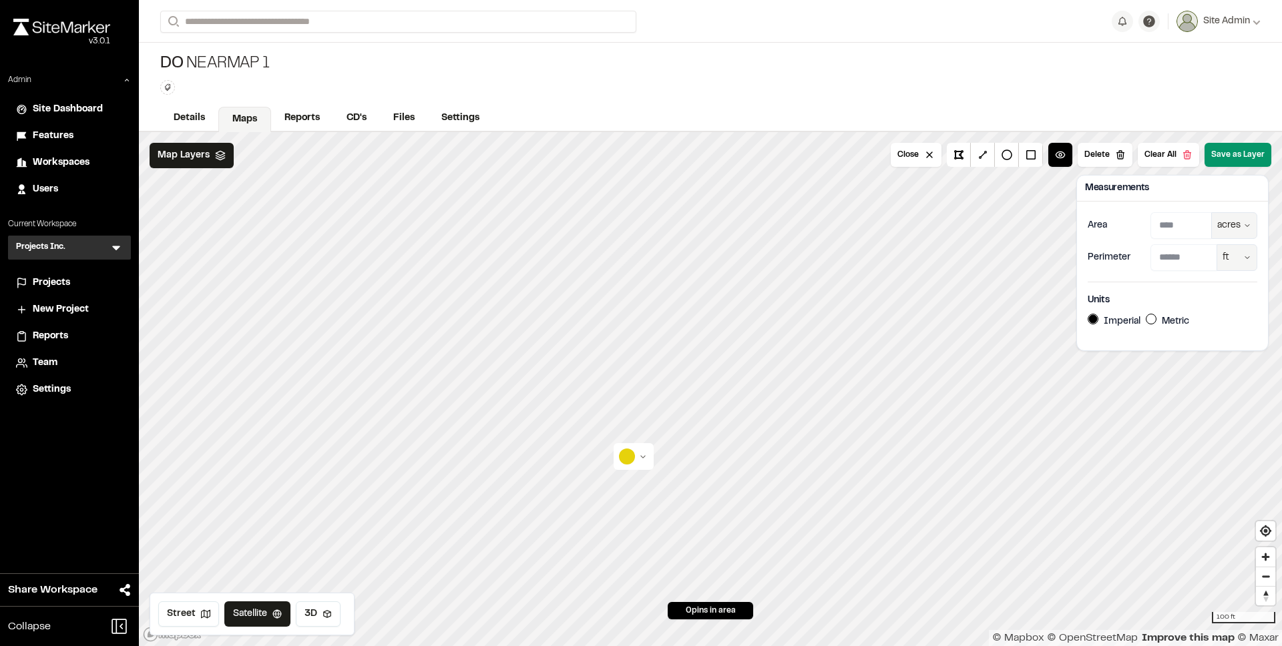
click at [1235, 161] on button "Save as Layer" at bounding box center [1238, 155] width 67 height 24
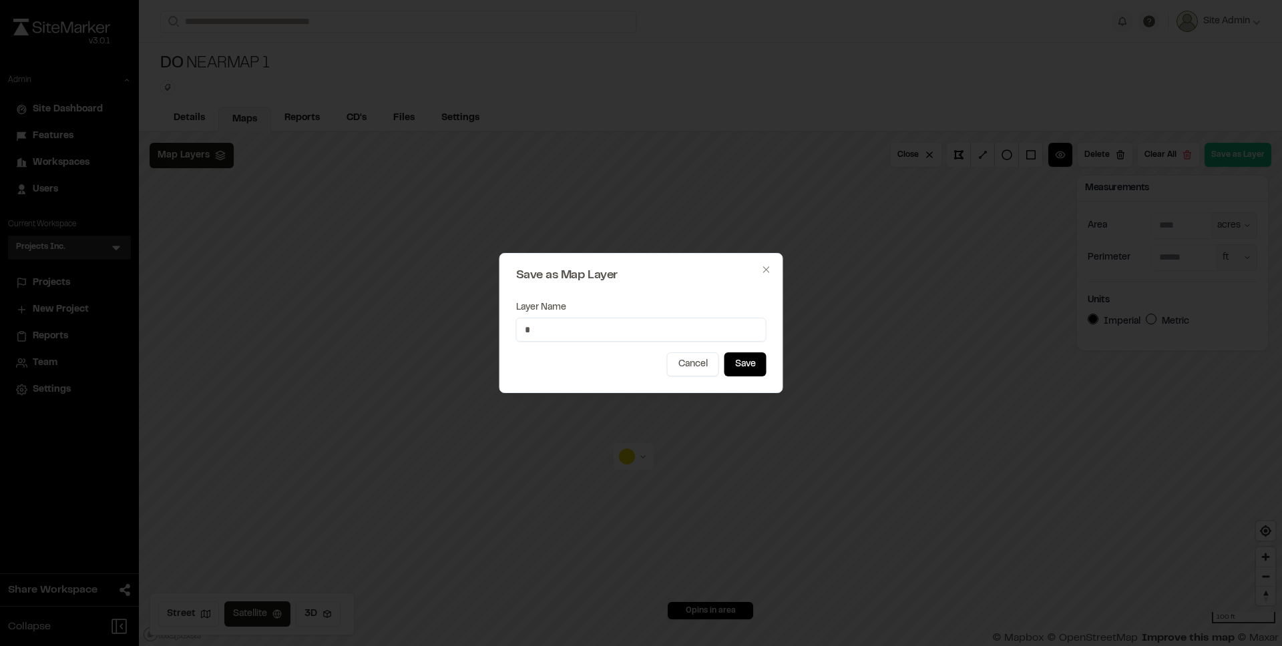
click at [692, 335] on input "*" at bounding box center [641, 330] width 250 height 24
type input "*******"
click at [738, 372] on button "Save" at bounding box center [745, 365] width 42 height 24
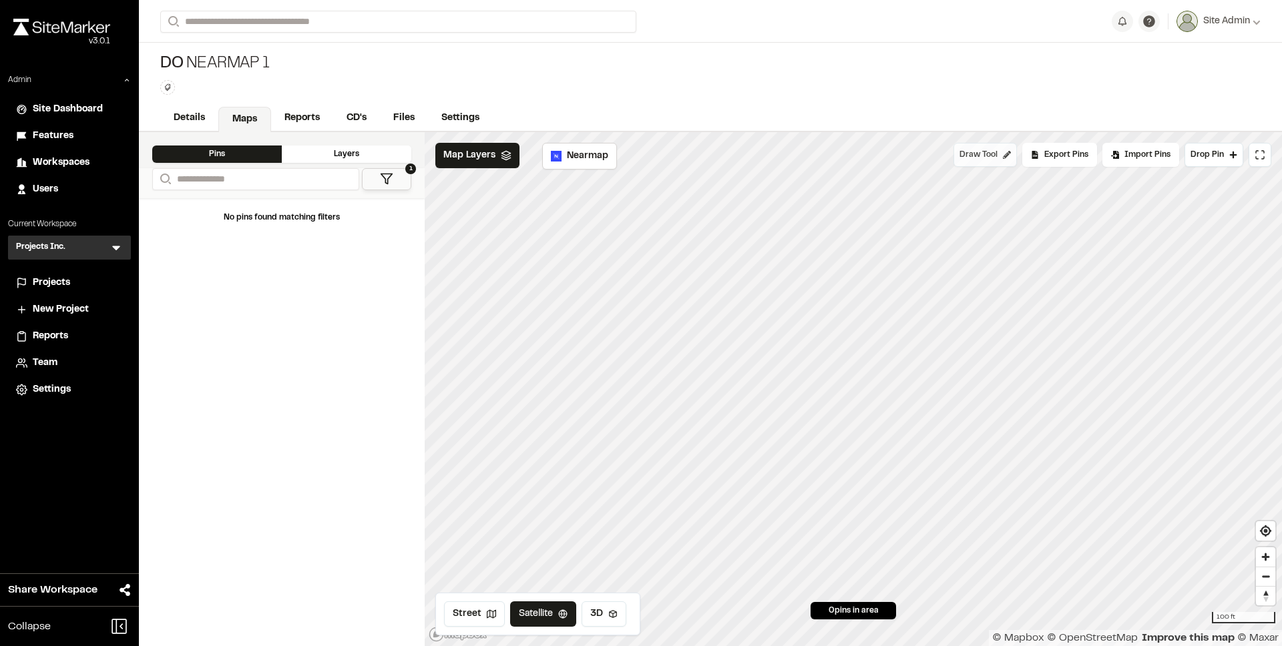
click at [975, 159] on span "Draw Tool" at bounding box center [979, 155] width 38 height 12
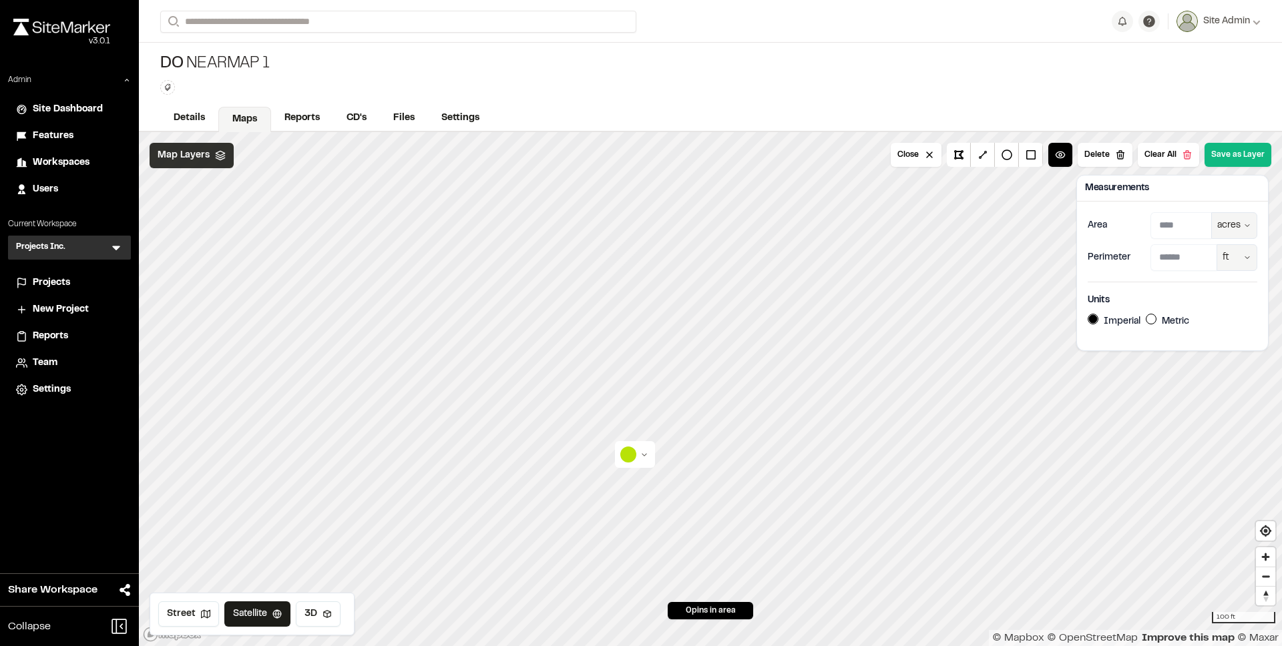
click at [190, 157] on span "Map Layers" at bounding box center [184, 155] width 52 height 15
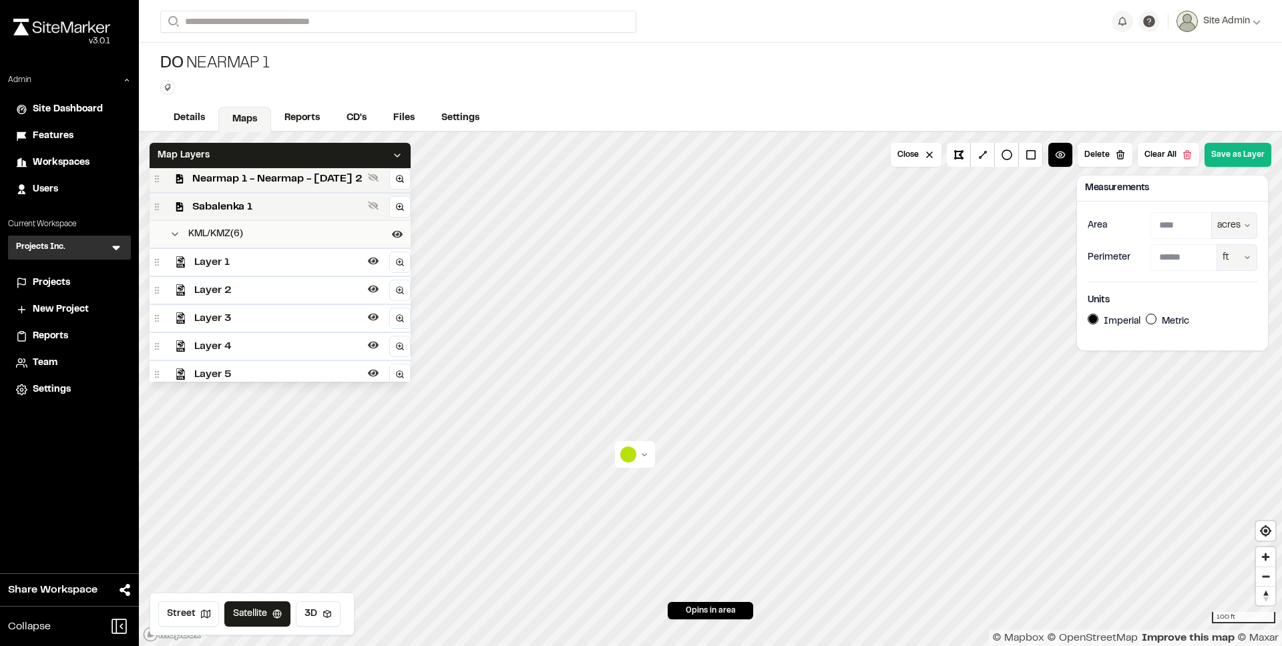
scroll to position [188, 0]
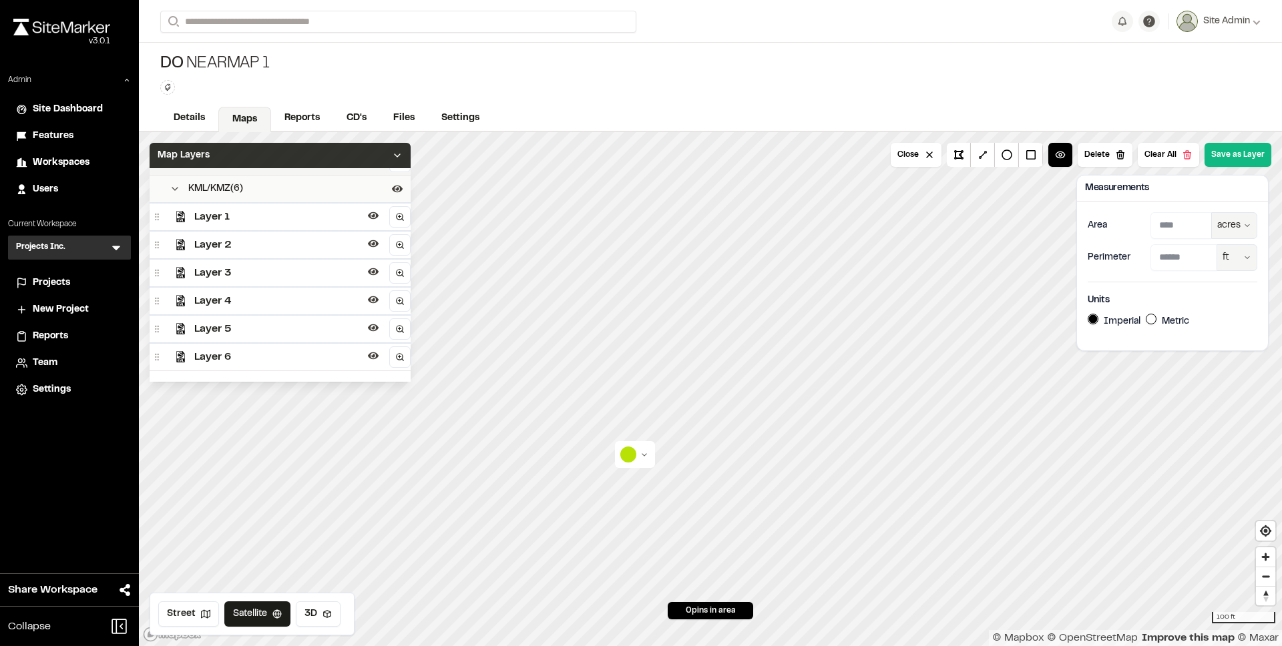
click at [203, 156] on span "Map Layers" at bounding box center [184, 155] width 52 height 15
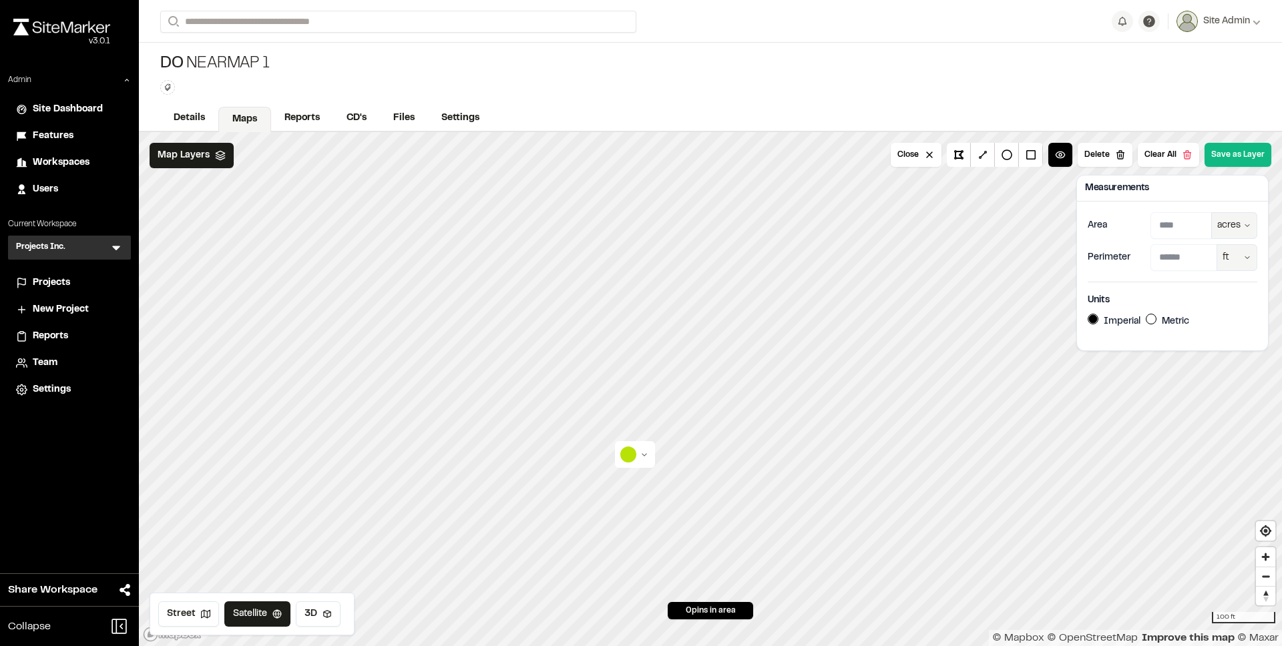
click at [624, 443] on div at bounding box center [635, 454] width 40 height 27
click at [627, 449] on html "**********" at bounding box center [641, 323] width 1282 height 646
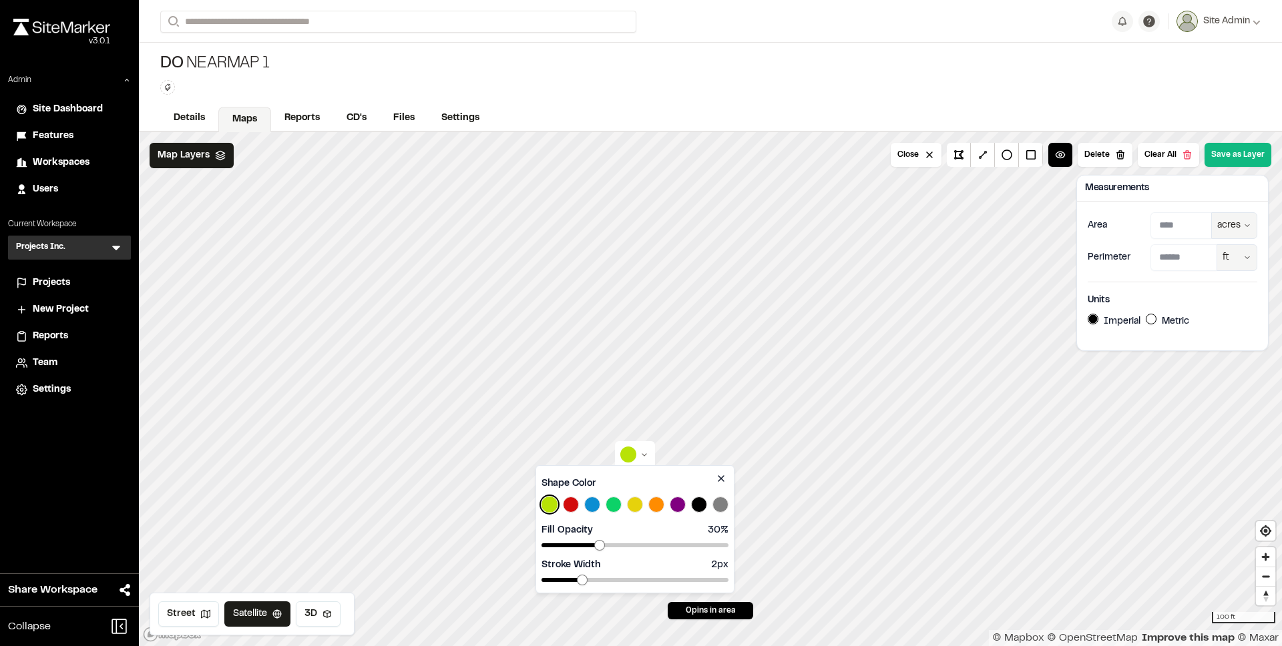
click at [646, 507] on div at bounding box center [635, 505] width 187 height 16
click at [649, 507] on button "Select Orange color" at bounding box center [656, 505] width 16 height 16
click at [1245, 150] on html "**********" at bounding box center [641, 323] width 1282 height 646
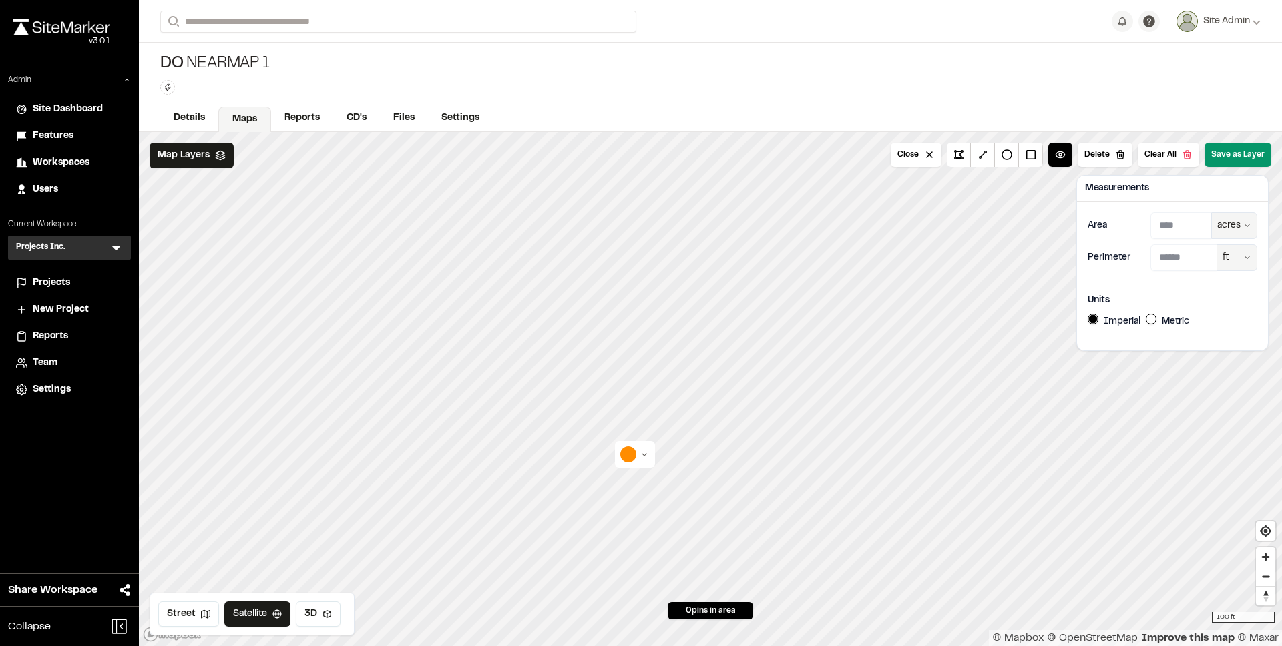
click at [1243, 152] on button "Save as Layer" at bounding box center [1238, 155] width 67 height 24
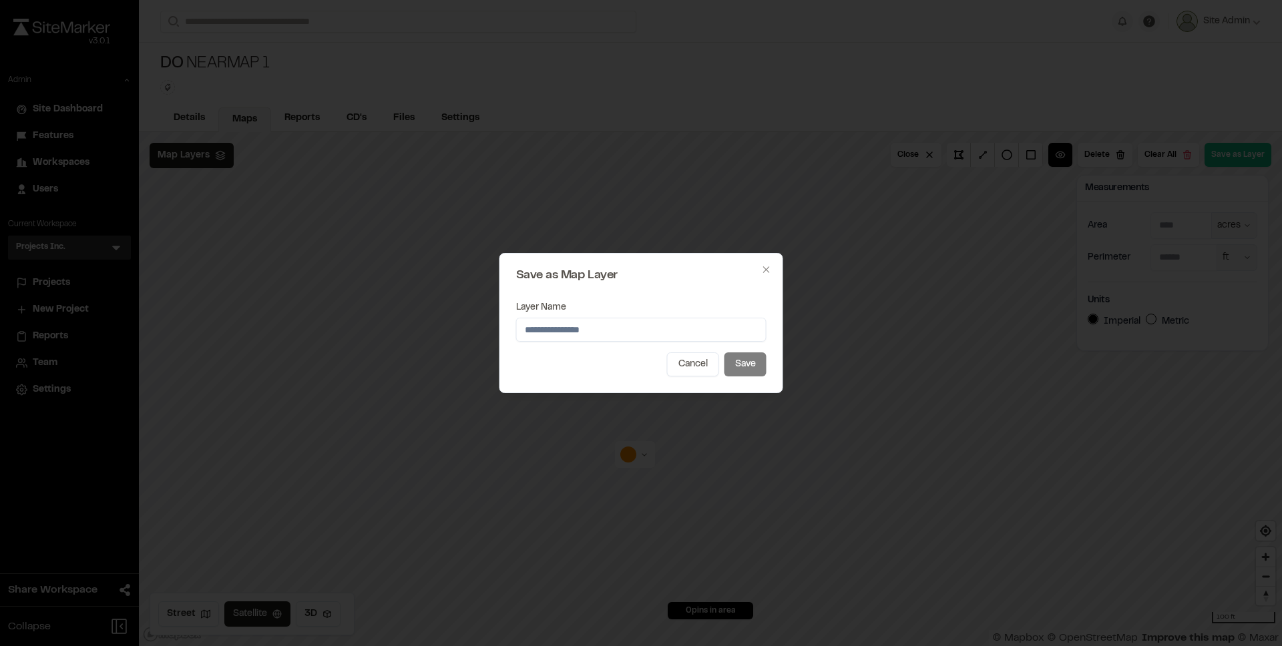
click at [639, 331] on input "Layer Name" at bounding box center [641, 330] width 250 height 24
type input "*******"
click at [733, 366] on button "Save" at bounding box center [745, 365] width 42 height 24
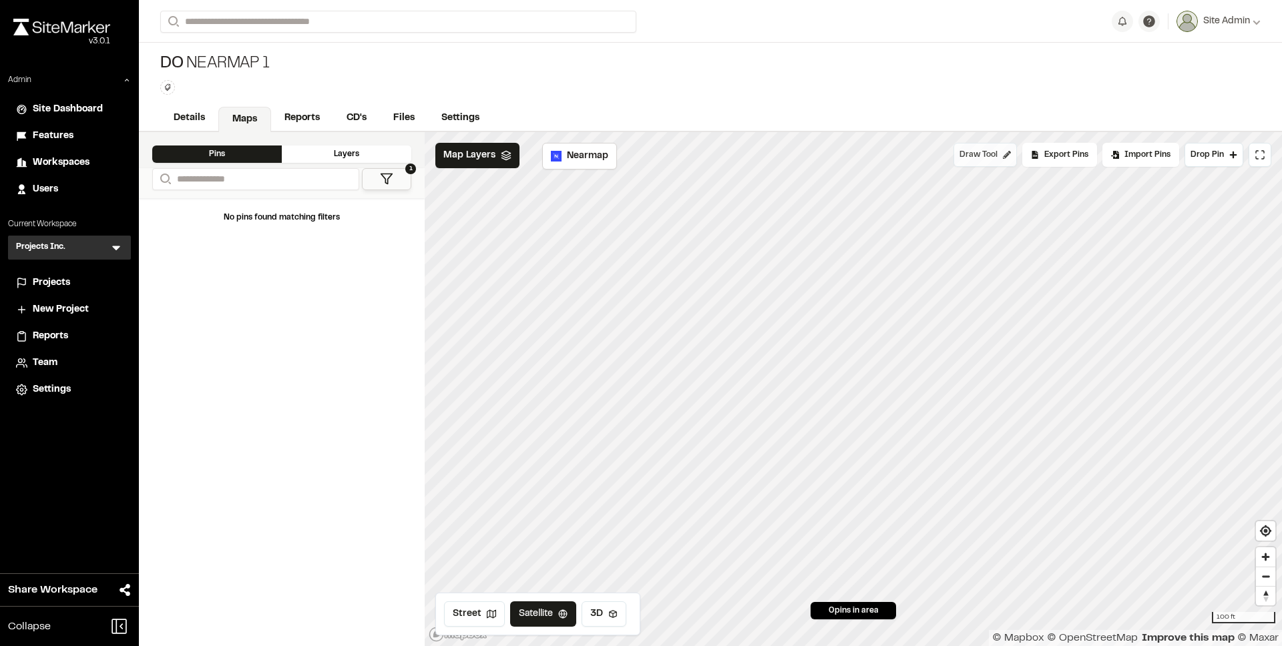
click at [1002, 152] on button "Draw Tool" at bounding box center [985, 155] width 63 height 24
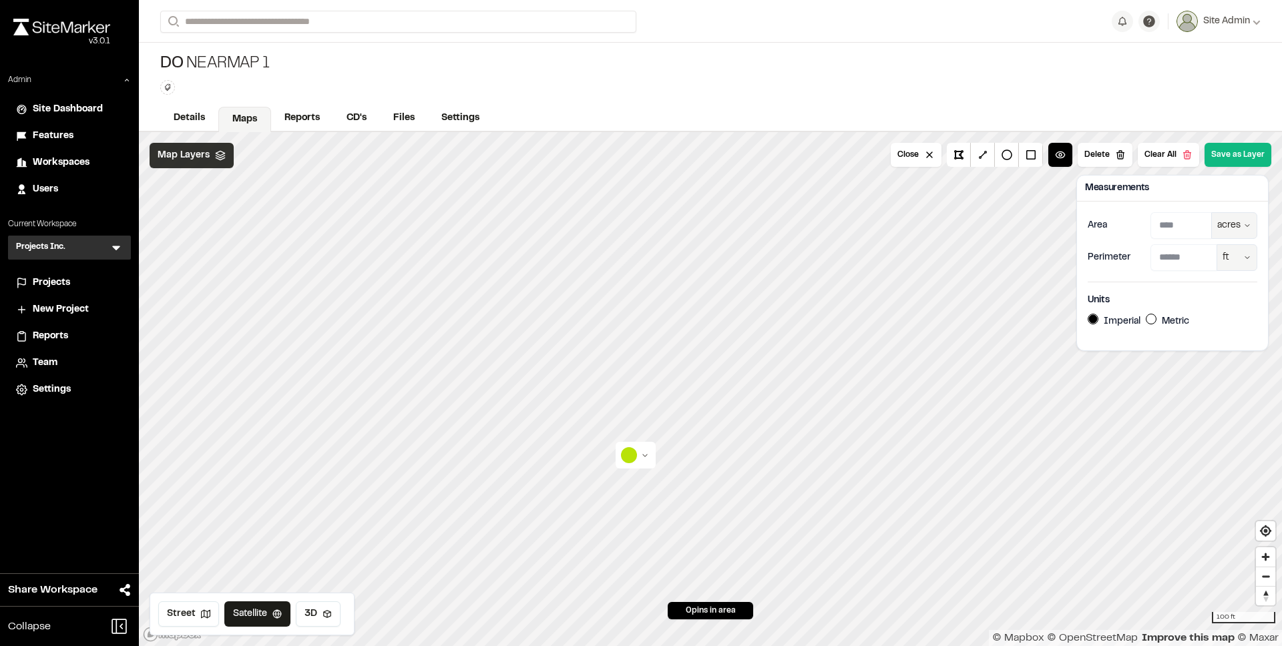
click at [176, 160] on span "Map Layers" at bounding box center [184, 155] width 52 height 15
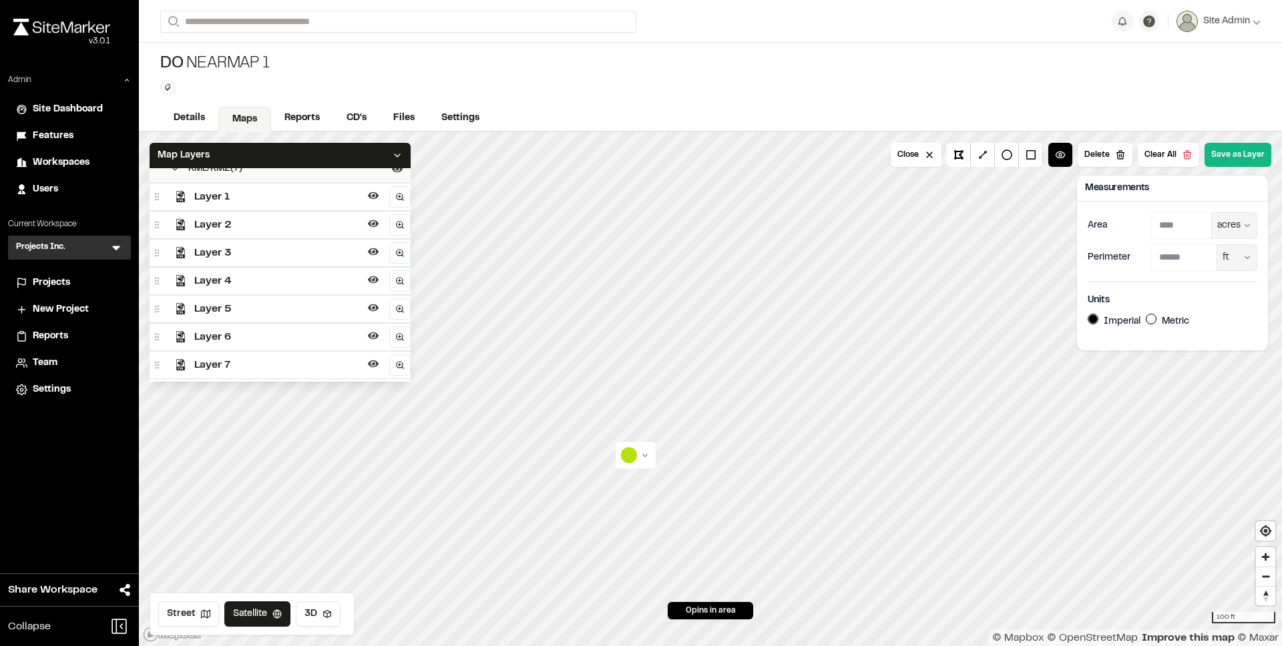
scroll to position [216, 0]
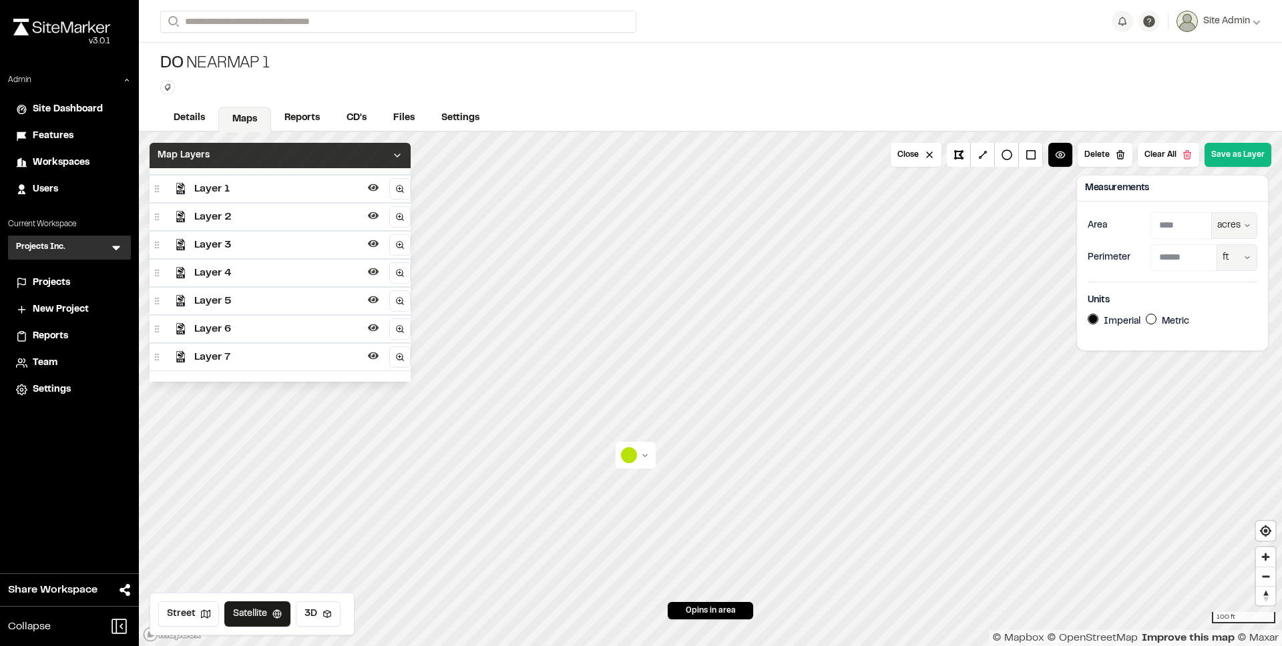
click at [197, 158] on span "Map Layers" at bounding box center [184, 155] width 52 height 15
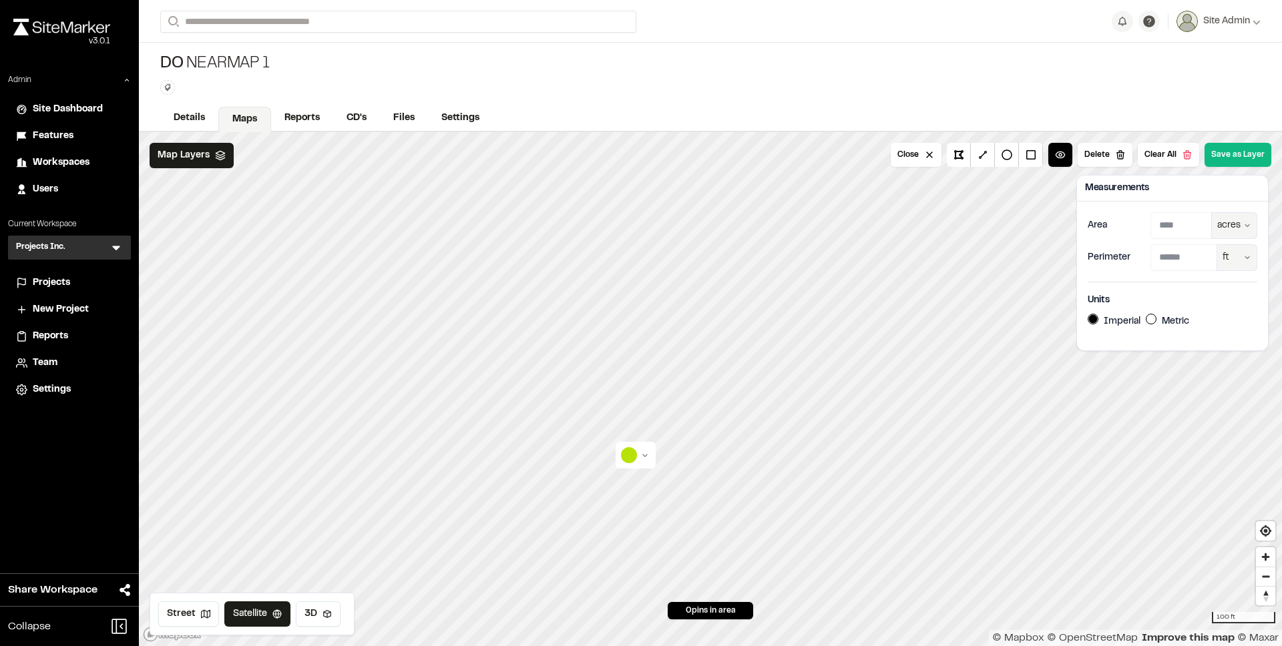
click at [624, 456] on html "**********" at bounding box center [641, 323] width 1282 height 646
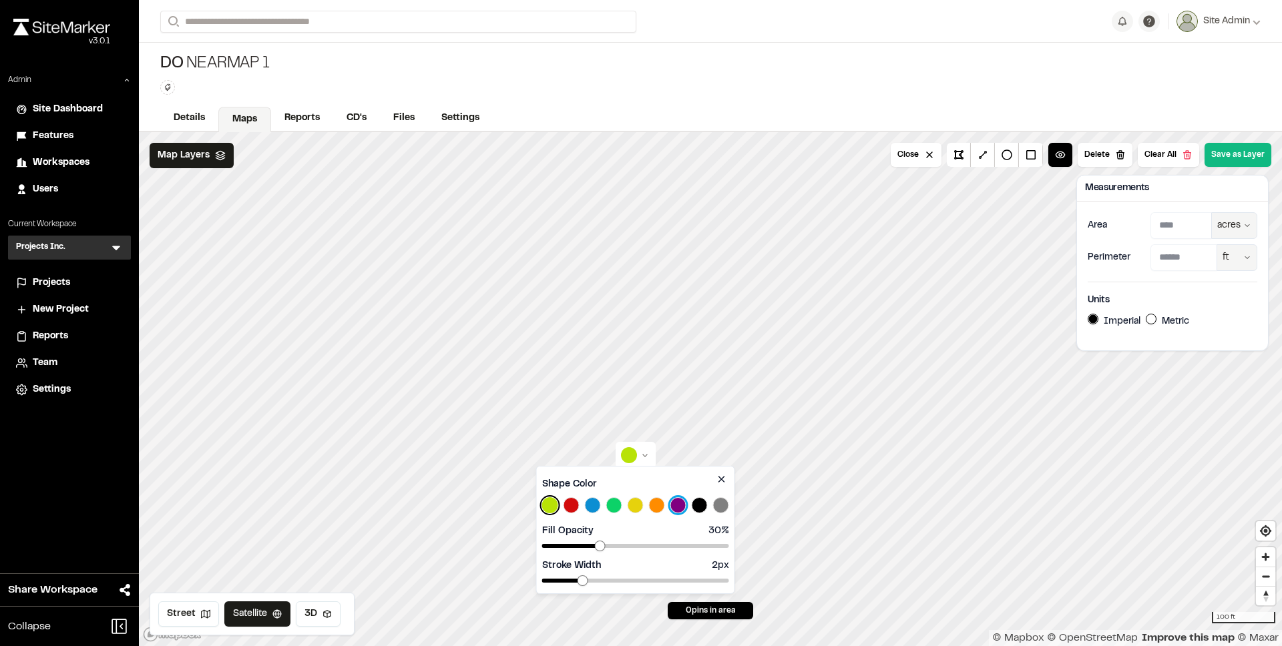
click at [682, 501] on button "Select Purple color" at bounding box center [678, 505] width 16 height 16
click at [1225, 162] on html "**********" at bounding box center [641, 323] width 1282 height 646
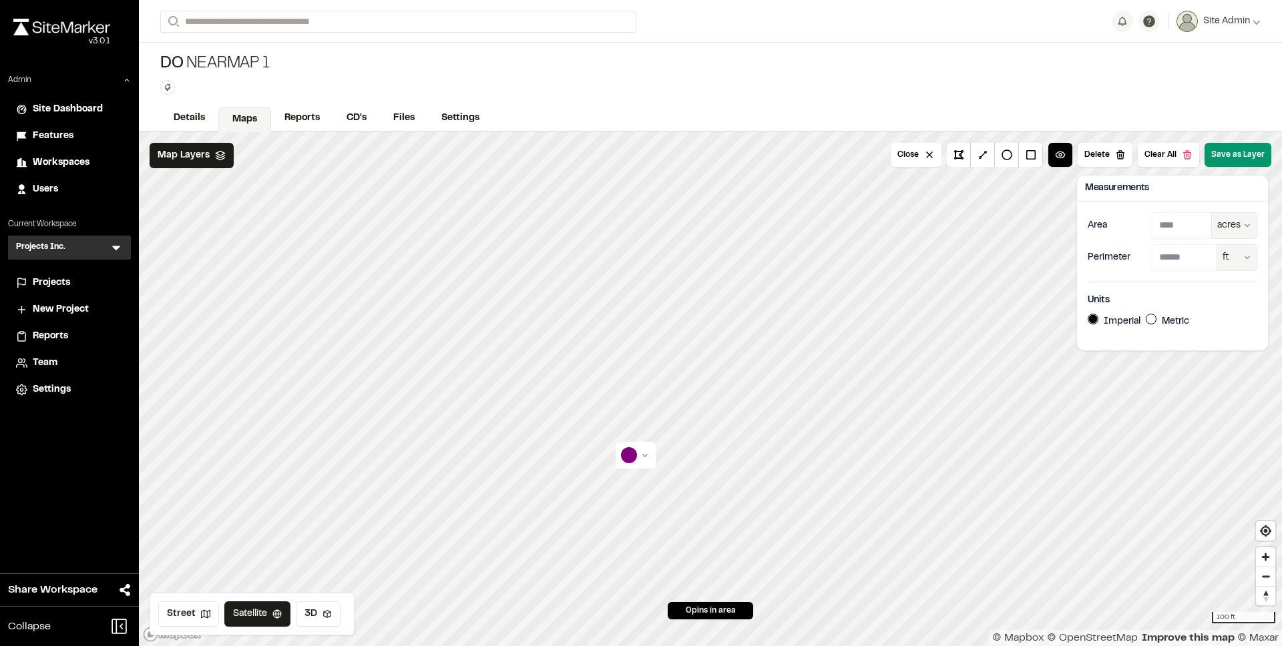
click at [1227, 160] on button "Save as Layer" at bounding box center [1238, 155] width 67 height 24
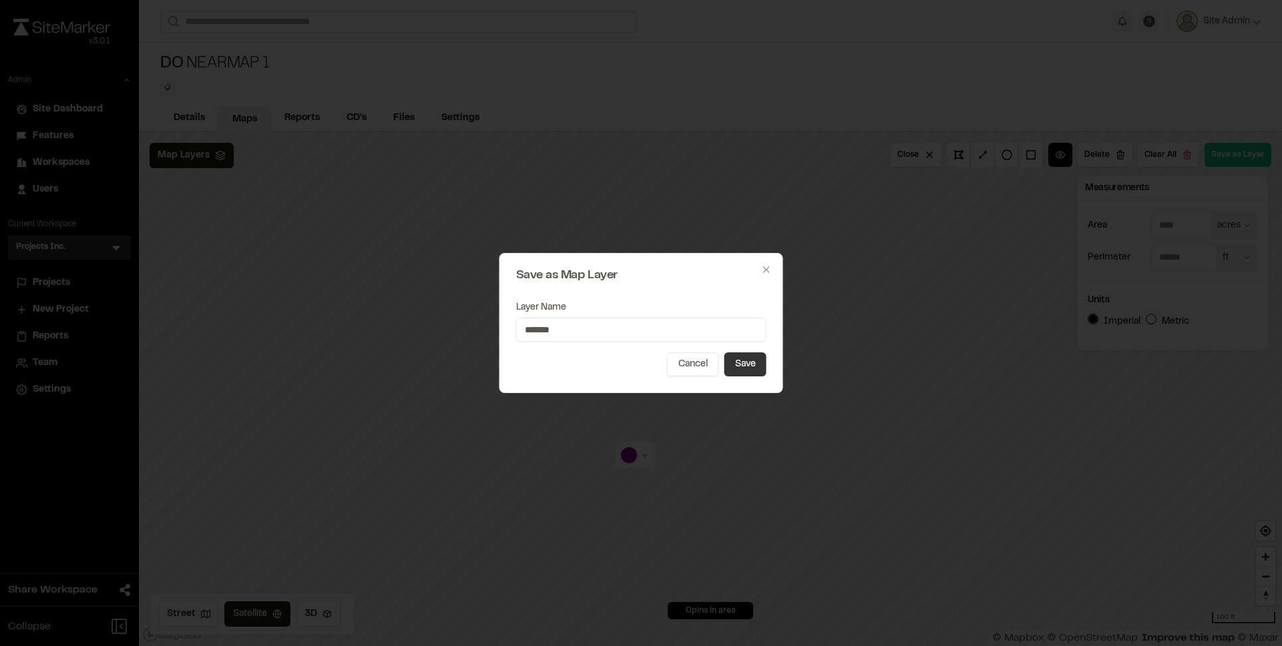
type input "*******"
click at [740, 367] on button "Save" at bounding box center [745, 365] width 42 height 24
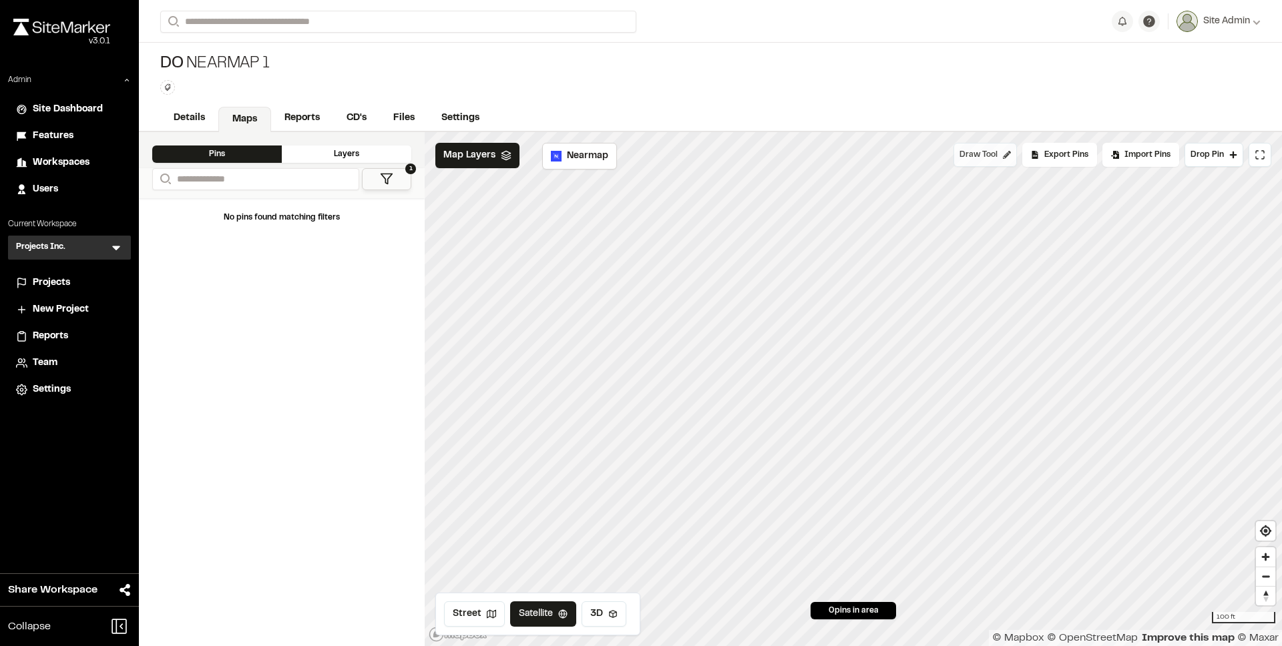
click at [1002, 160] on button "Draw Tool" at bounding box center [985, 155] width 63 height 24
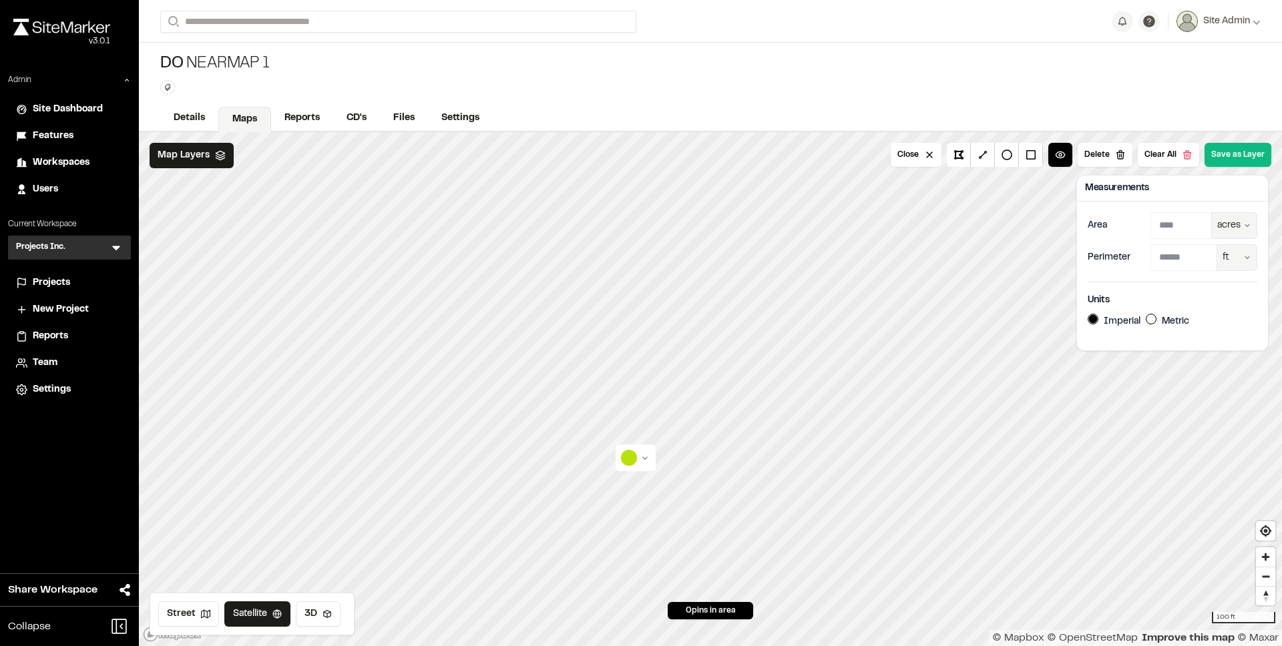
click at [641, 447] on div at bounding box center [636, 458] width 40 height 27
click at [634, 460] on html "**********" at bounding box center [641, 323] width 1282 height 646
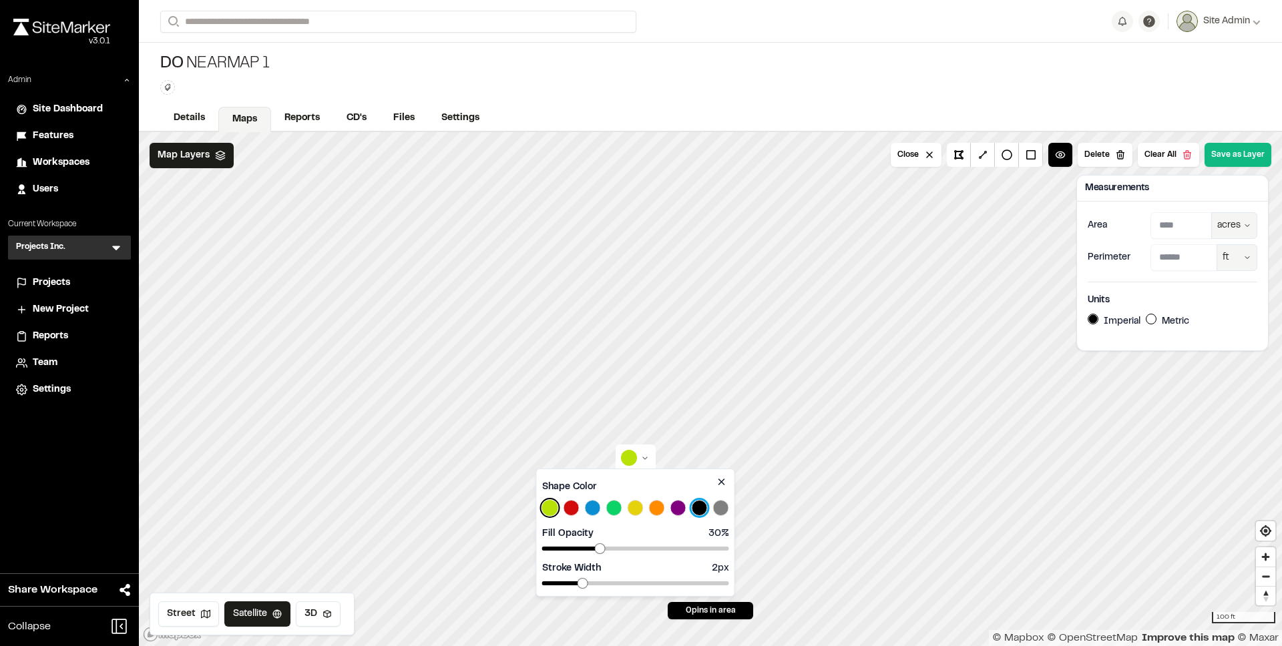
click at [702, 502] on button "Select Black color" at bounding box center [700, 508] width 16 height 16
click at [1235, 156] on html "**********" at bounding box center [641, 323] width 1282 height 646
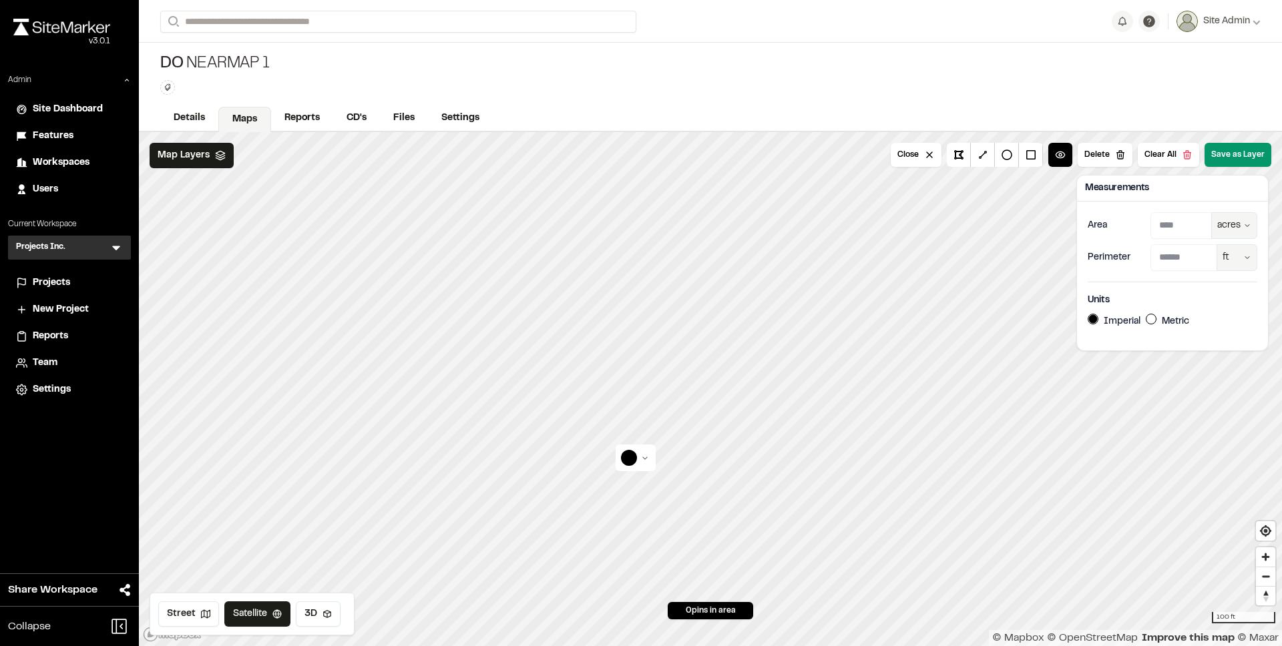
click at [1229, 158] on button "Save as Layer" at bounding box center [1238, 155] width 67 height 24
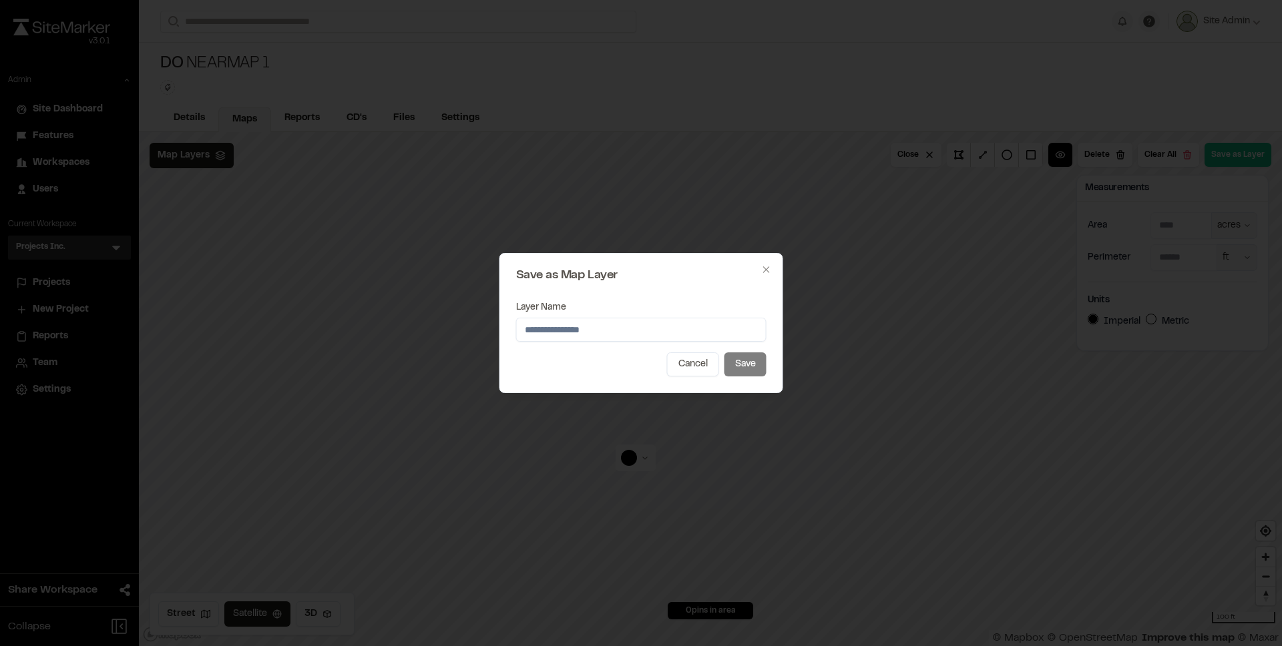
click at [637, 335] on input "Layer Name" at bounding box center [641, 330] width 250 height 24
type input "********"
click at [741, 369] on button "Save" at bounding box center [745, 365] width 42 height 24
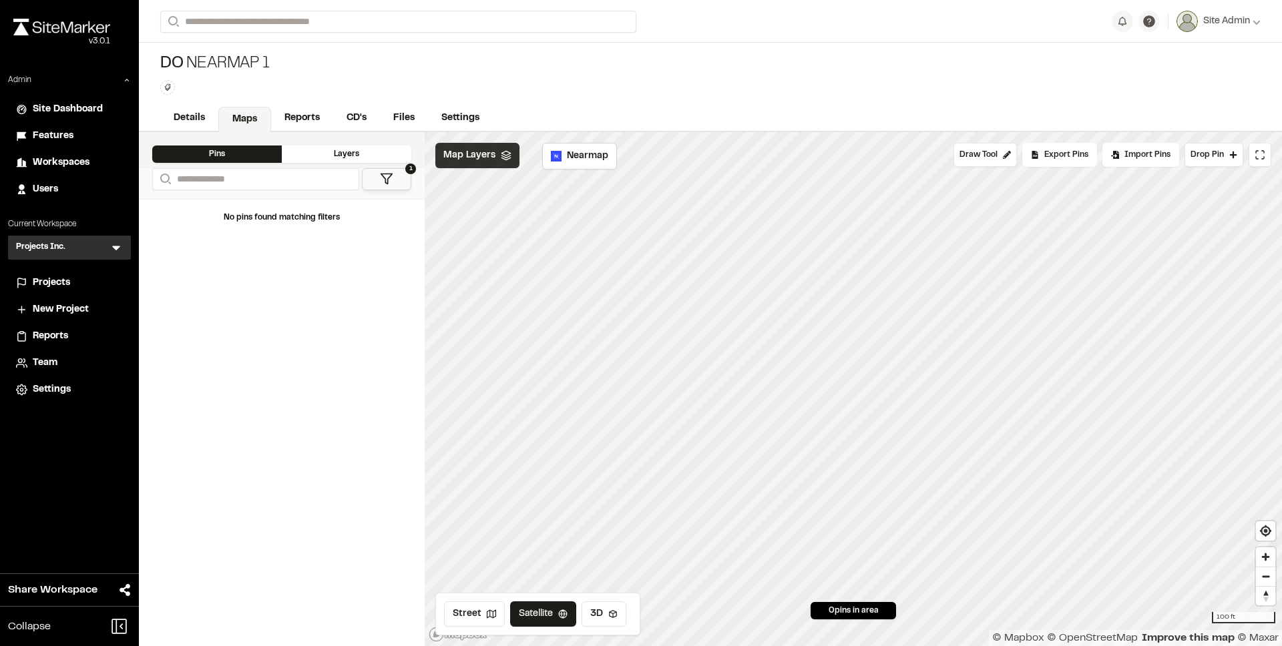
click at [477, 161] on span "Map Layers" at bounding box center [469, 155] width 52 height 15
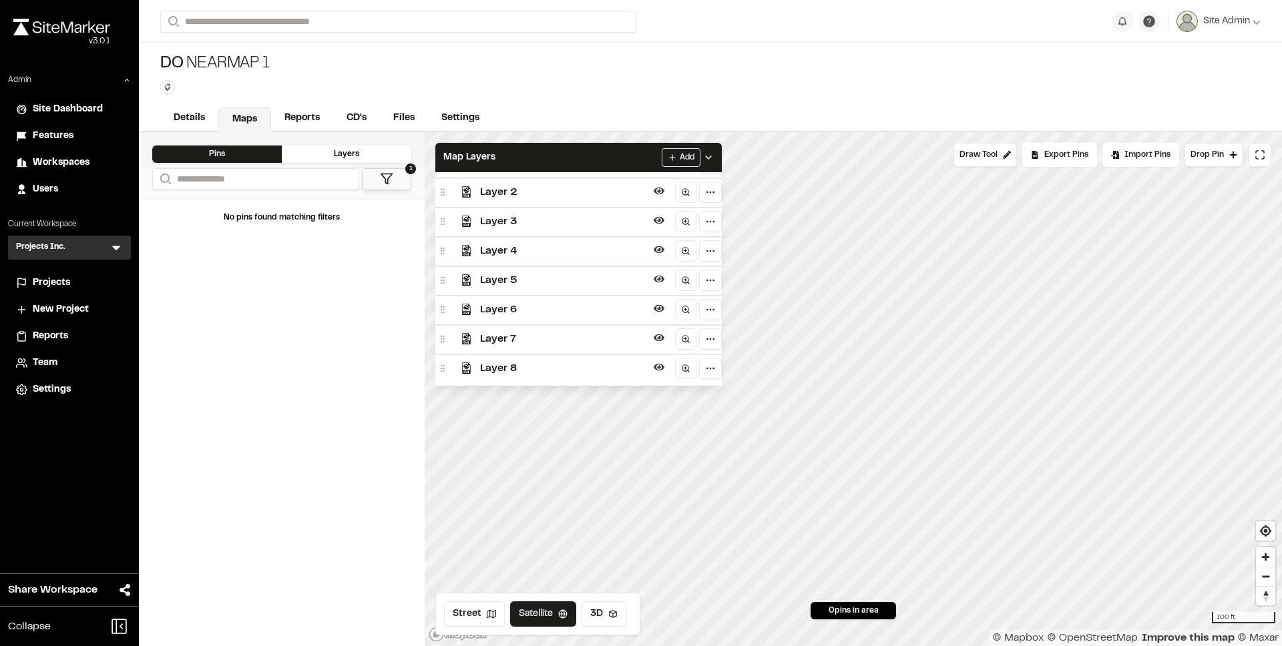
scroll to position [166, 0]
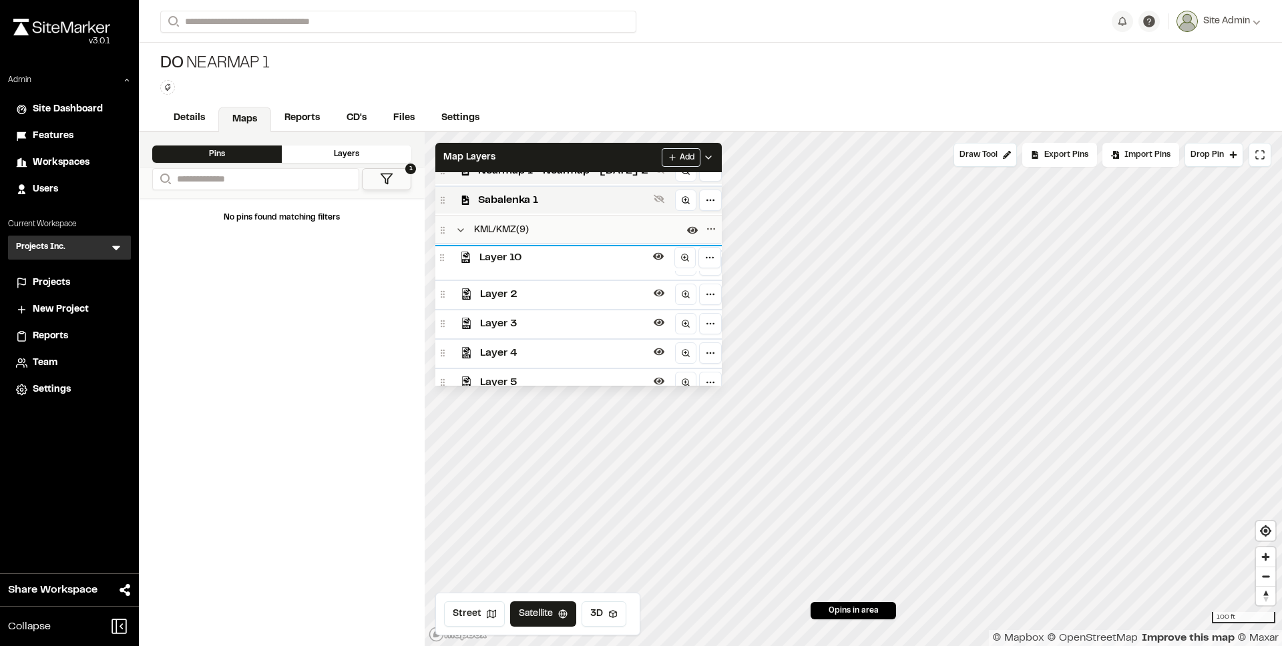
drag, startPoint x: 446, startPoint y: 364, endPoint x: 445, endPoint y: 254, distance: 109.5
click at [445, 254] on icon at bounding box center [441, 257] width 9 height 9
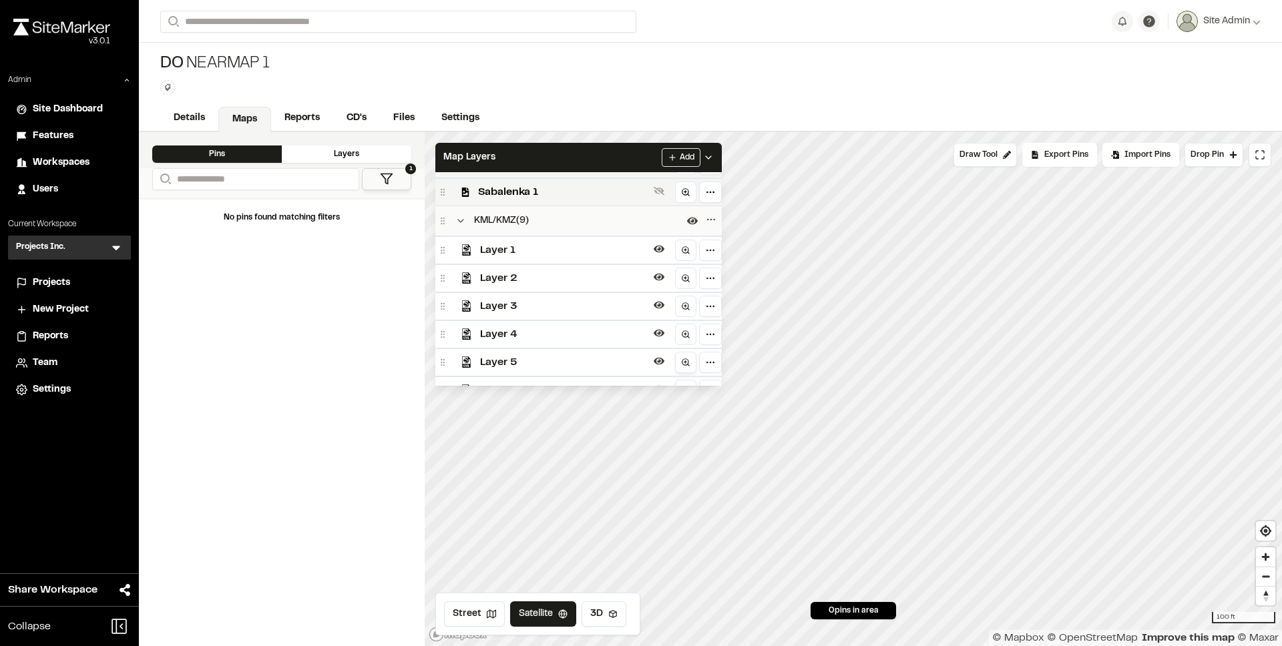
scroll to position [160, 0]
drag, startPoint x: 445, startPoint y: 282, endPoint x: 445, endPoint y: 258, distance: 23.4
click at [445, 258] on icon at bounding box center [441, 257] width 9 height 9
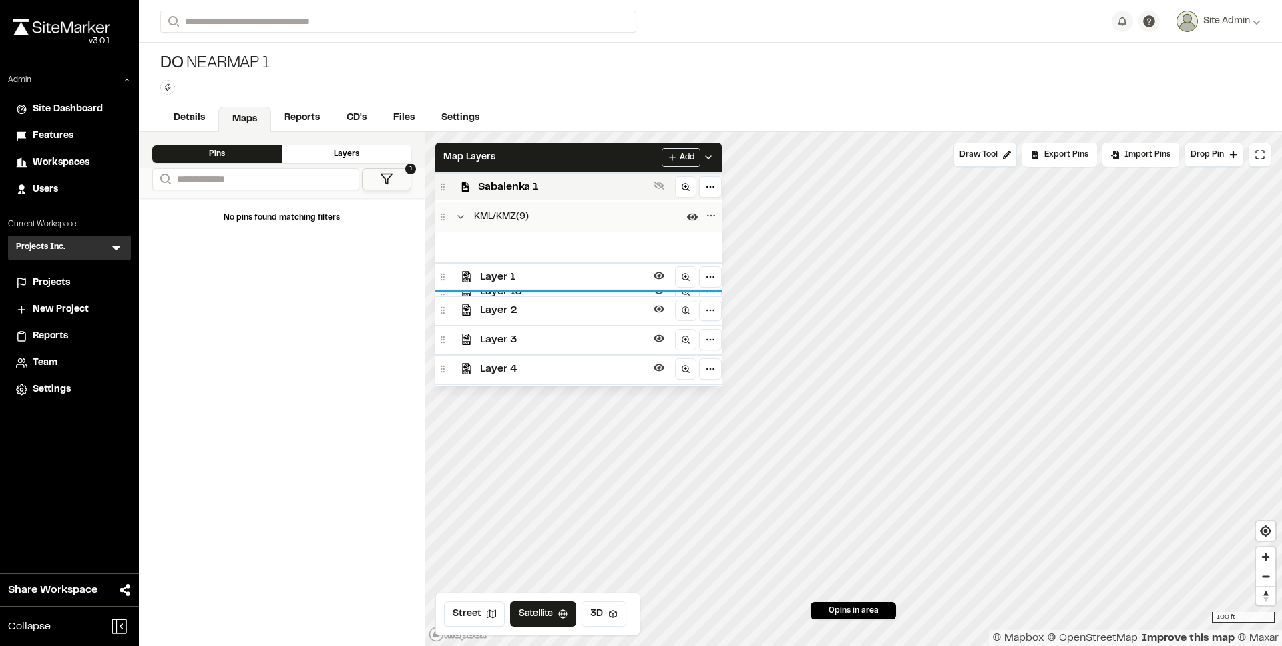
drag, startPoint x: 445, startPoint y: 243, endPoint x: 445, endPoint y: 286, distance: 43.4
click at [445, 286] on div "Layer 10 Layer 1 Layer 2 Layer 3 Layer 4 Layer 5 Layer 6 Layer 7 Layer 8" at bounding box center [578, 367] width 286 height 270
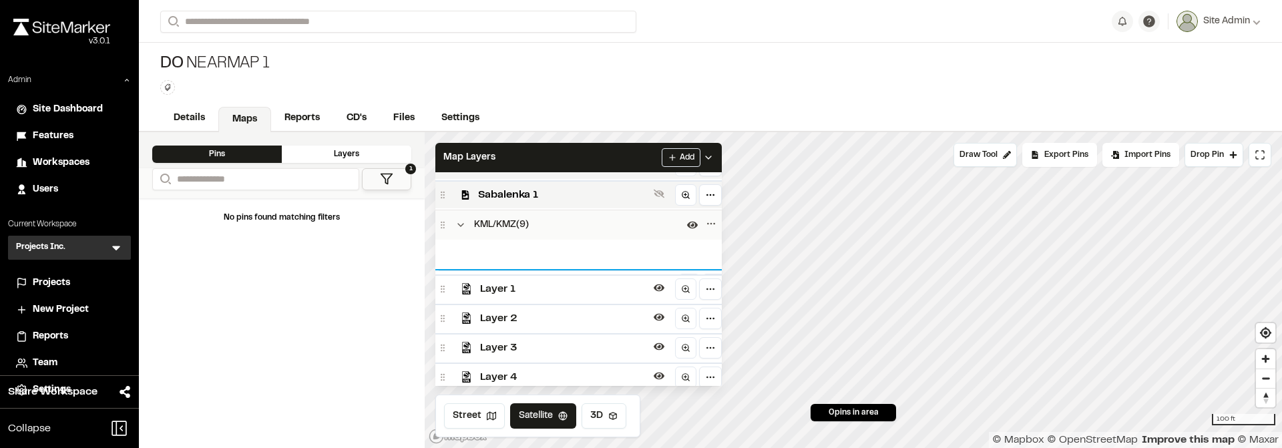
scroll to position [182, 0]
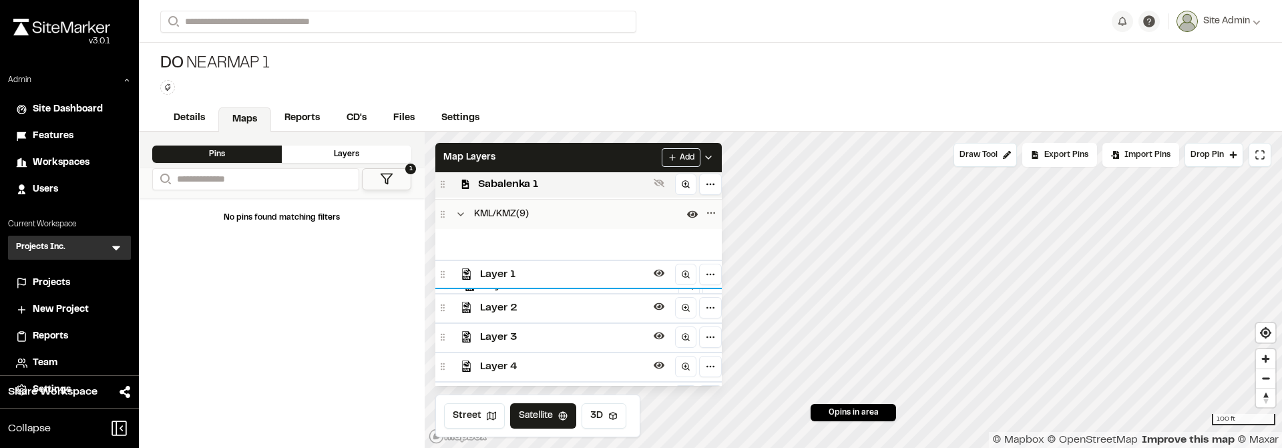
drag, startPoint x: 441, startPoint y: 245, endPoint x: 445, endPoint y: 286, distance: 40.9
click at [445, 288] on circle at bounding box center [445, 288] width 1 height 1
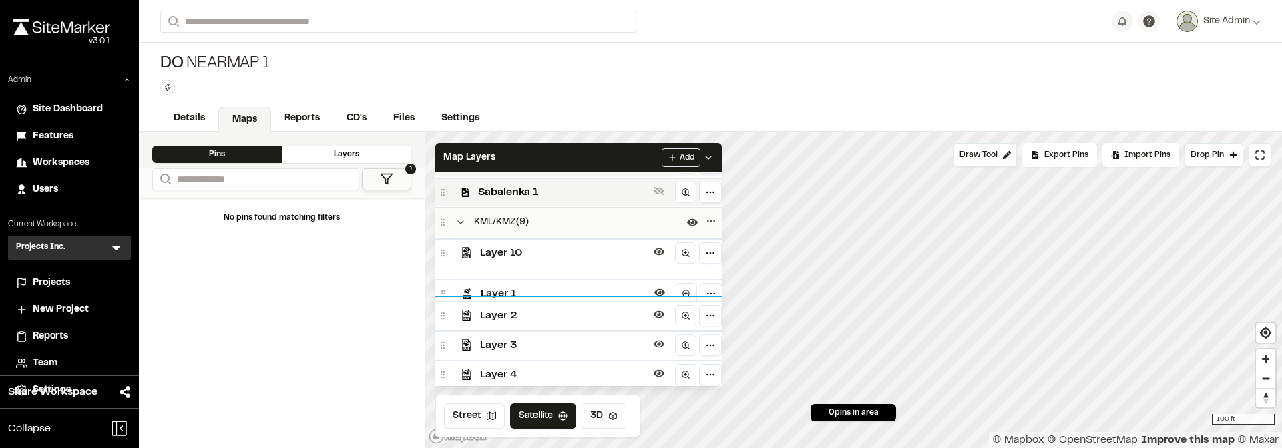
scroll to position [186, 0]
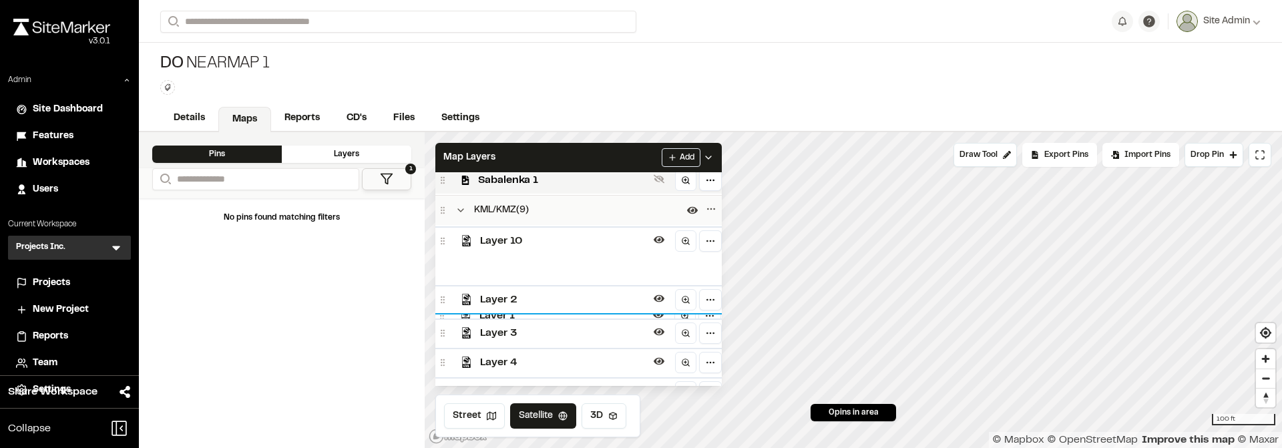
drag, startPoint x: 442, startPoint y: 270, endPoint x: 441, endPoint y: 316, distance: 45.4
click at [441, 316] on div "Layer 10 Layer 1 Layer 2 Layer 3 Layer 4 Layer 5 Layer 6 Layer 7 Layer 8" at bounding box center [578, 360] width 286 height 270
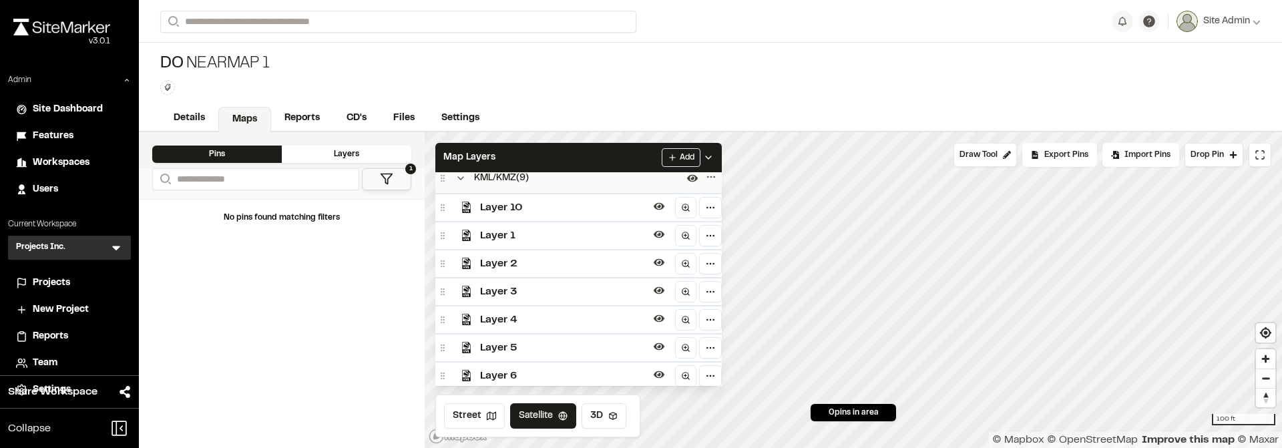
scroll to position [278, 0]
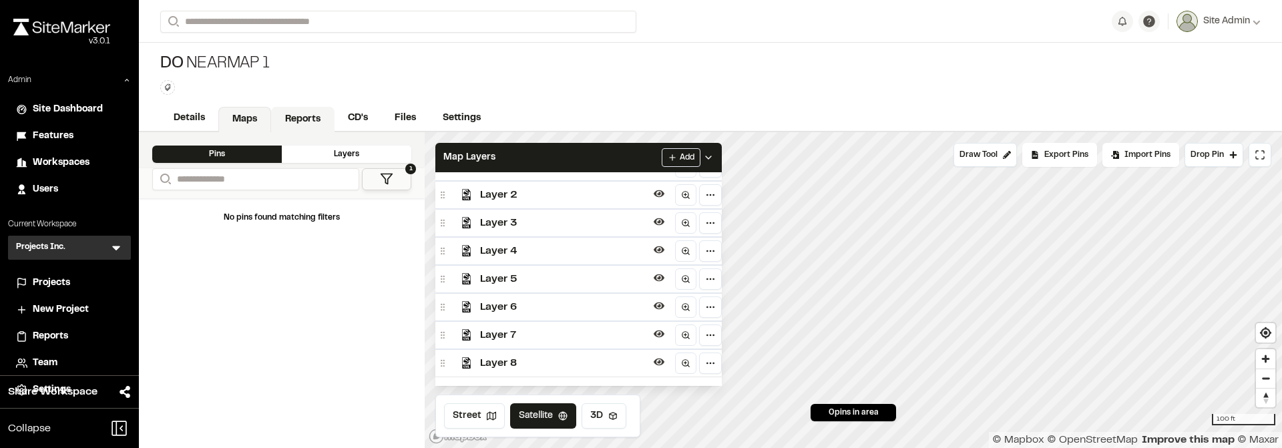
click at [289, 126] on link "Reports" at bounding box center [302, 119] width 63 height 25
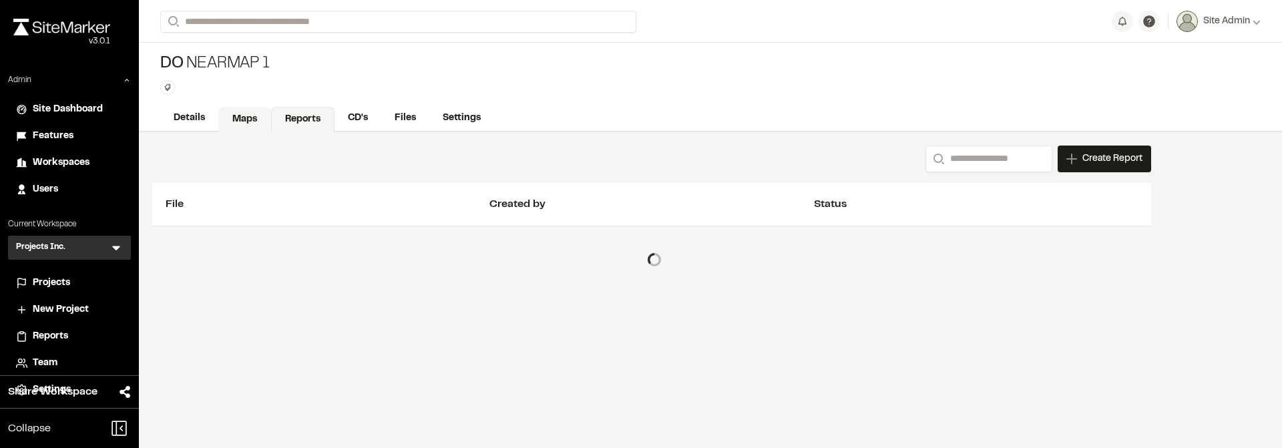
click at [252, 117] on link "Maps" at bounding box center [244, 119] width 53 height 25
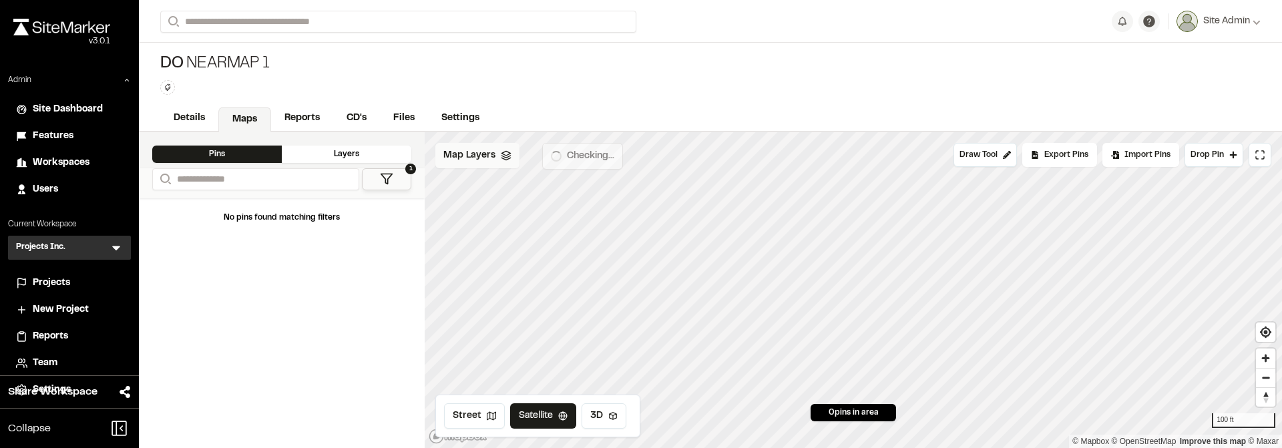
click at [468, 160] on span "Map Layers" at bounding box center [469, 155] width 52 height 15
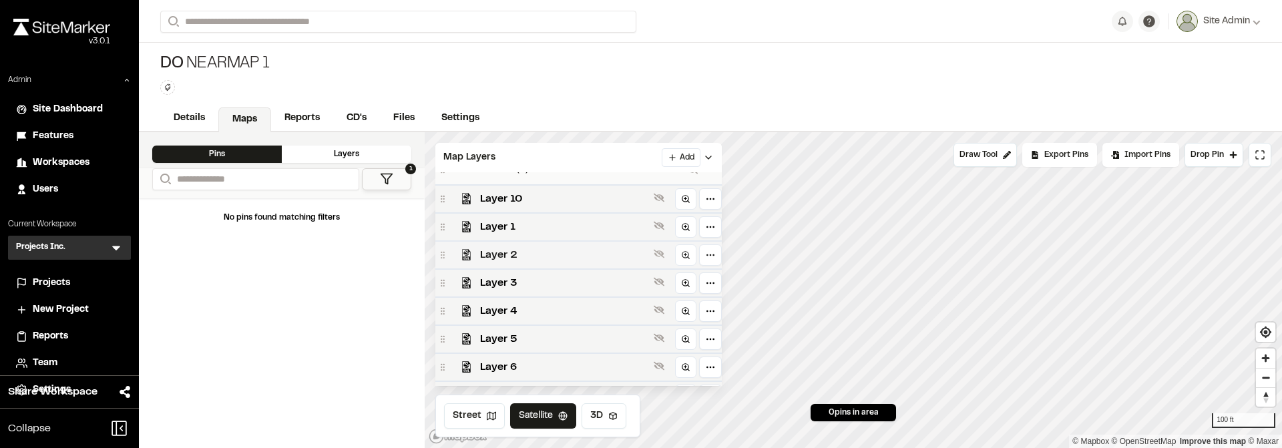
scroll to position [208, 0]
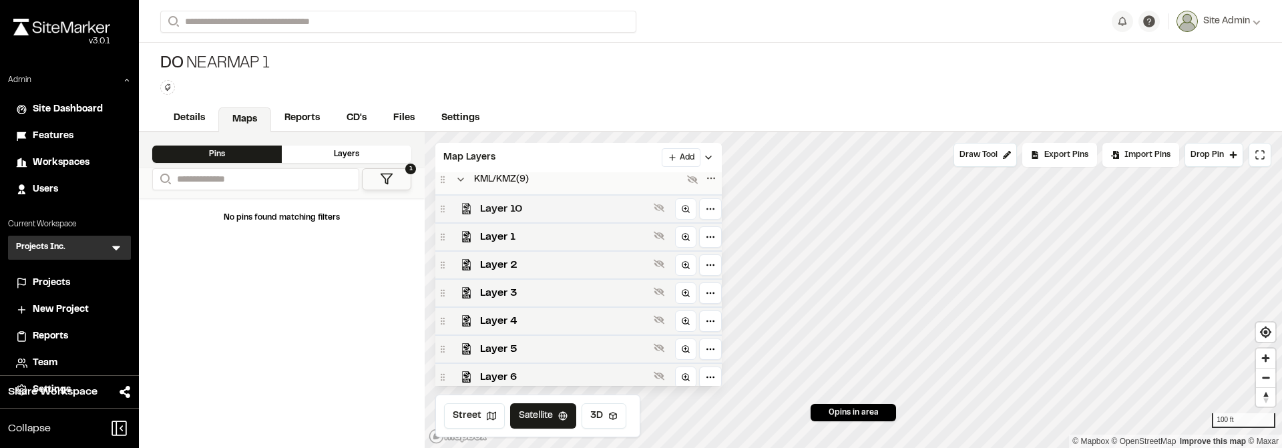
click at [529, 208] on span "Layer 10" at bounding box center [564, 209] width 168 height 16
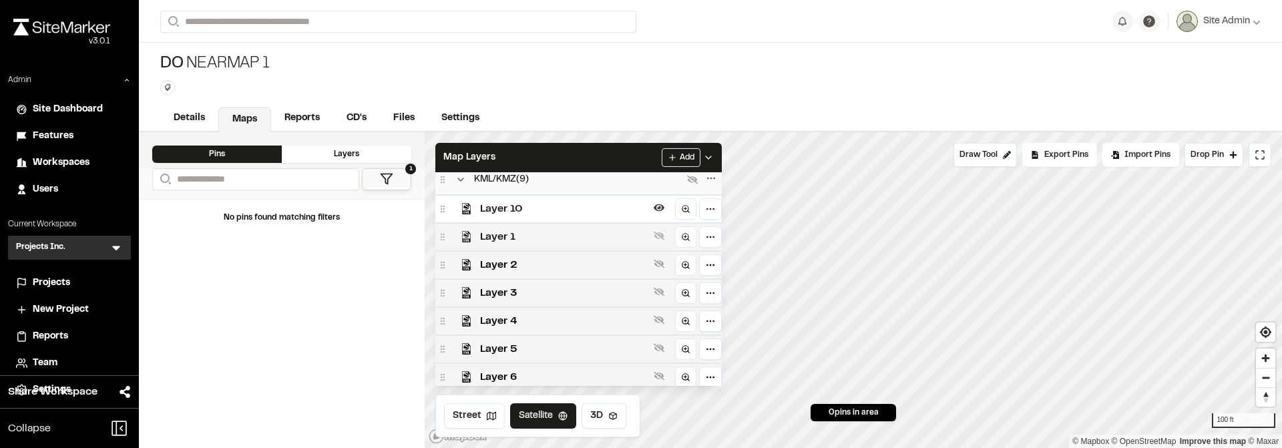
click at [534, 229] on span "Layer 1" at bounding box center [564, 237] width 168 height 16
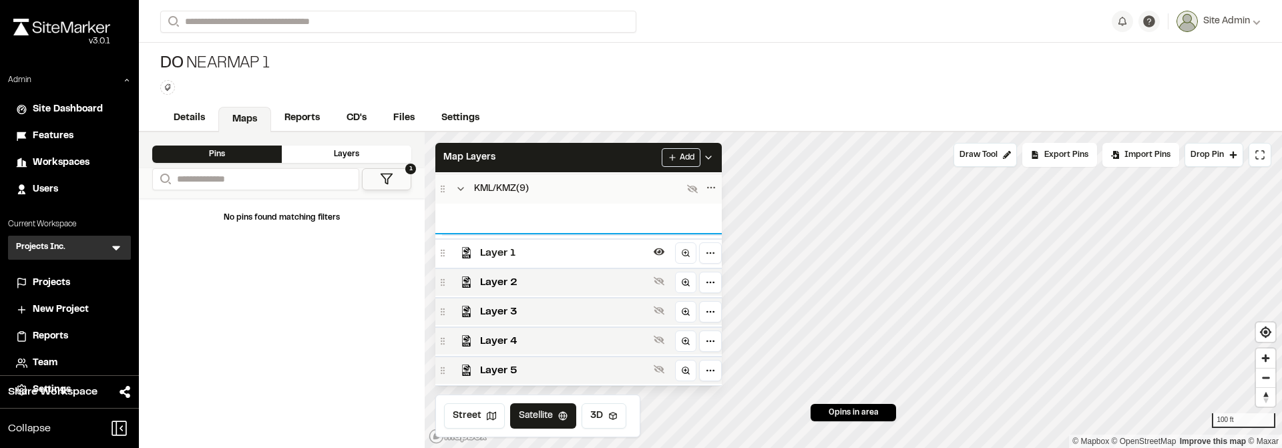
scroll to position [218, 0]
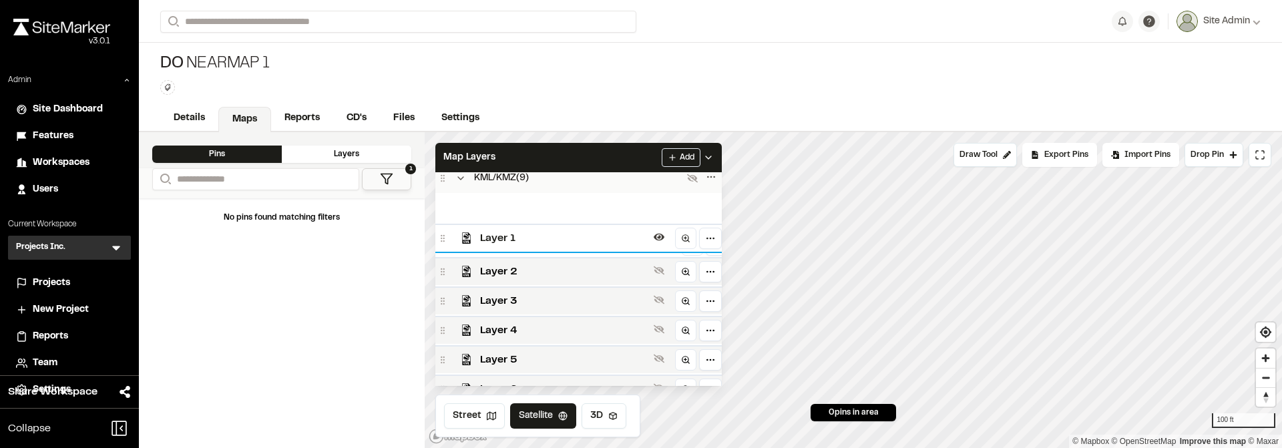
drag, startPoint x: 451, startPoint y: 237, endPoint x: 451, endPoint y: 244, distance: 6.7
click at [451, 244] on div "Layer 10 Layer 1 Layer 2 Layer 3 Layer 4 Layer 5 Layer 6 Layer 7 Layer 8" at bounding box center [578, 328] width 286 height 270
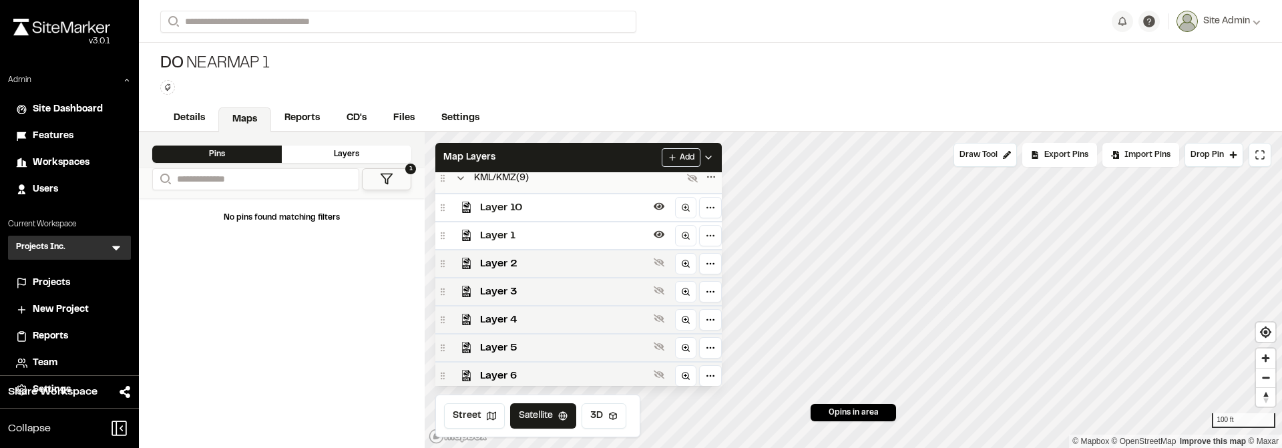
scroll to position [220, 0]
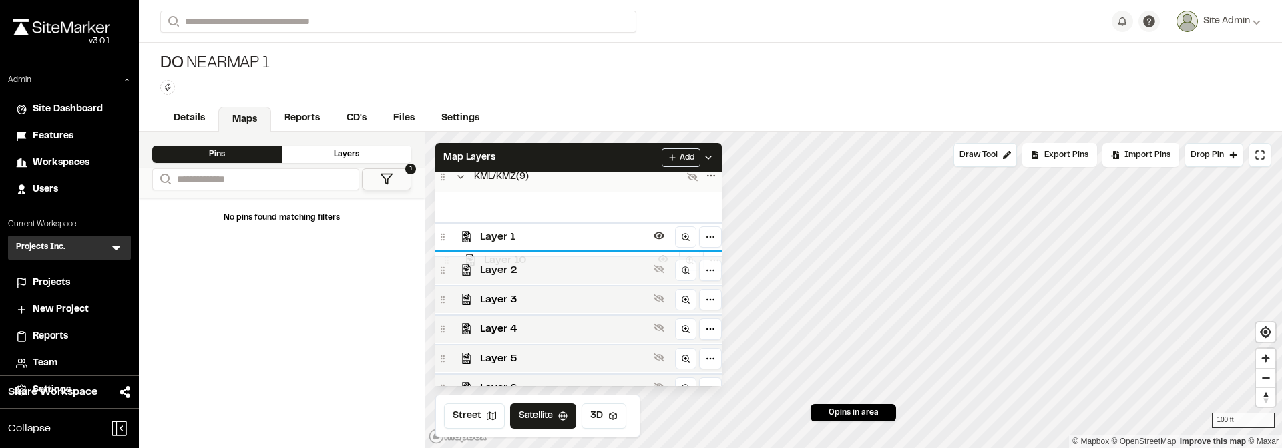
drag, startPoint x: 443, startPoint y: 202, endPoint x: 447, endPoint y: 254, distance: 52.9
click at [447, 254] on div "Layer 10 Layer 1 Layer 2 Layer 3 Layer 4 Layer 5 Layer 6 Layer 7 Layer 8" at bounding box center [578, 327] width 286 height 270
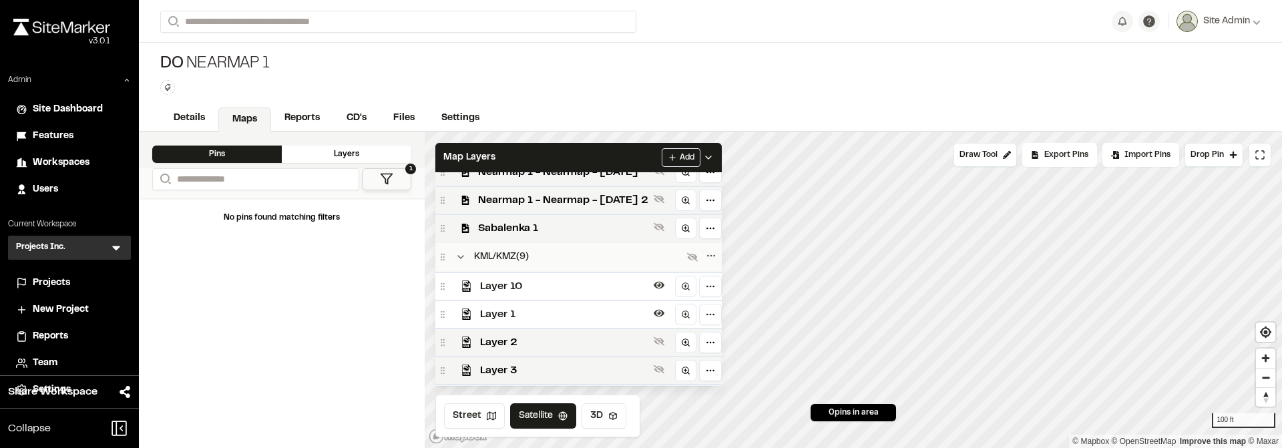
scroll to position [126, 0]
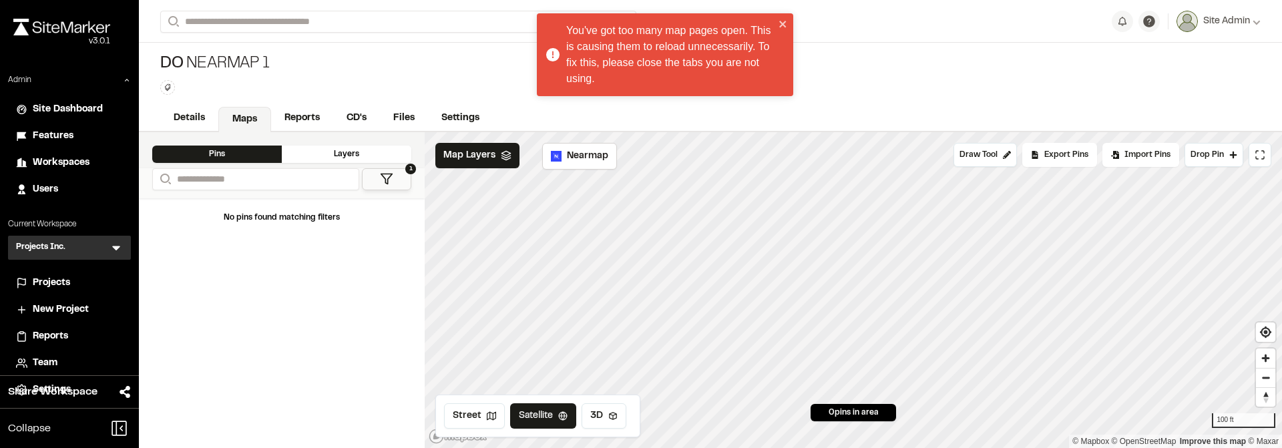
click at [789, 25] on div "You've got too many map pages open. This is causing them to reload unnecessaril…" at bounding box center [665, 54] width 256 height 83
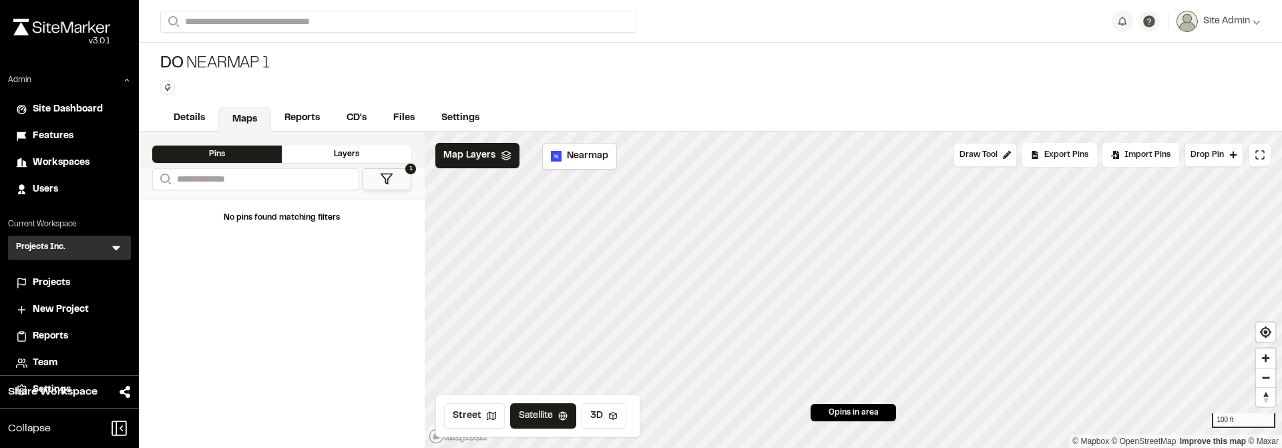
click at [661, 71] on div "DO Nearmap 1 Type Enter or comma to add tag." at bounding box center [710, 74] width 1143 height 63
click at [468, 156] on span "Map Layers" at bounding box center [469, 155] width 52 height 15
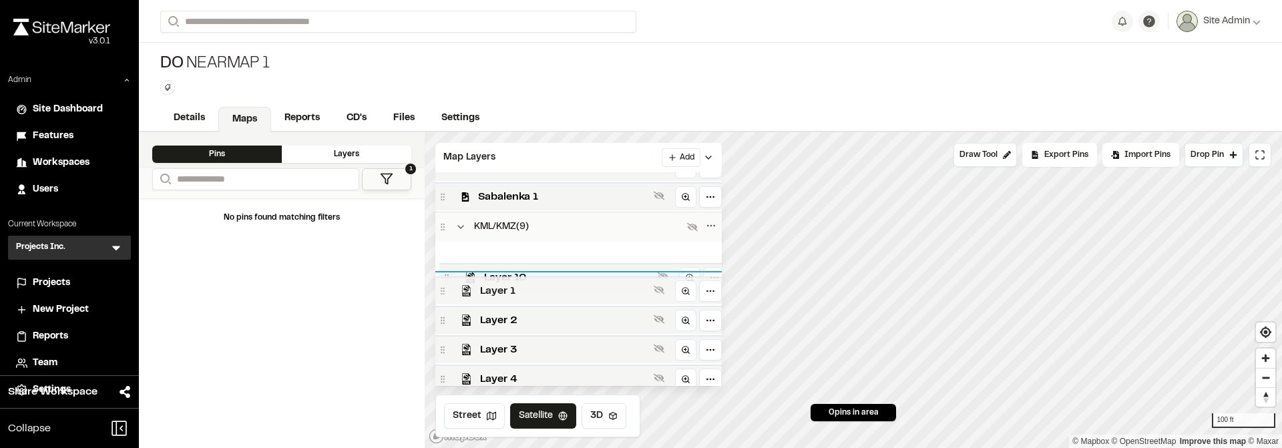
scroll to position [180, 0]
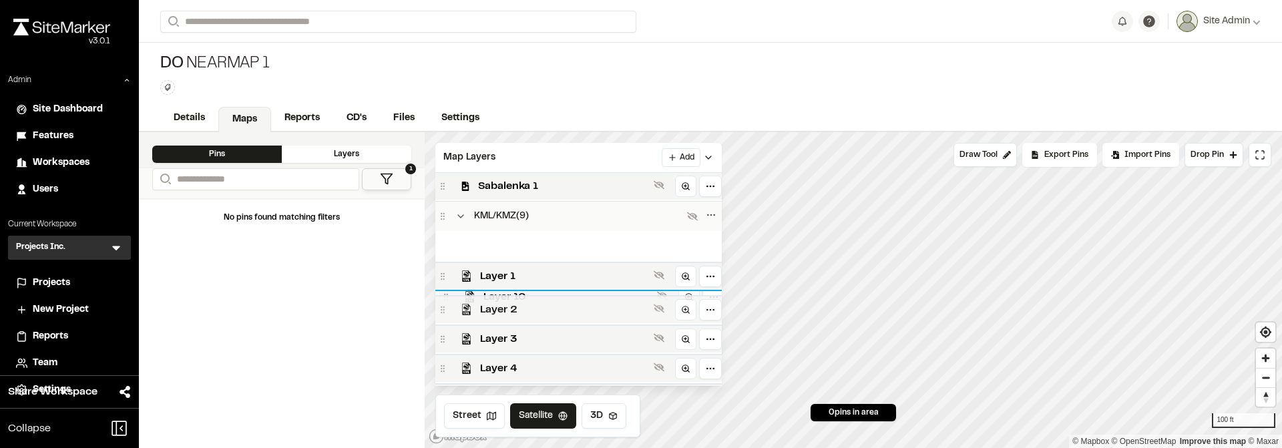
drag, startPoint x: 442, startPoint y: 244, endPoint x: 445, endPoint y: 294, distance: 50.8
click at [445, 294] on div "Layer 10 Layer 1 Layer 2 Layer 3 Layer 4 Layer 5 Layer 6 Layer 7 Layer 8" at bounding box center [578, 366] width 286 height 270
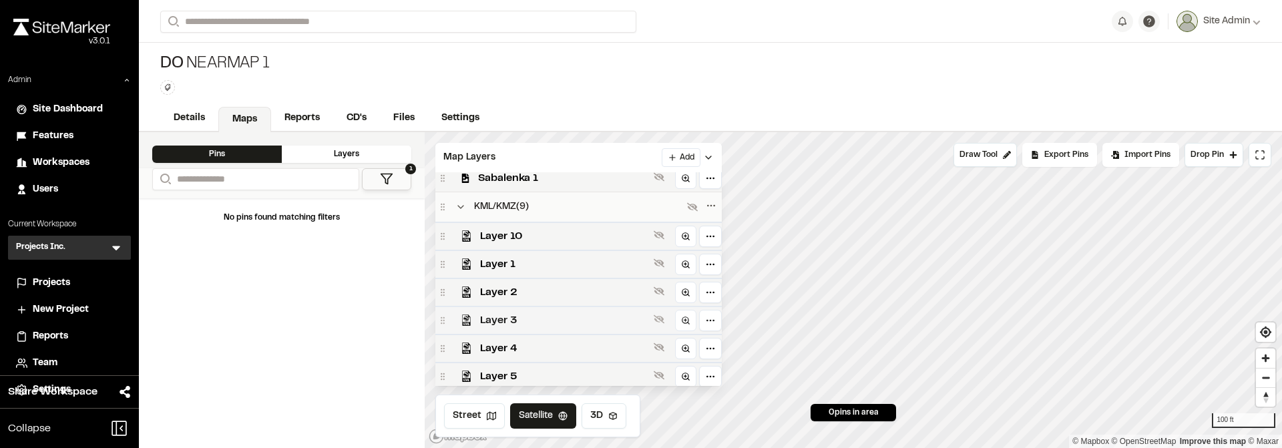
scroll to position [172, 0]
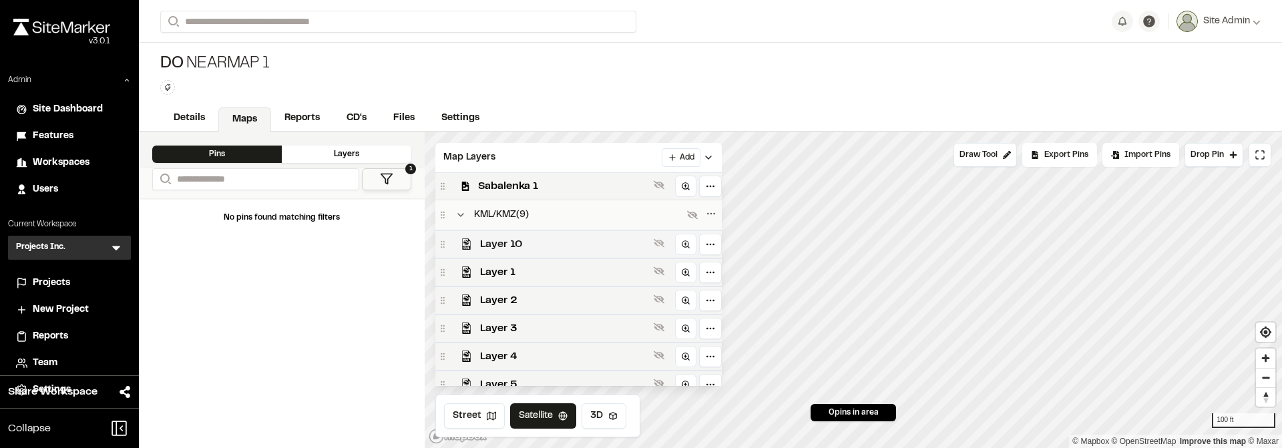
click at [620, 241] on span "Layer 10" at bounding box center [564, 244] width 168 height 16
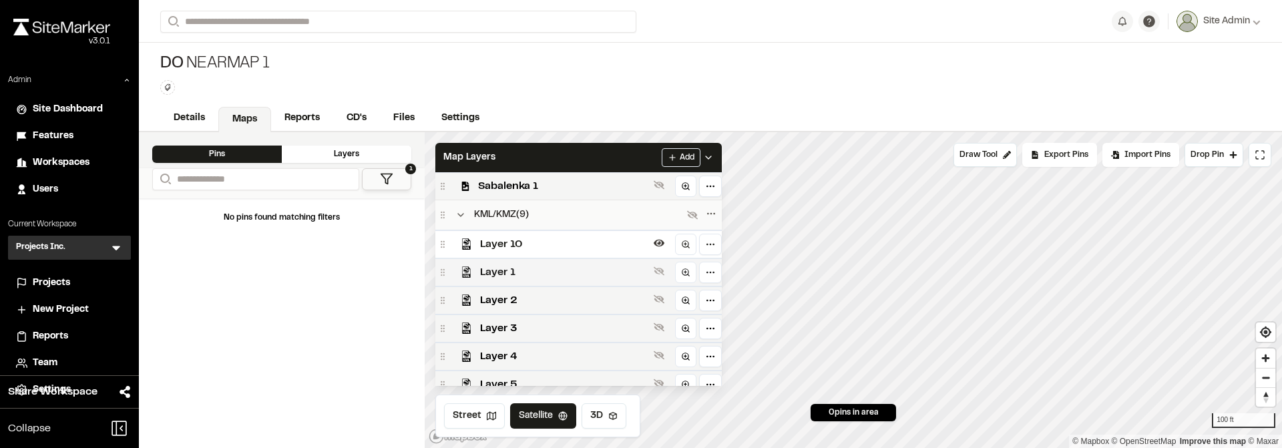
click at [600, 268] on span "Layer 1" at bounding box center [564, 272] width 168 height 16
click at [762, 86] on div "DO Nearmap 1 Type Enter or comma to add tag." at bounding box center [710, 74] width 1143 height 63
click at [699, 94] on div "DO Nearmap 1 Type Enter or comma to add tag." at bounding box center [710, 74] width 1143 height 63
